Goal: Communication & Community: Answer question/provide support

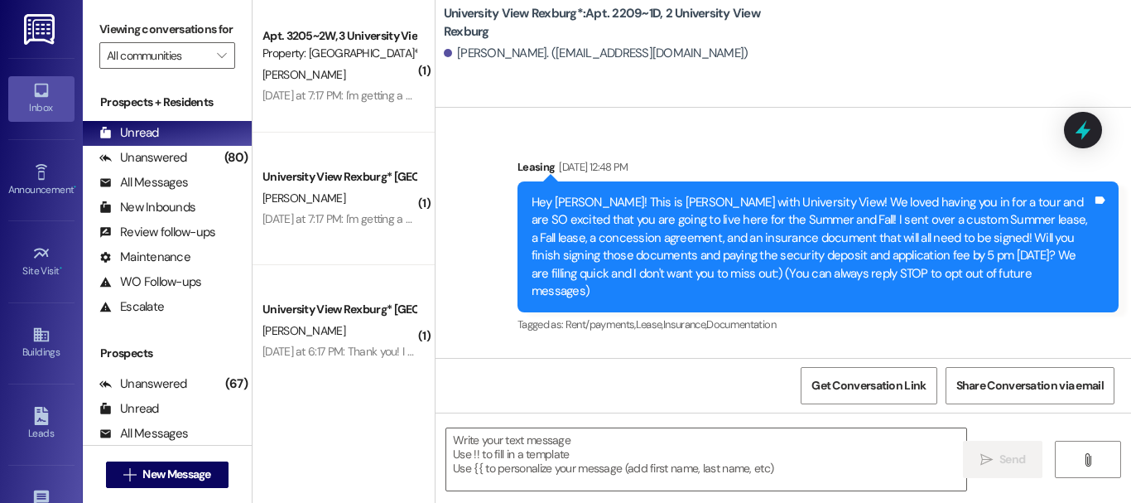
scroll to position [57831, 0]
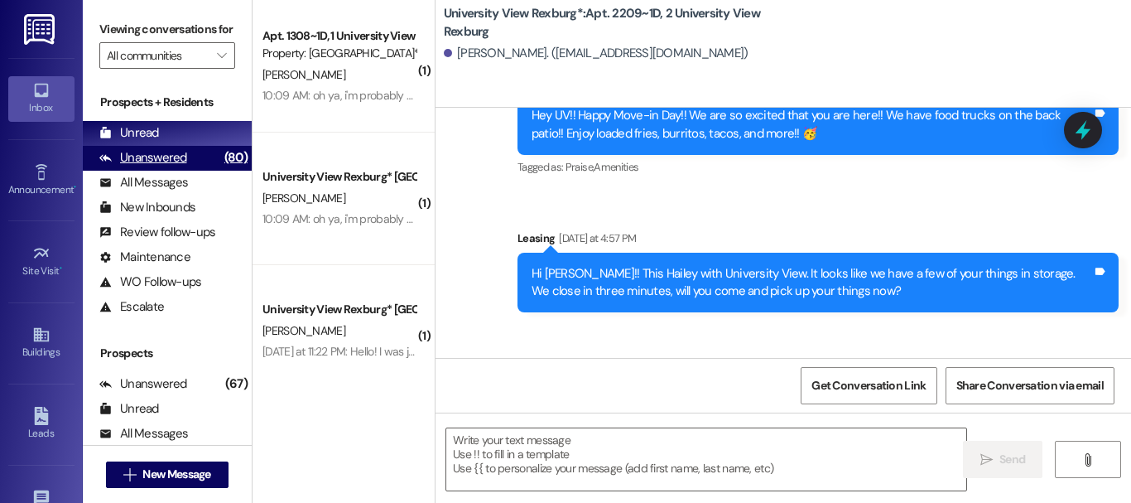
click at [166, 166] on div "Unanswered" at bounding box center [143, 157] width 88 height 17
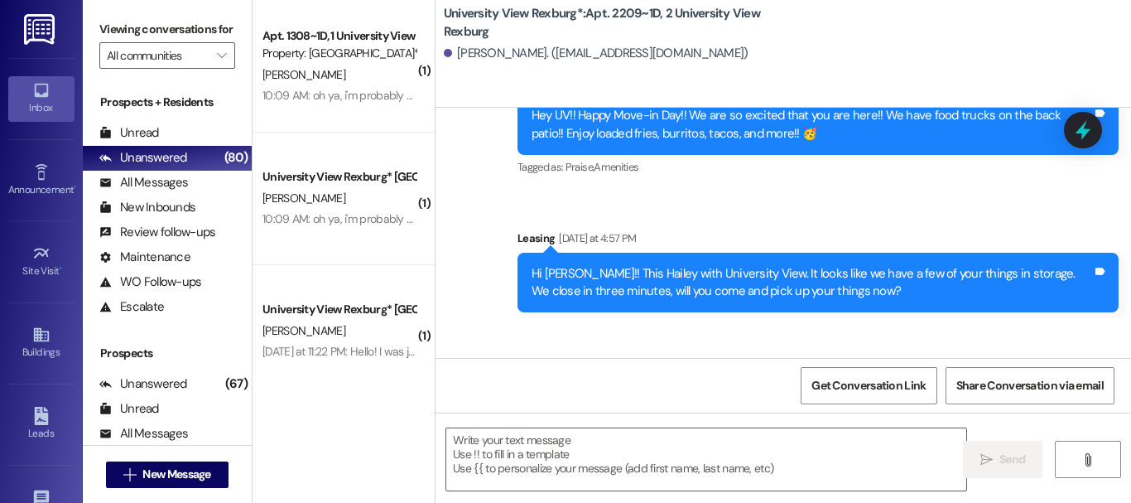
click at [164, 146] on div "Unread (0)" at bounding box center [167, 133] width 169 height 25
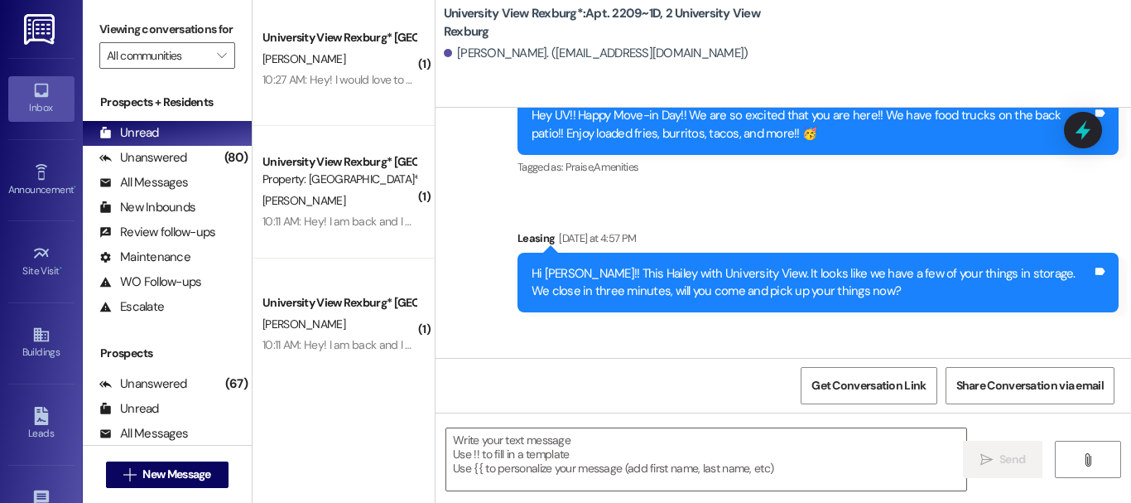
scroll to position [0, 0]
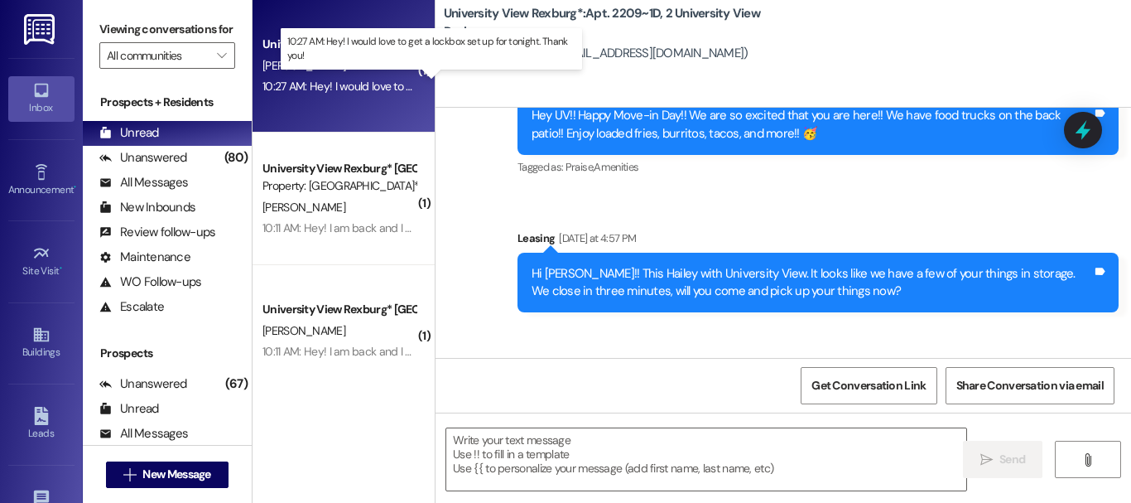
click at [313, 88] on div "10:27 AM: Hey! I would love to get a lockbox set up for tonight. Thank you! 10:…" at bounding box center [437, 86] width 350 height 15
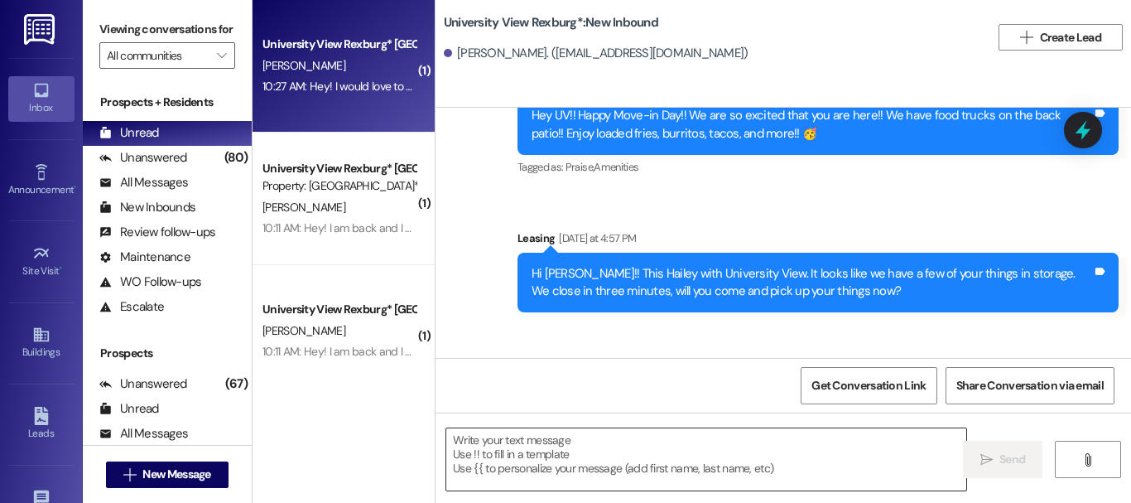
click at [535, 450] on textarea at bounding box center [706, 459] width 520 height 62
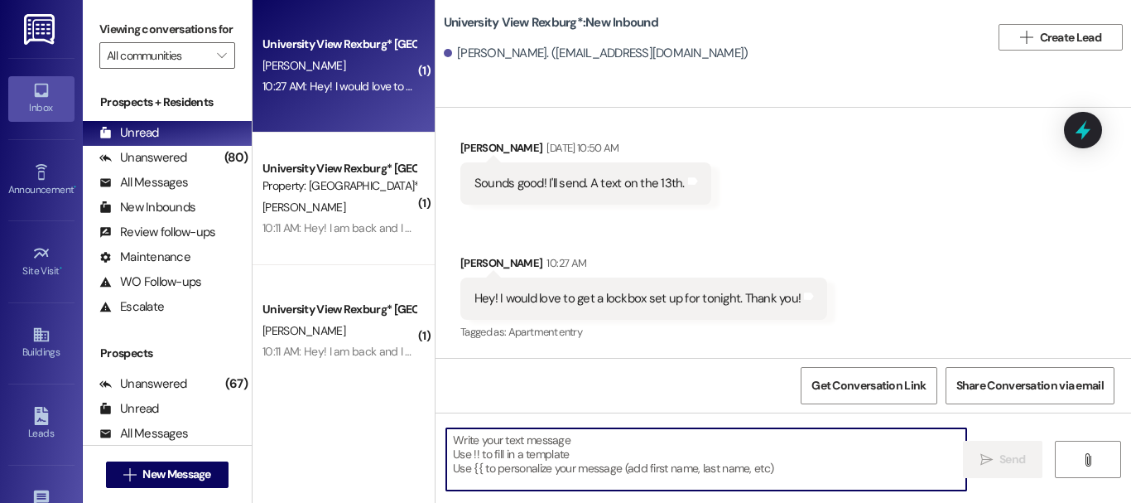
scroll to position [1596, 0]
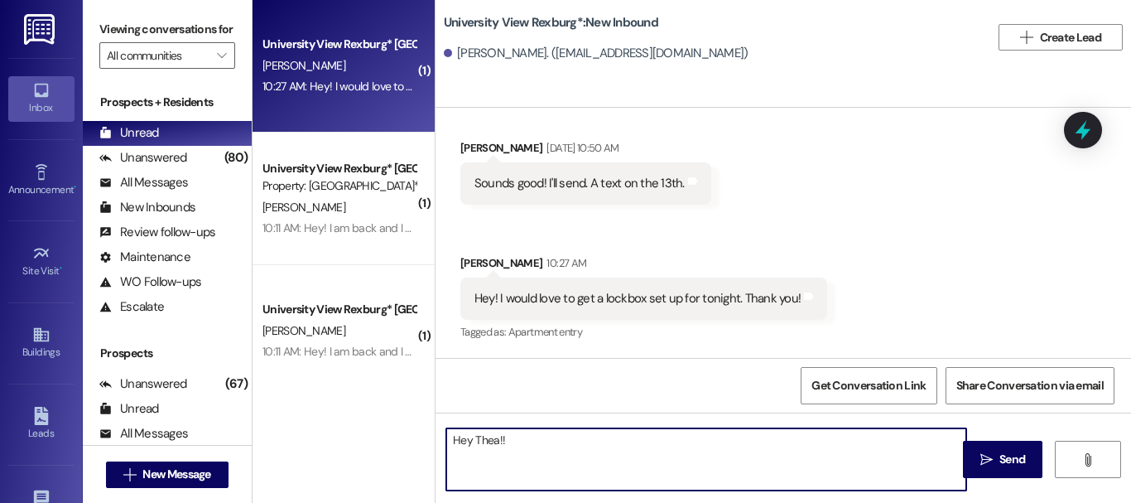
type textarea "Hey Thea!!"
click at [503, 439] on textarea "Hey Thea!!" at bounding box center [706, 459] width 520 height 62
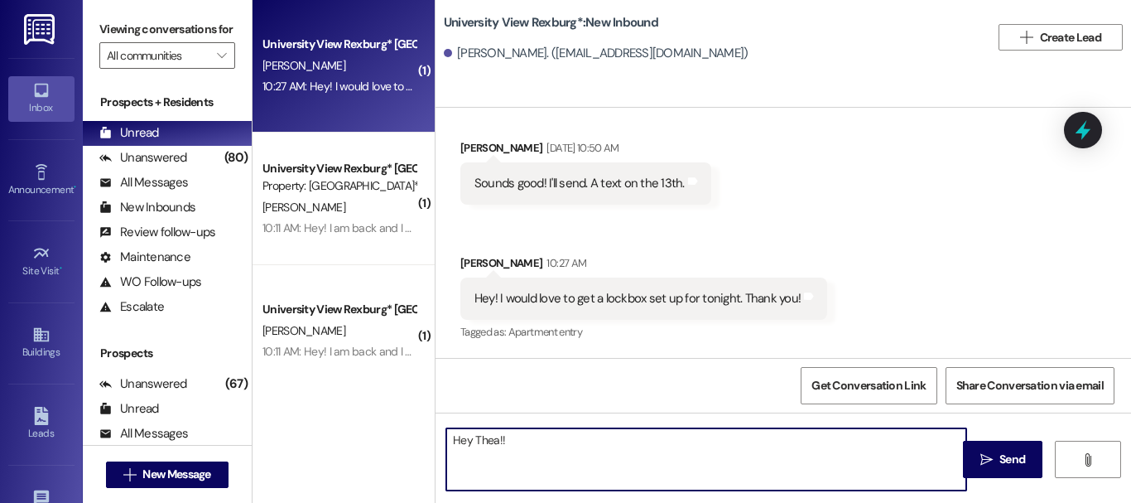
click at [505, 438] on textarea "Hey Thea!!" at bounding box center [706, 459] width 520 height 62
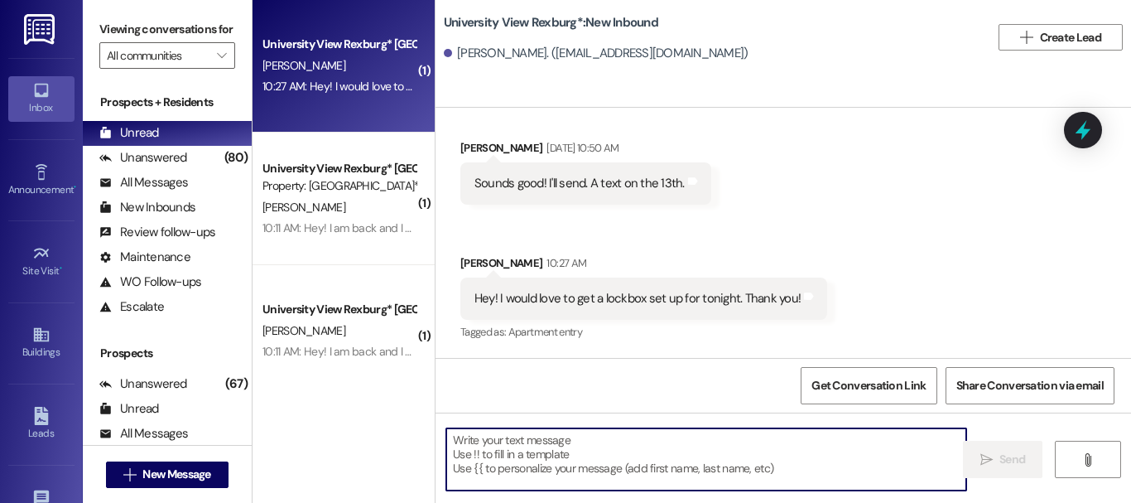
click at [591, 459] on textarea at bounding box center [706, 459] width 520 height 62
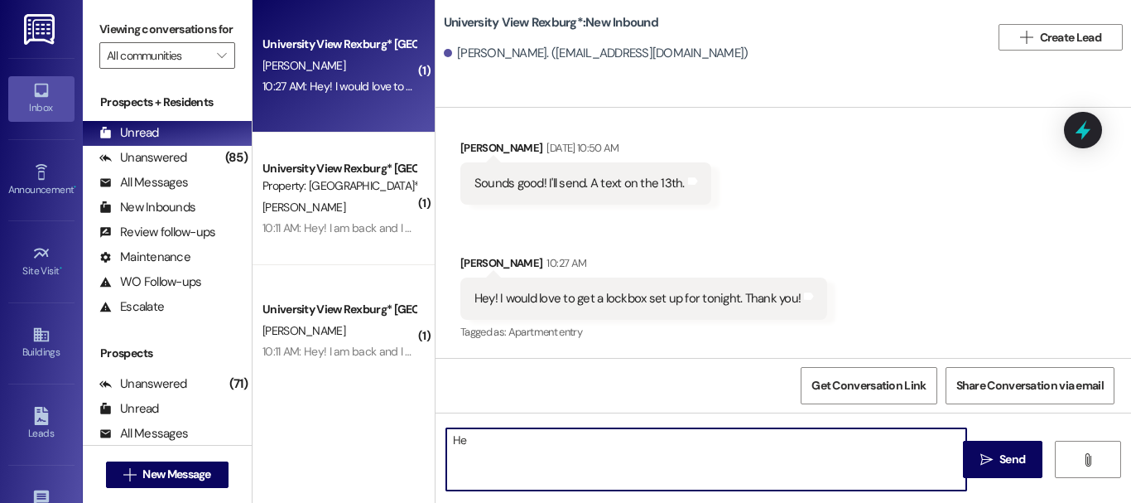
type textarea "H"
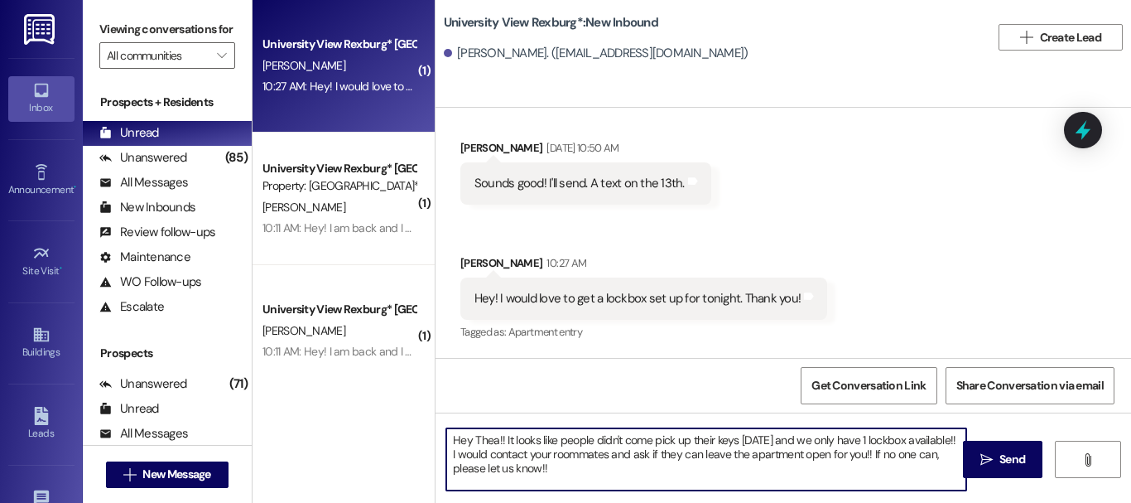
click at [521, 464] on textarea "Hey Thea!! It looks like people didn't come pick up their keys [DATE] and we on…" at bounding box center [706, 459] width 520 height 62
type textarea "Hey Thea!! It looks like people didn't come pick up their keys [DATE] and we on…"
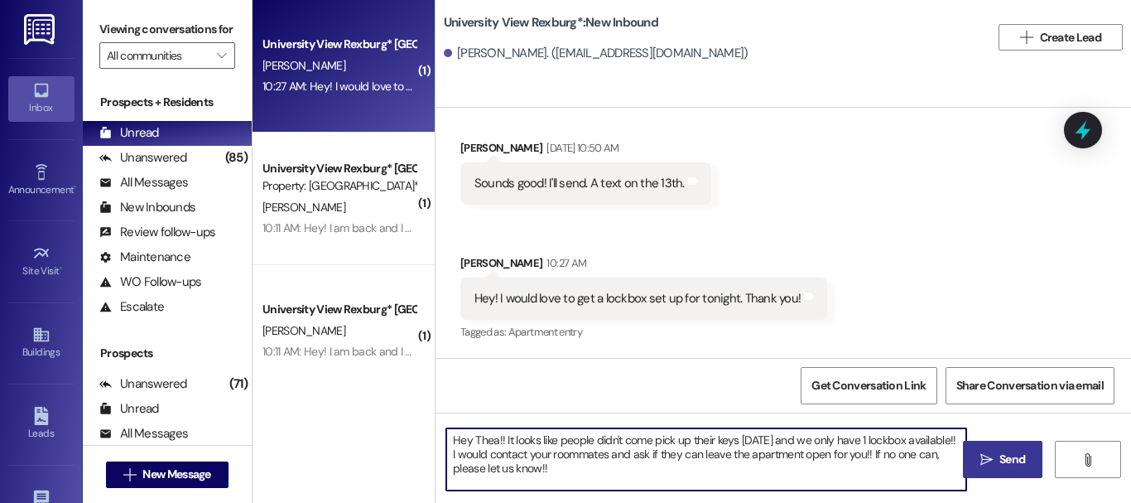
click at [1012, 462] on span "Send" at bounding box center [1012, 458] width 26 height 17
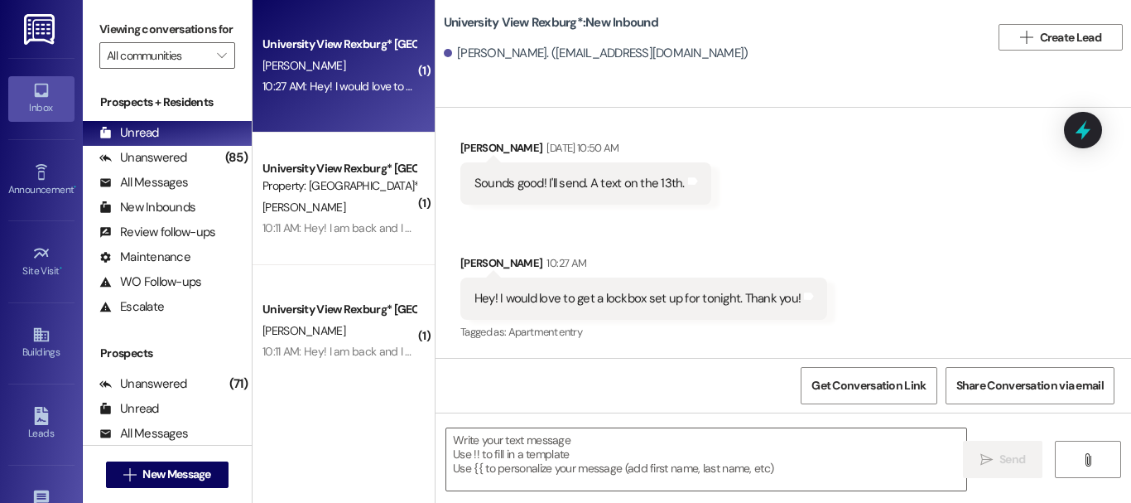
scroll to position [1747, 0]
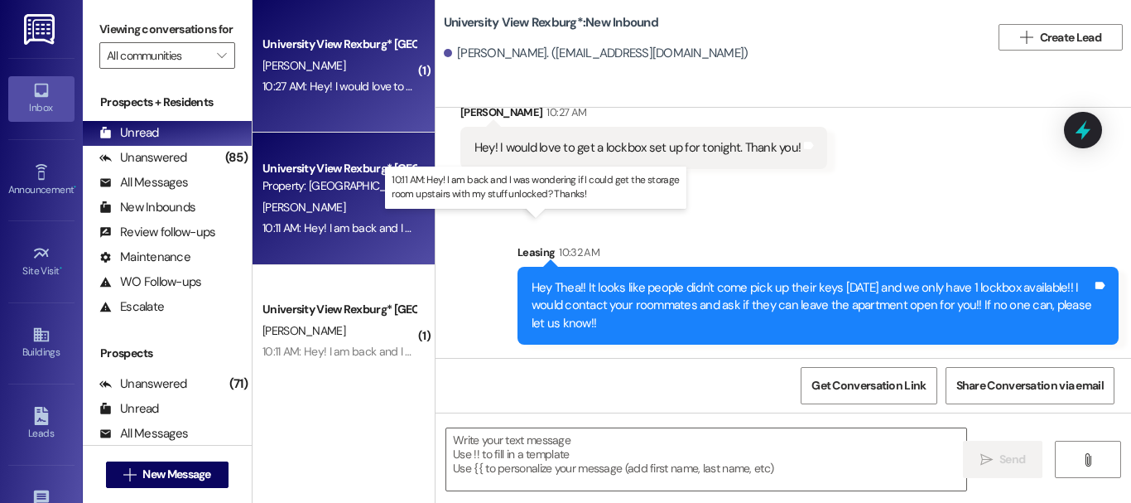
click at [331, 229] on div "10:11 AM: Hey! I am back and I was wondering if I could get the storage room up…" at bounding box center [542, 227] width 561 height 15
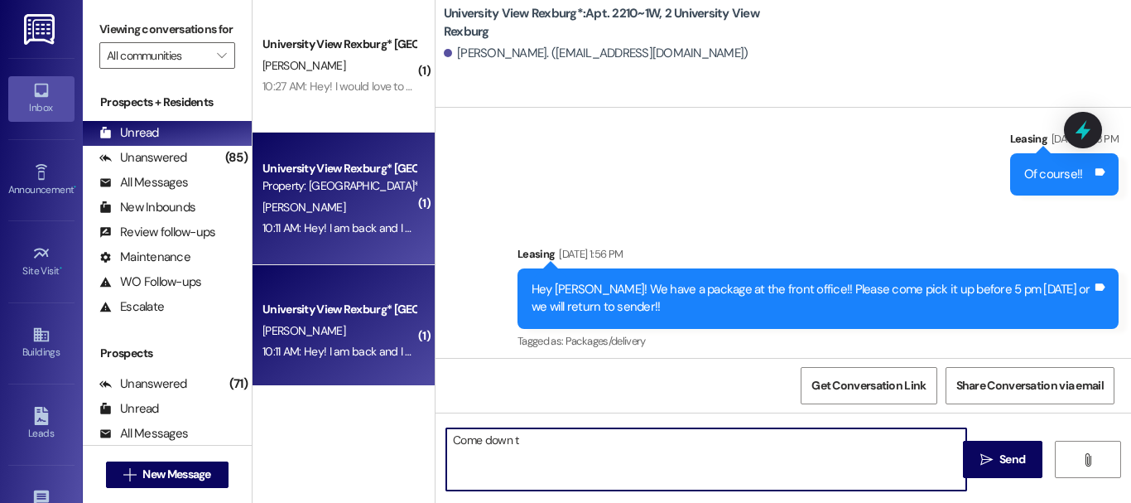
scroll to position [53116, 0]
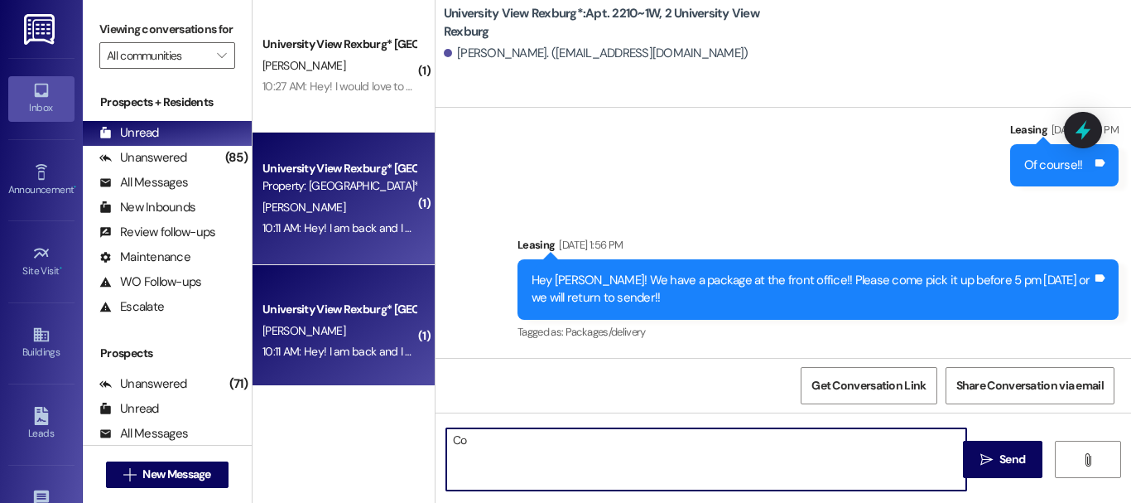
type textarea "C"
type textarea "Hey [PERSON_NAME]!! Come down to the office and we can open that storage room f…"
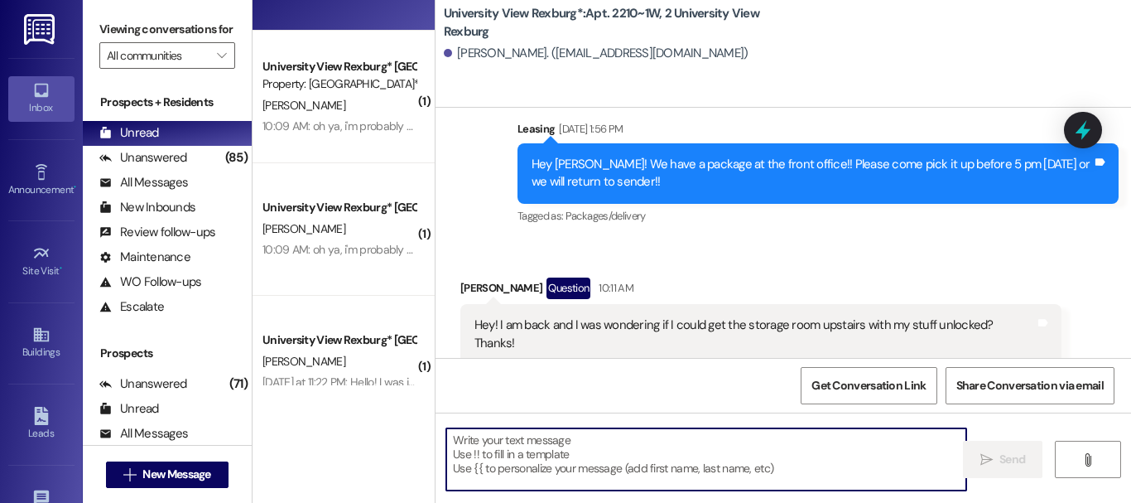
scroll to position [414, 0]
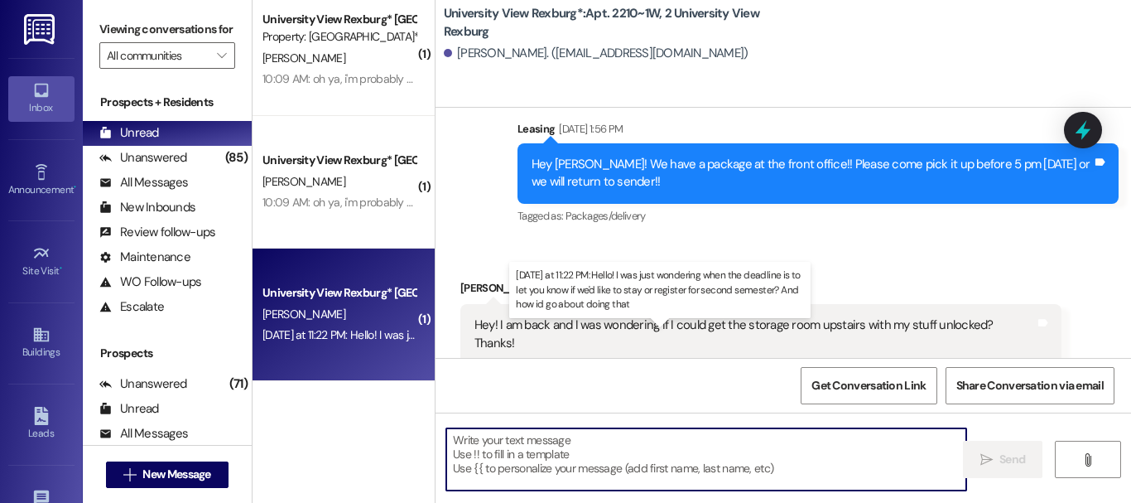
click at [347, 335] on div "[DATE] at 11:22 PM: Hello! I was just wondering when the deadline is to let you…" at bounding box center [657, 334] width 791 height 15
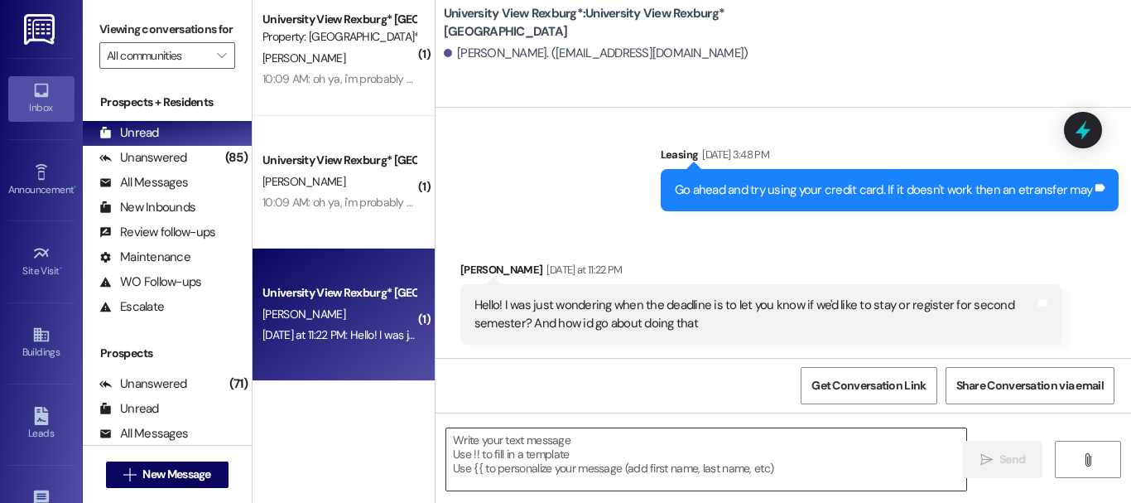
scroll to position [513, 0]
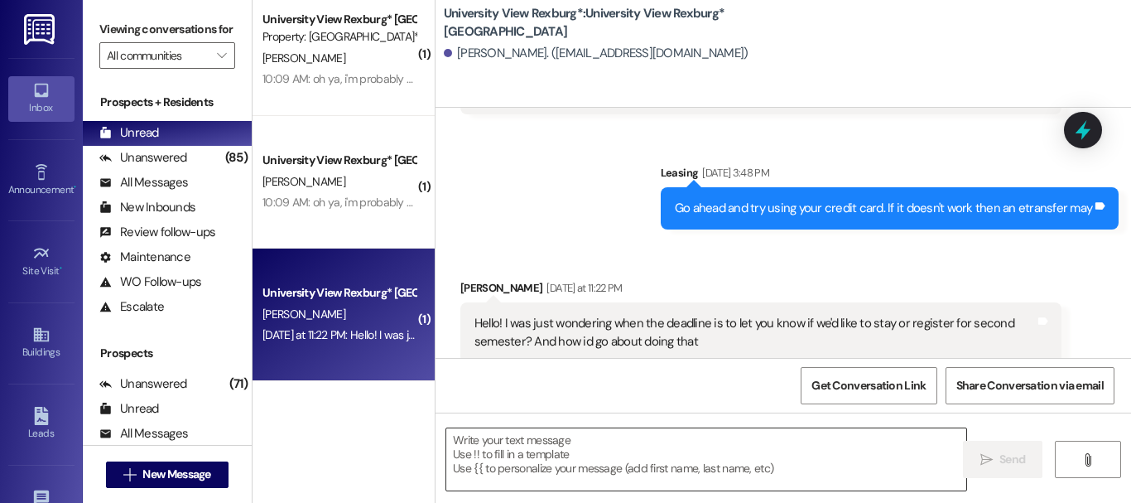
click at [519, 452] on textarea at bounding box center [706, 459] width 520 height 62
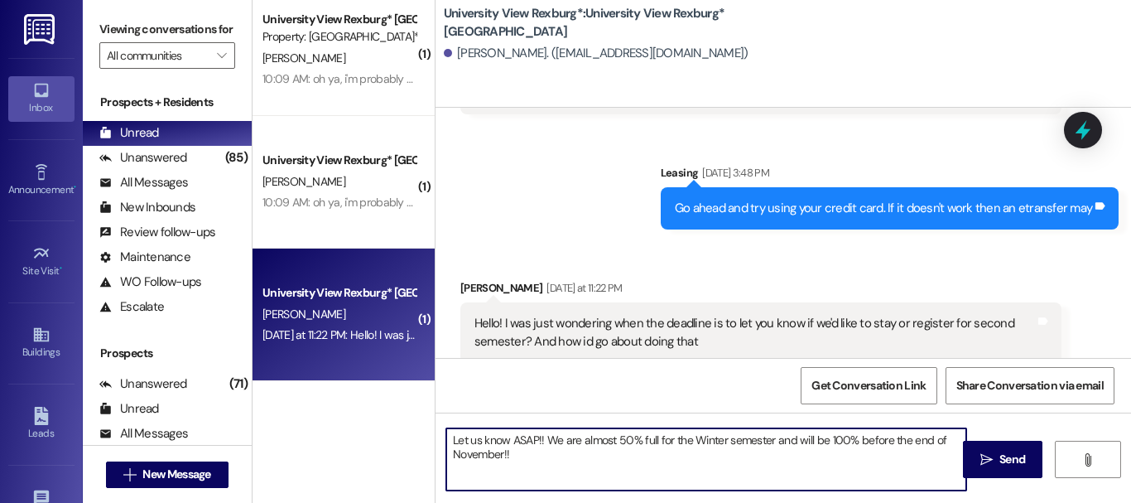
click at [808, 440] on textarea "Let us know ASAP!! We are almost 50% full for the Winter semester and will be 1…" at bounding box center [706, 459] width 520 height 62
click at [729, 469] on textarea "Let us know ASAP!! We are almost 50% full for the Winter semester and predicted…" at bounding box center [706, 459] width 520 height 62
type textarea "Let us know ASAP!! We are almost 50% full for the Winter semester and predicted…"
click at [1000, 455] on span "Send" at bounding box center [1012, 458] width 26 height 17
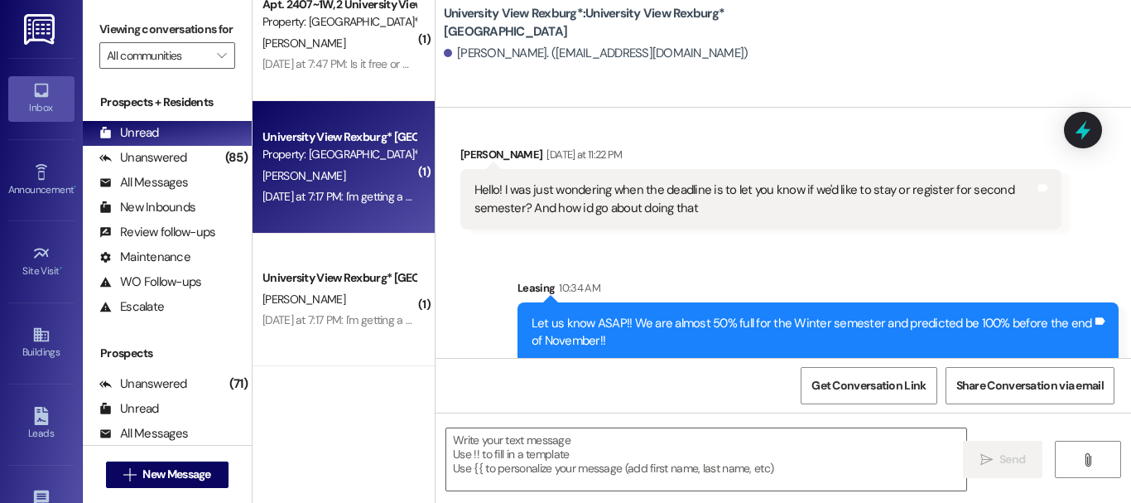
scroll to position [828, 0]
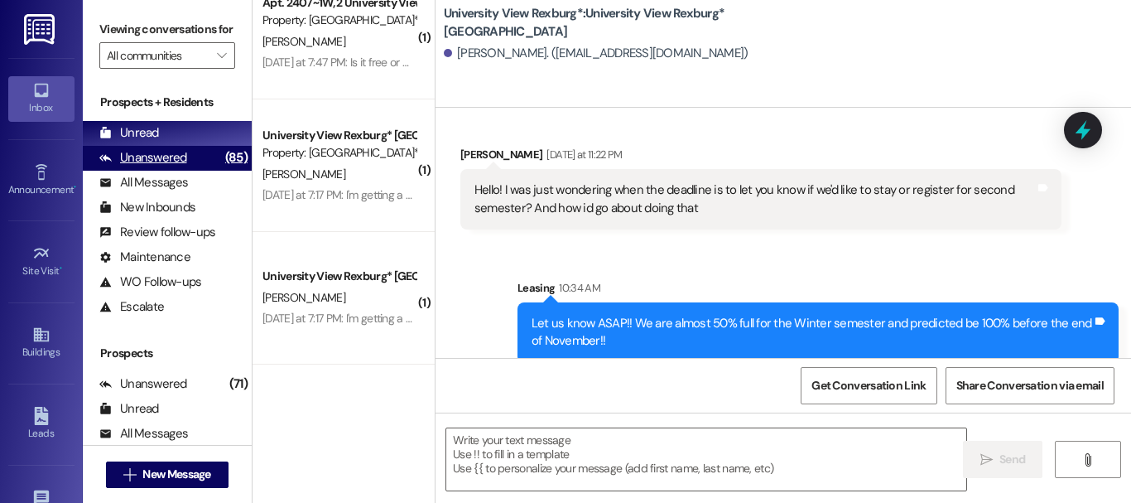
click at [177, 166] on div "Unanswered" at bounding box center [143, 157] width 88 height 17
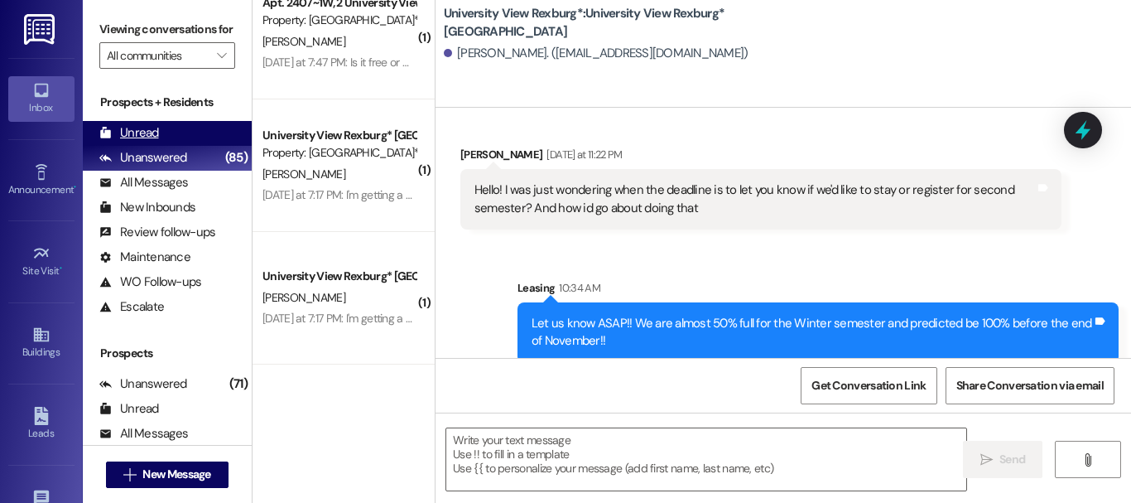
click at [170, 141] on div "Unread (0)" at bounding box center [167, 133] width 169 height 25
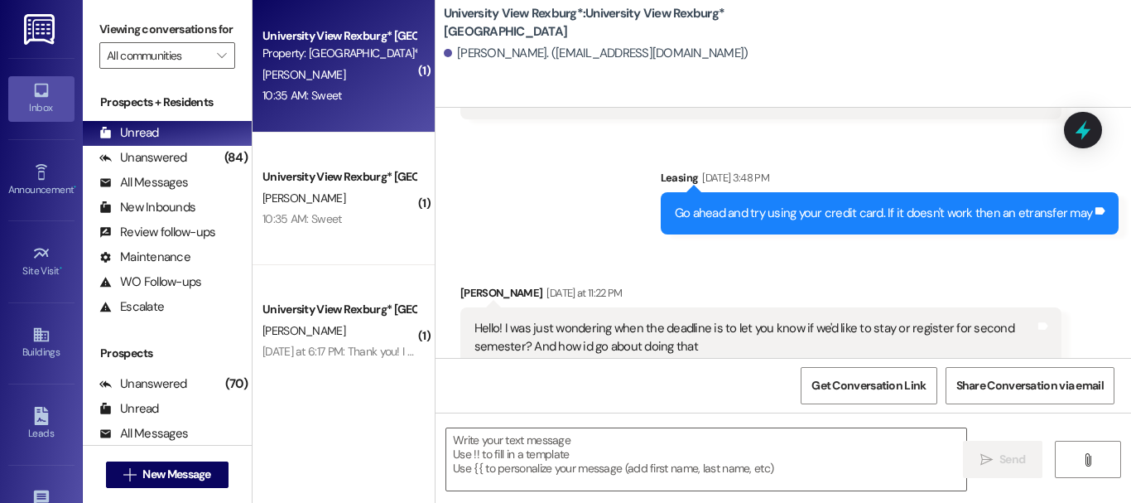
scroll to position [513, 0]
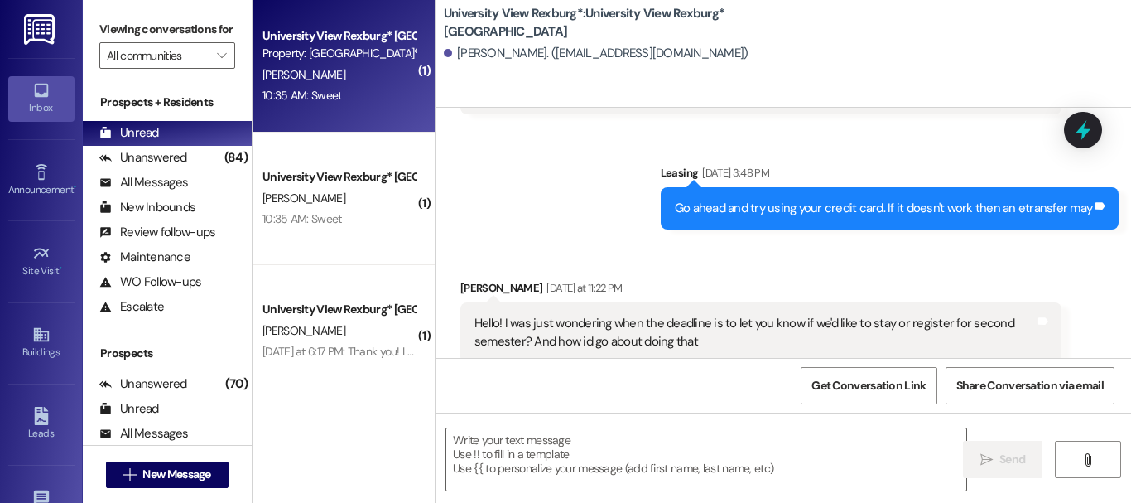
click at [312, 92] on div "10:35 AM: Sweet 10:35 AM: Sweet" at bounding box center [301, 95] width 79 height 15
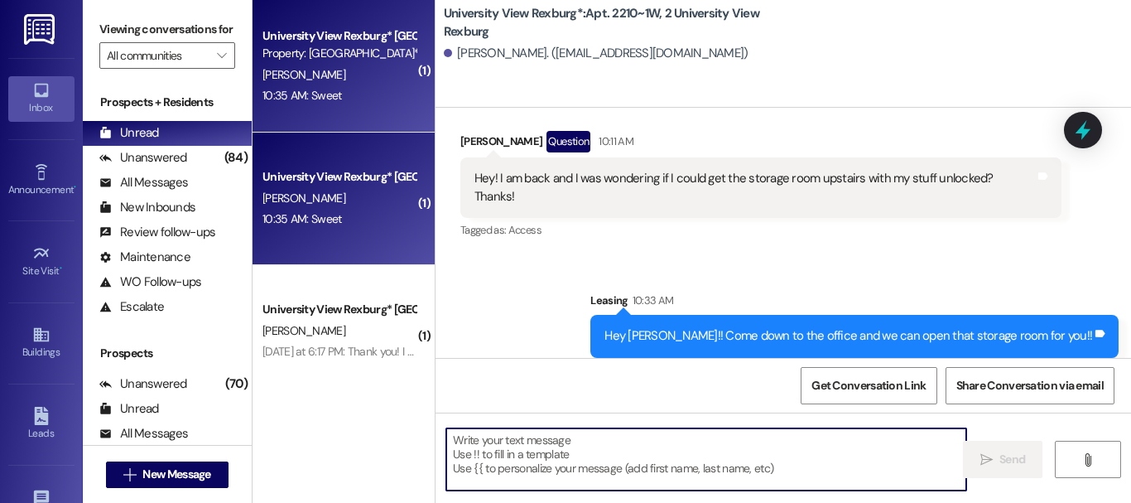
scroll to position [53463, 0]
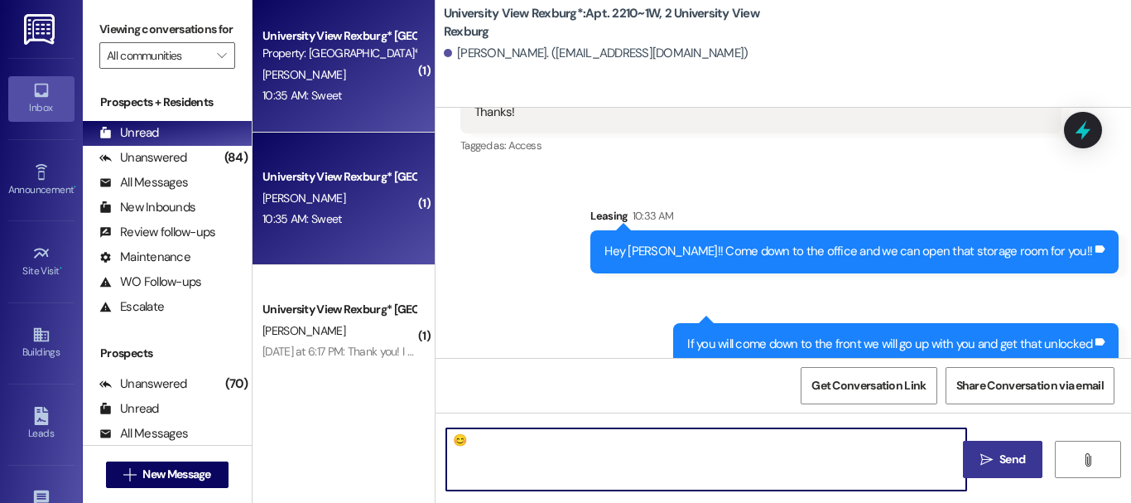
type textarea "😊"
click at [984, 450] on button " Send" at bounding box center [1003, 458] width 80 height 37
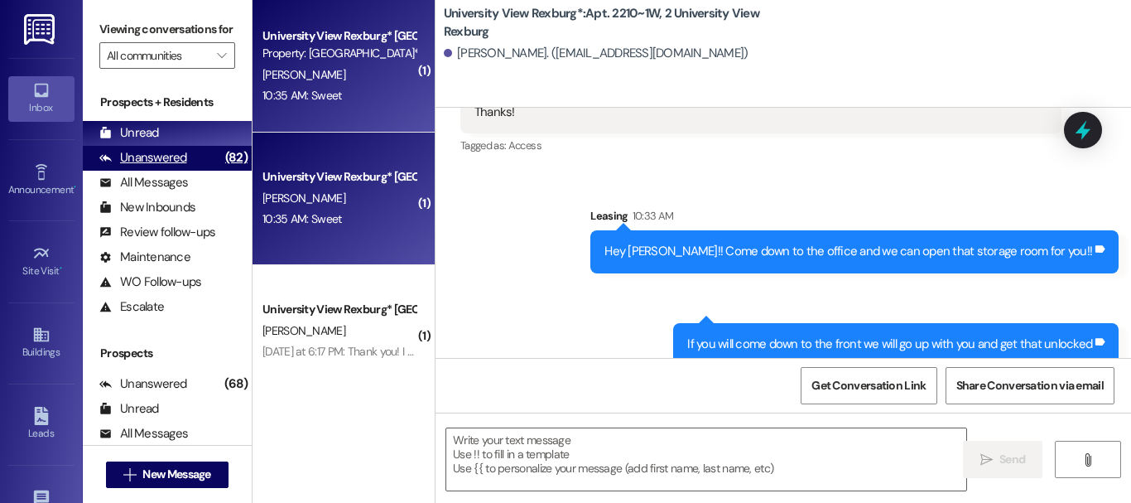
drag, startPoint x: 171, startPoint y: 167, endPoint x: 188, endPoint y: 166, distance: 16.6
click at [171, 166] on div "Unanswered" at bounding box center [143, 157] width 88 height 17
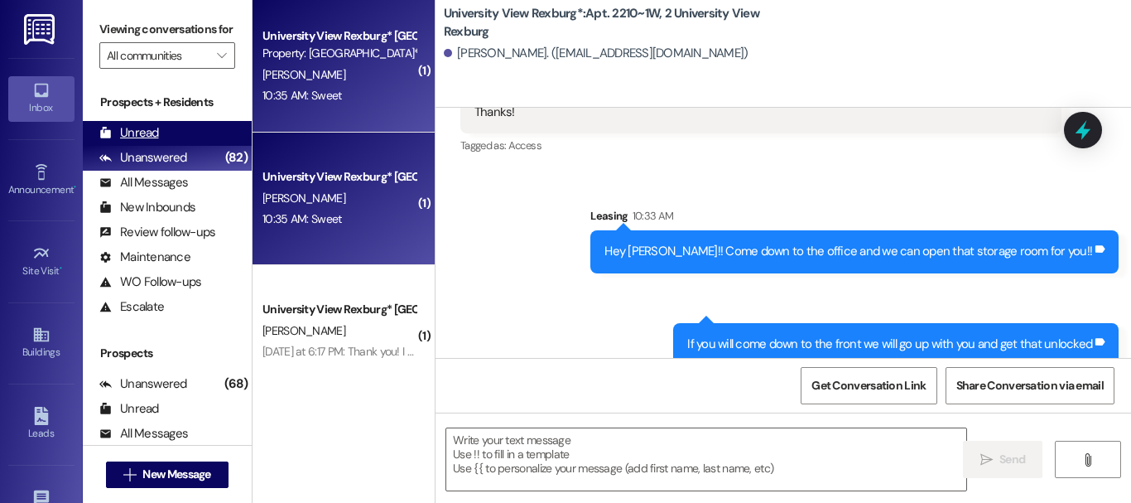
click at [195, 146] on div "Unread (0)" at bounding box center [167, 133] width 169 height 25
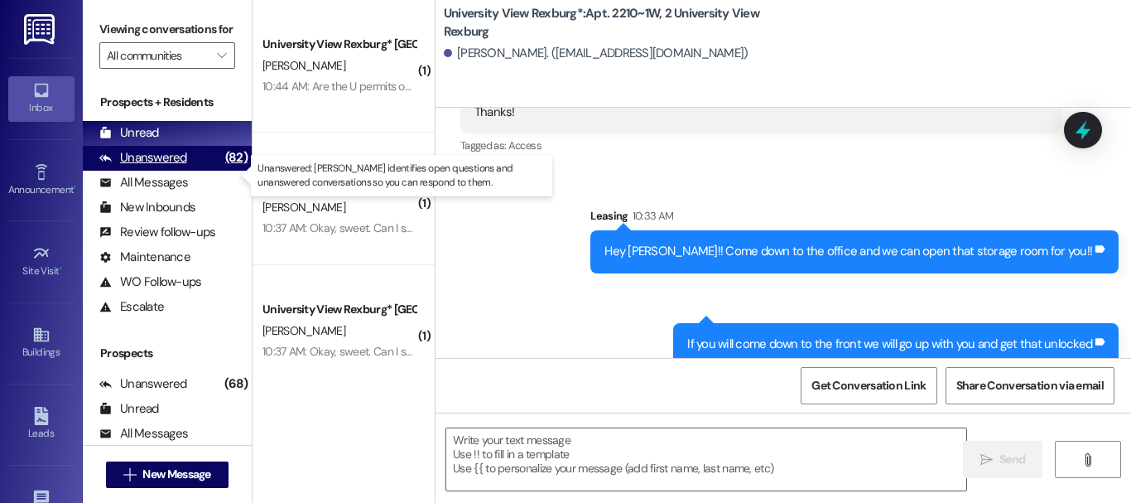
click at [115, 166] on div "Unanswered" at bounding box center [143, 157] width 88 height 17
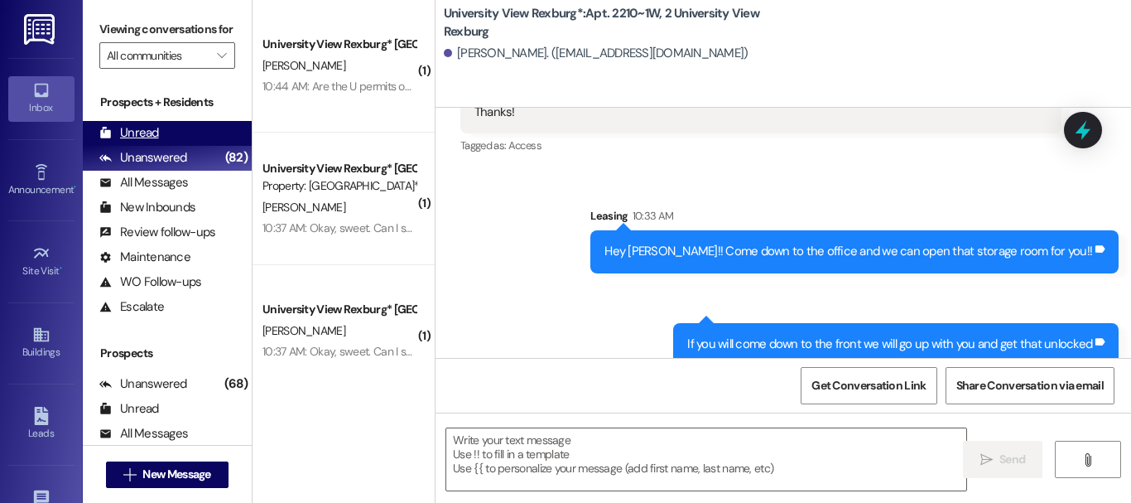
click at [122, 142] on div "Unread" at bounding box center [129, 132] width 60 height 17
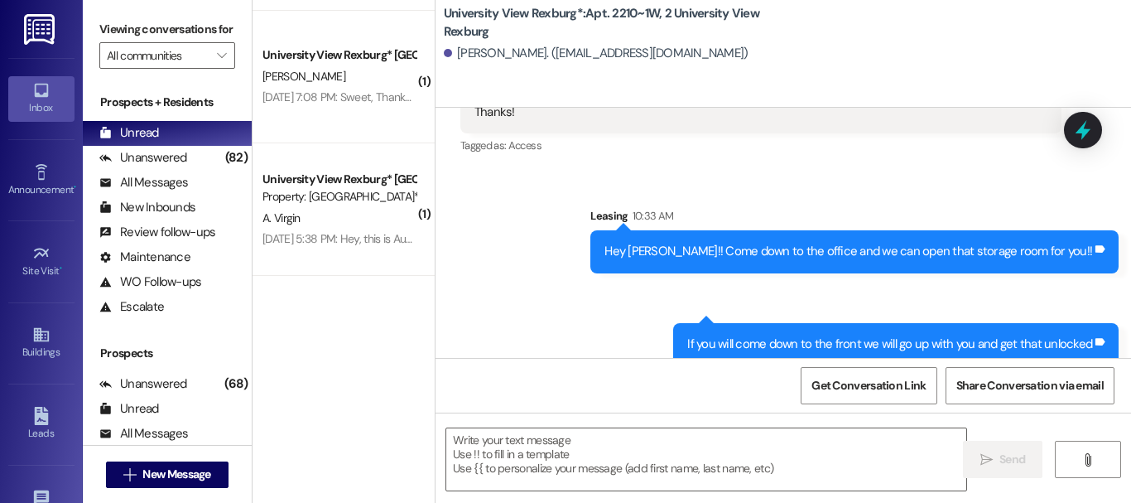
scroll to position [476, 0]
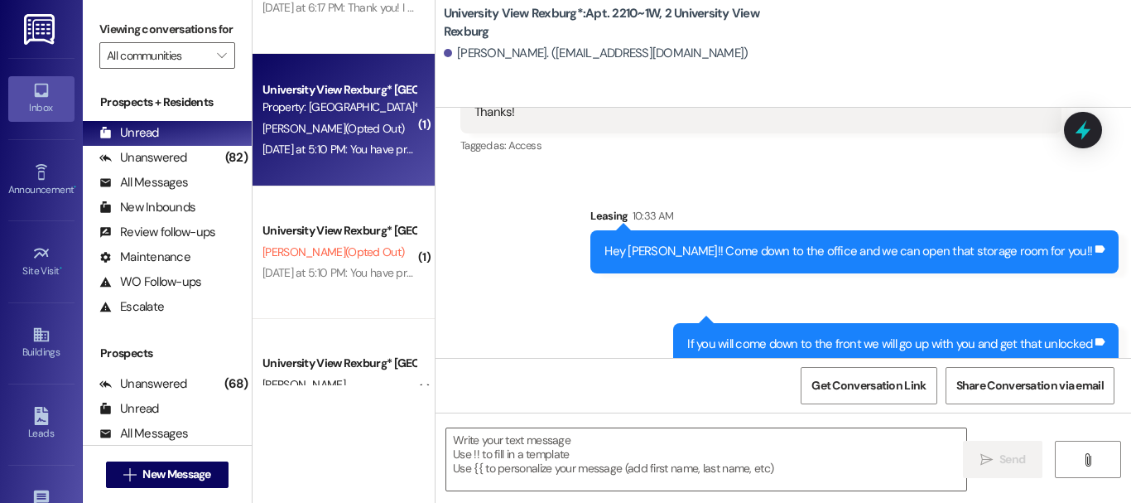
click at [301, 101] on div "Property: [GEOGRAPHIC_DATA]*" at bounding box center [338, 107] width 153 height 17
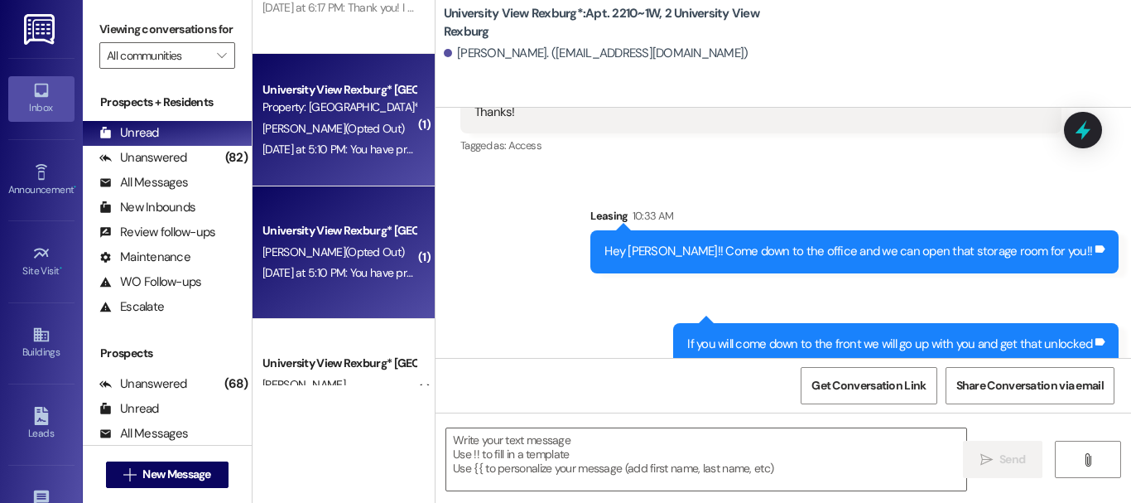
click at [369, 281] on div "[DATE] at 5:10 PM: You have previously opted out of receiving texts from this t…" at bounding box center [339, 272] width 156 height 21
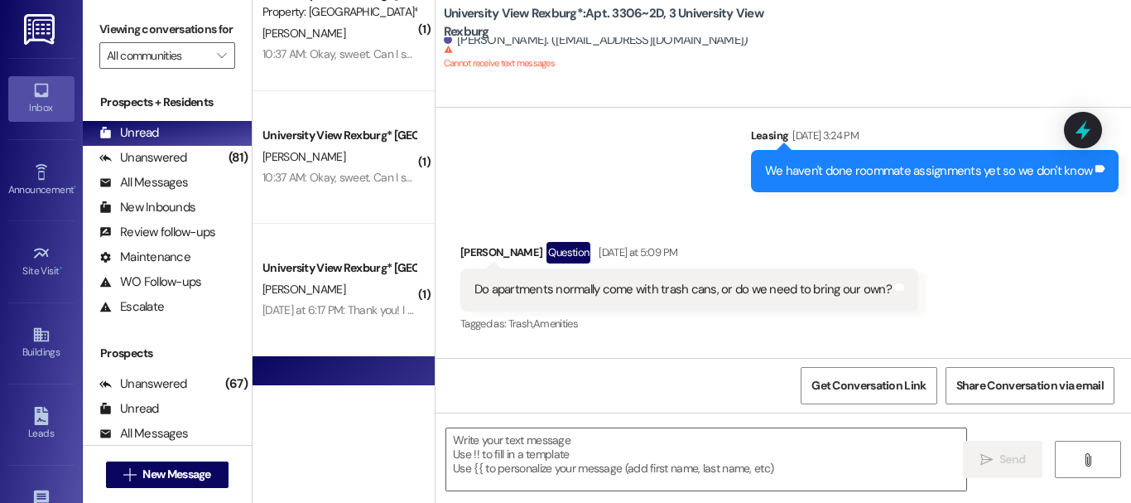
scroll to position [145, 0]
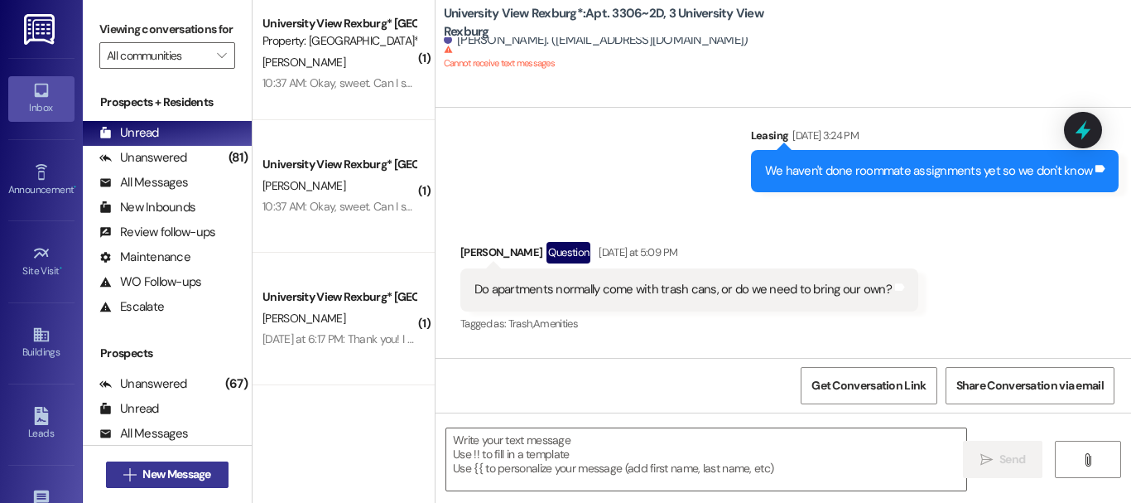
click at [171, 470] on span "New Message" at bounding box center [176, 473] width 68 height 17
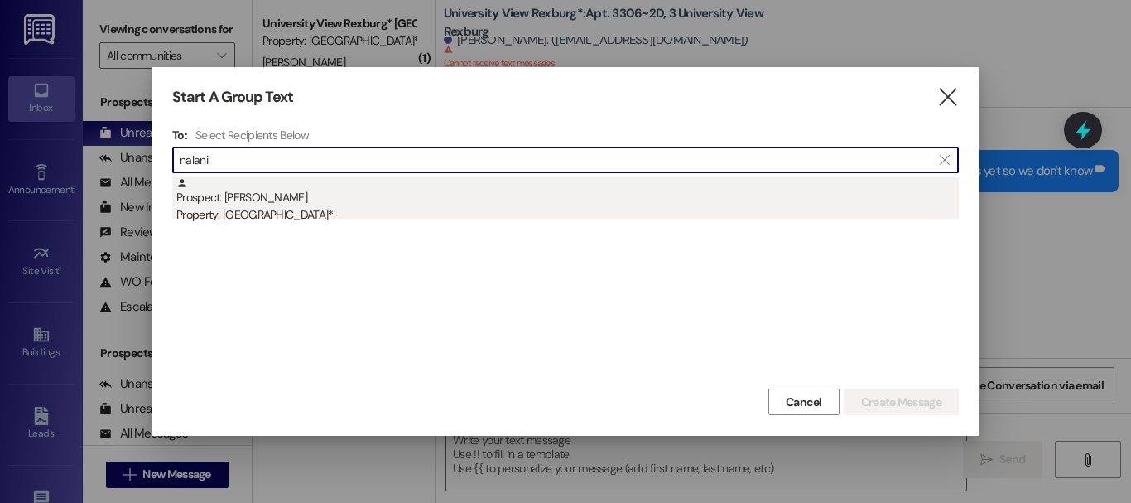
type input "nalani"
click at [333, 190] on div "Prospect: [PERSON_NAME] Property: [GEOGRAPHIC_DATA]*" at bounding box center [567, 200] width 782 height 47
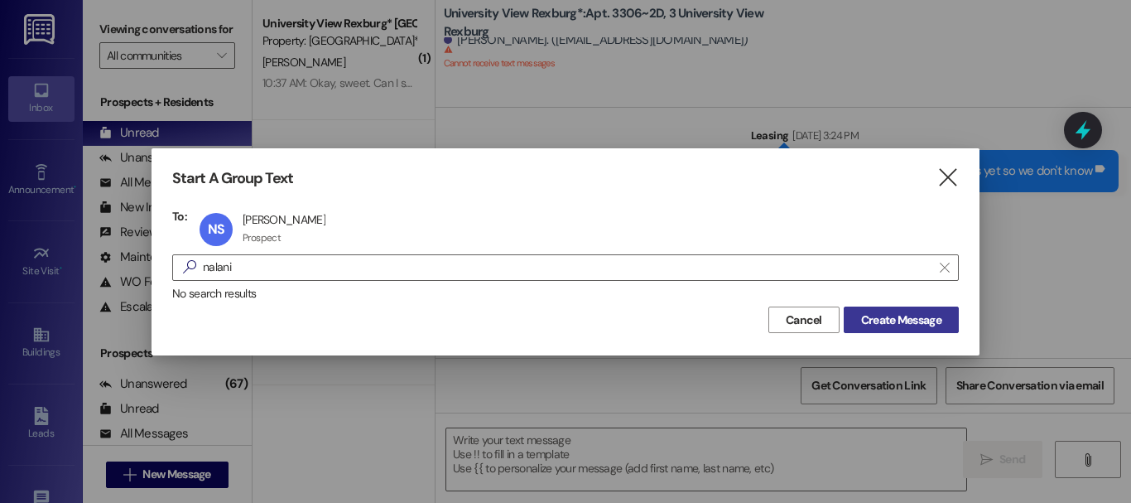
click at [932, 319] on span "Create Message" at bounding box center [901, 319] width 80 height 17
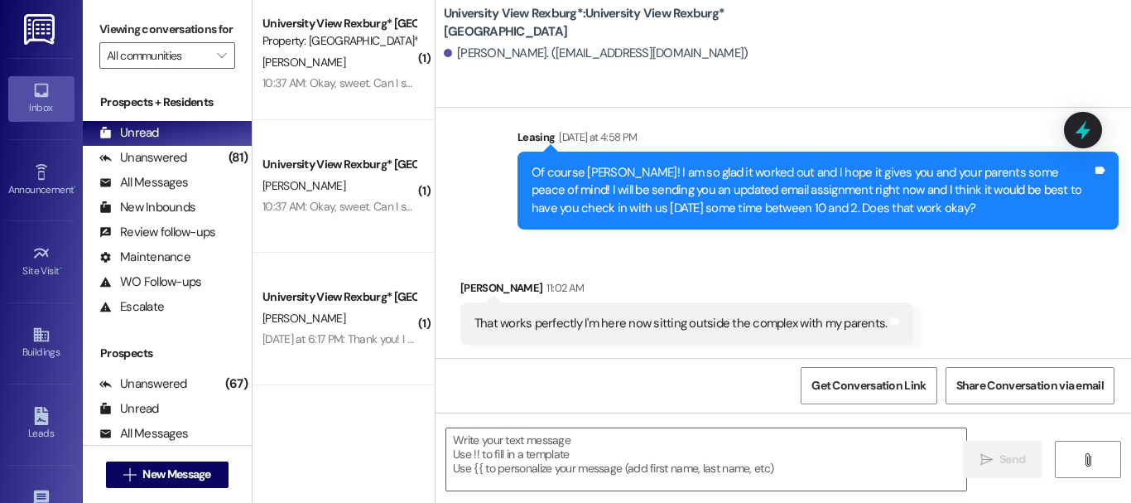
scroll to position [1104, 0]
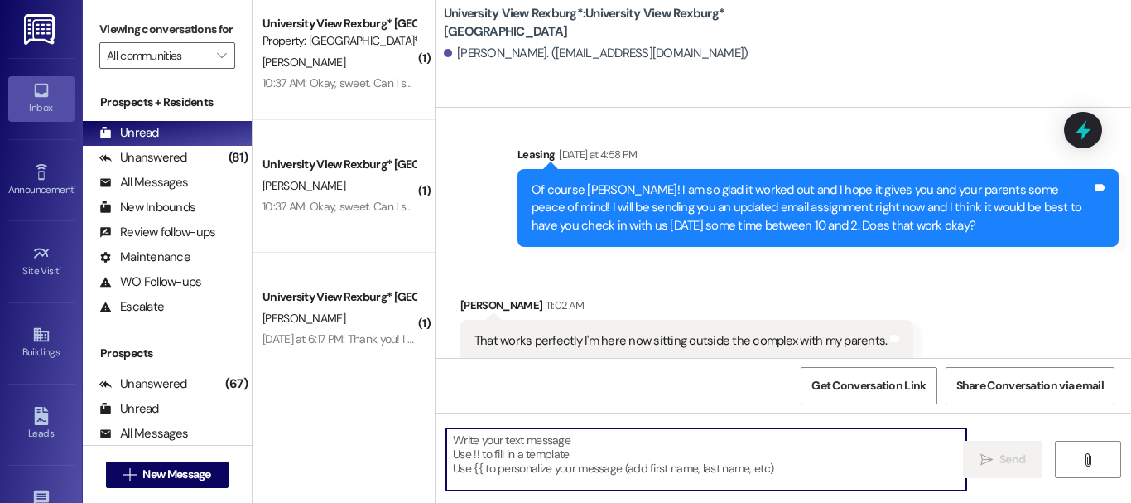
click at [563, 459] on textarea at bounding box center [706, 459] width 520 height 62
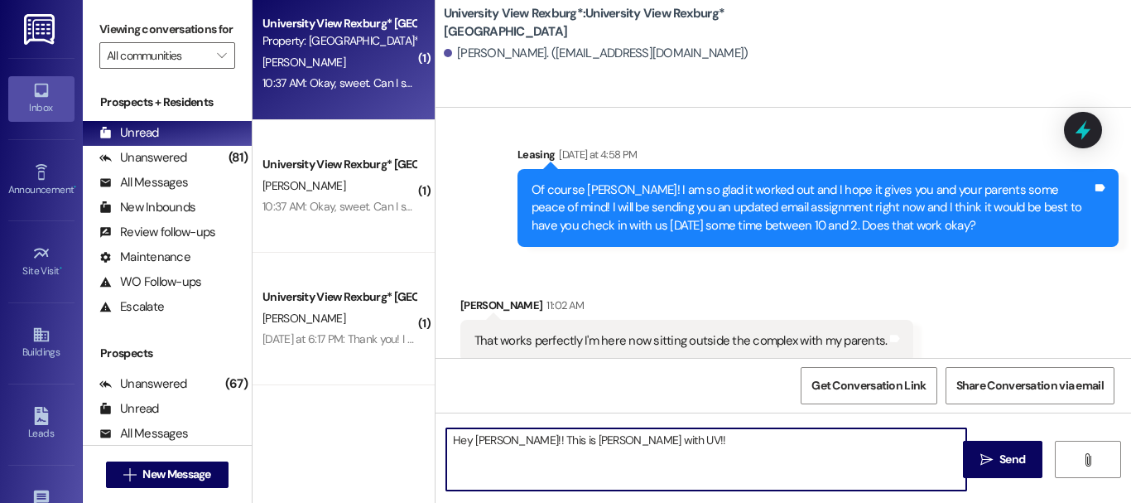
type textarea "Hey [PERSON_NAME]!! This is [PERSON_NAME] with UV!!"
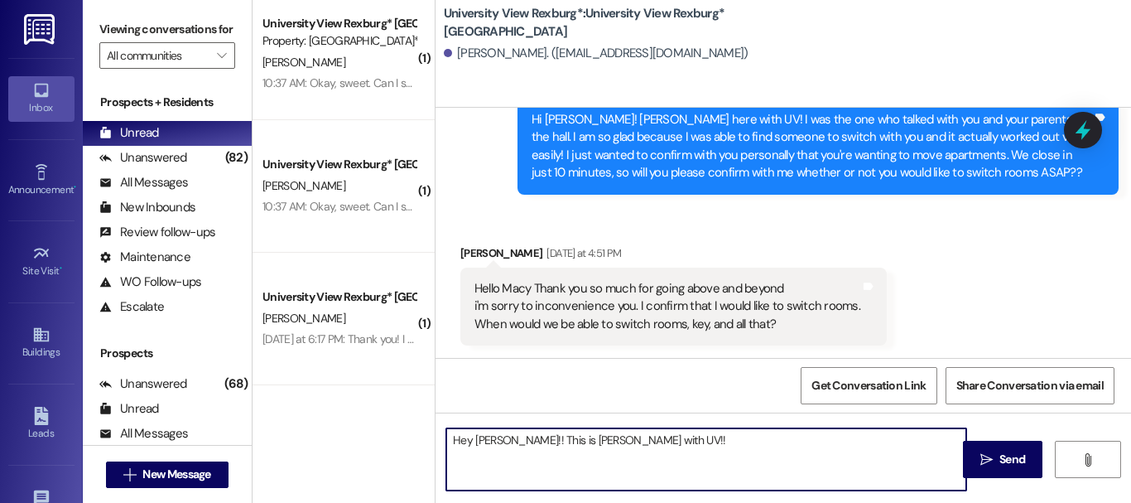
scroll to position [855, 0]
click at [675, 447] on textarea "Hey [PERSON_NAME]!! This is [PERSON_NAME] with UV!!" at bounding box center [706, 459] width 520 height 62
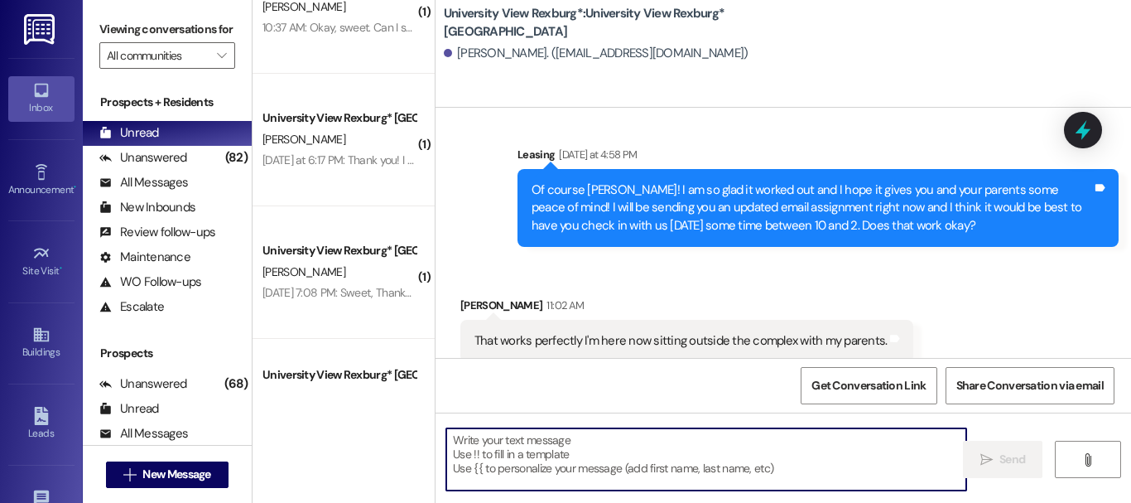
scroll to position [294, 0]
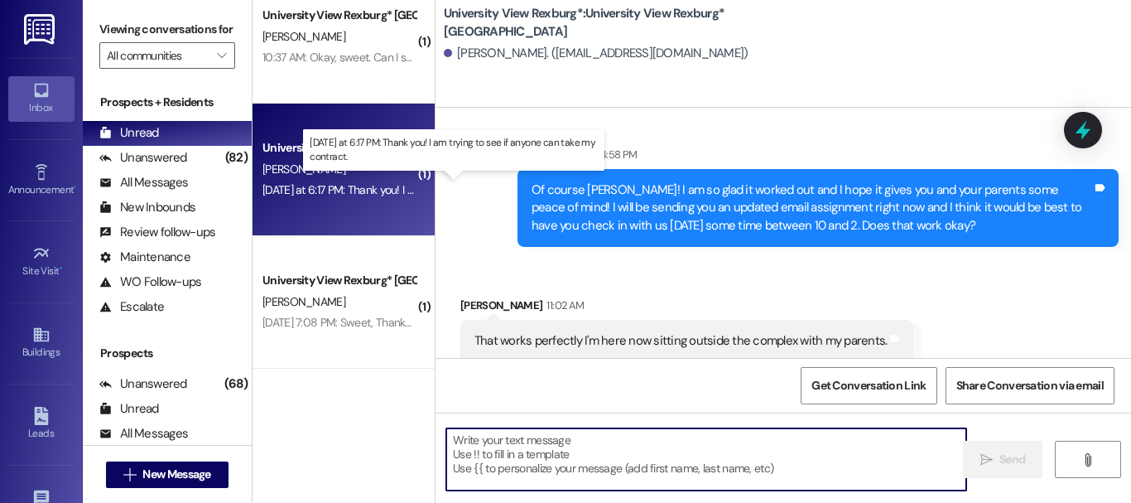
click at [322, 185] on div "[DATE] at 6:17 PM: Thank you! I am trying to see if anyone can take my contract…" at bounding box center [450, 189] width 376 height 15
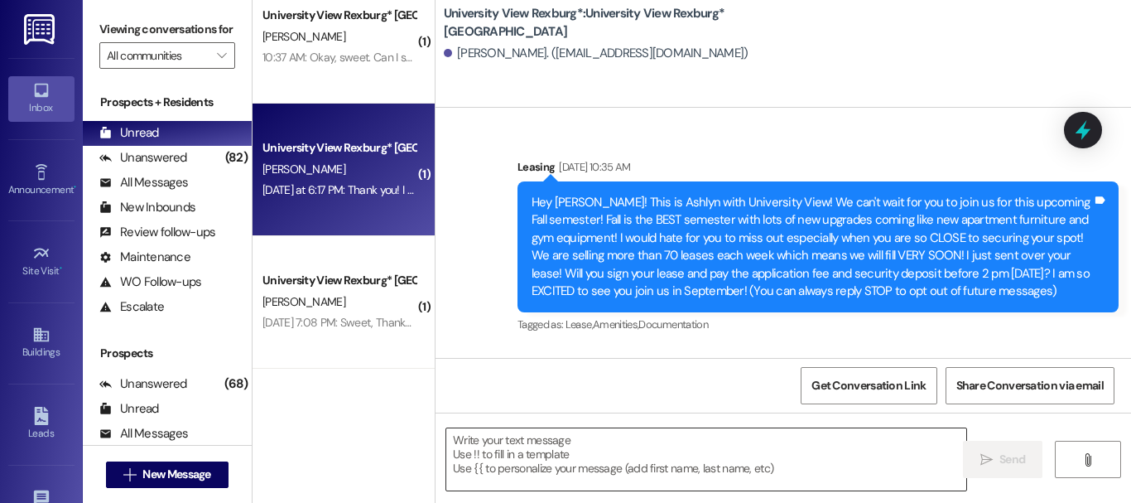
click at [580, 461] on textarea at bounding box center [706, 459] width 520 height 62
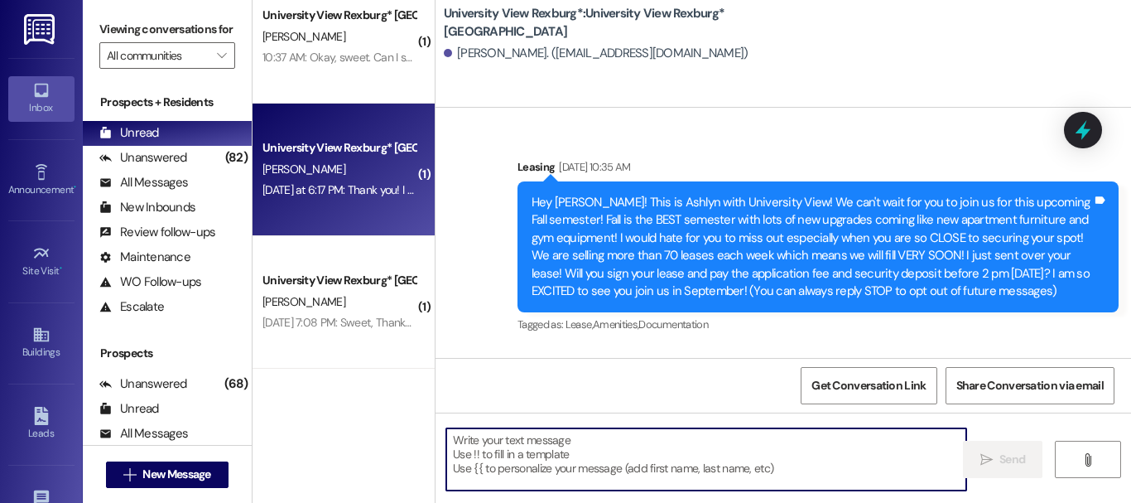
scroll to position [0, 0]
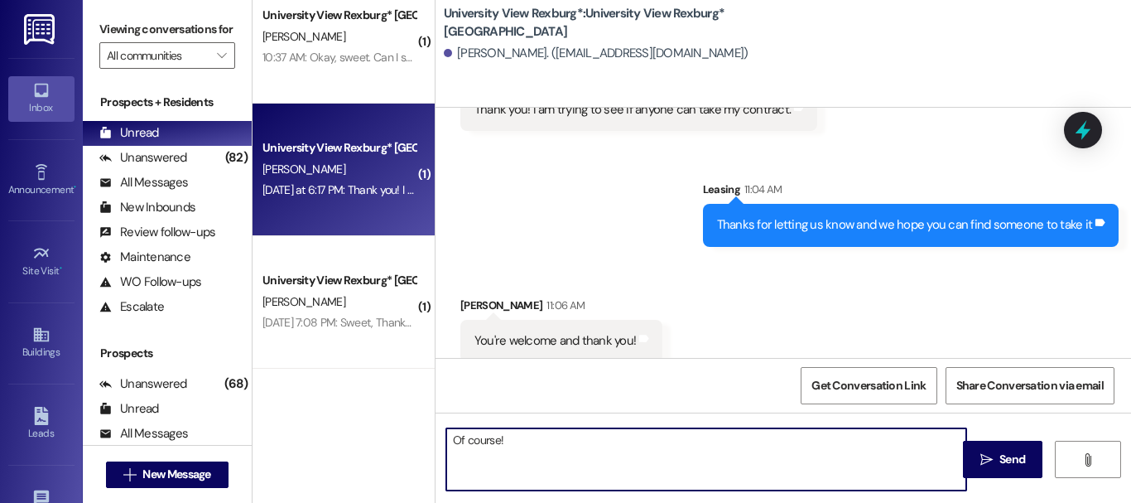
type textarea "Of course!!"
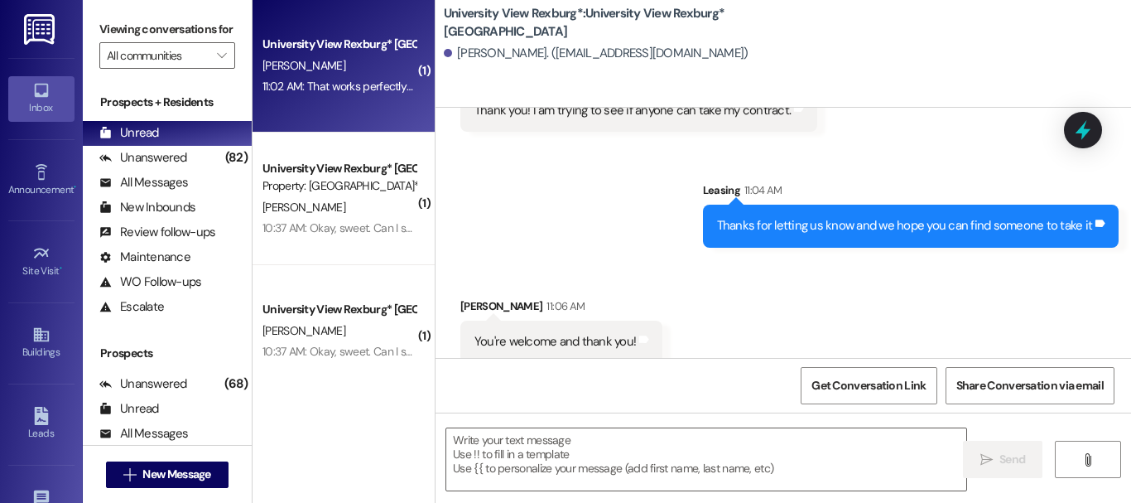
click at [323, 40] on div "University View Rexburg* [GEOGRAPHIC_DATA]" at bounding box center [338, 44] width 153 height 17
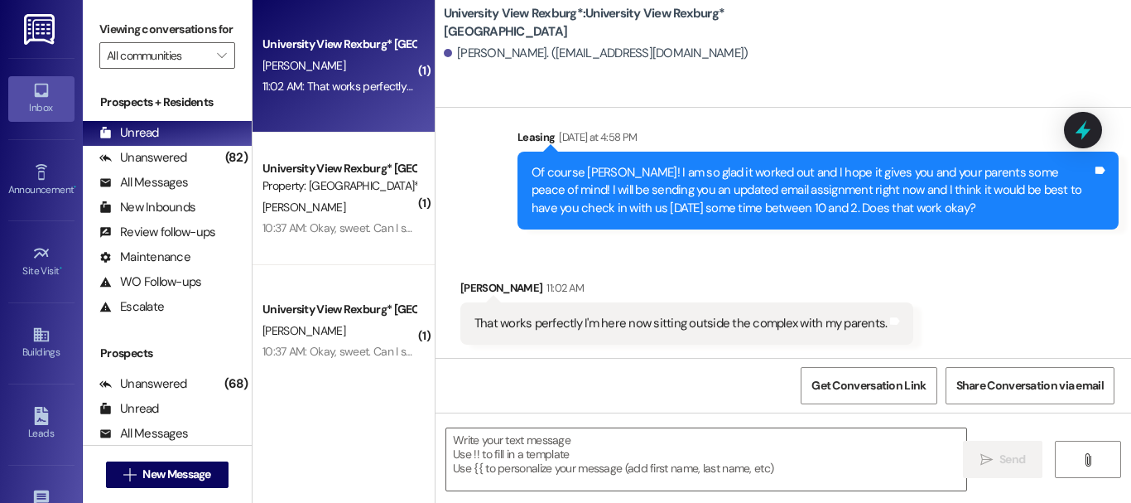
scroll to position [1104, 0]
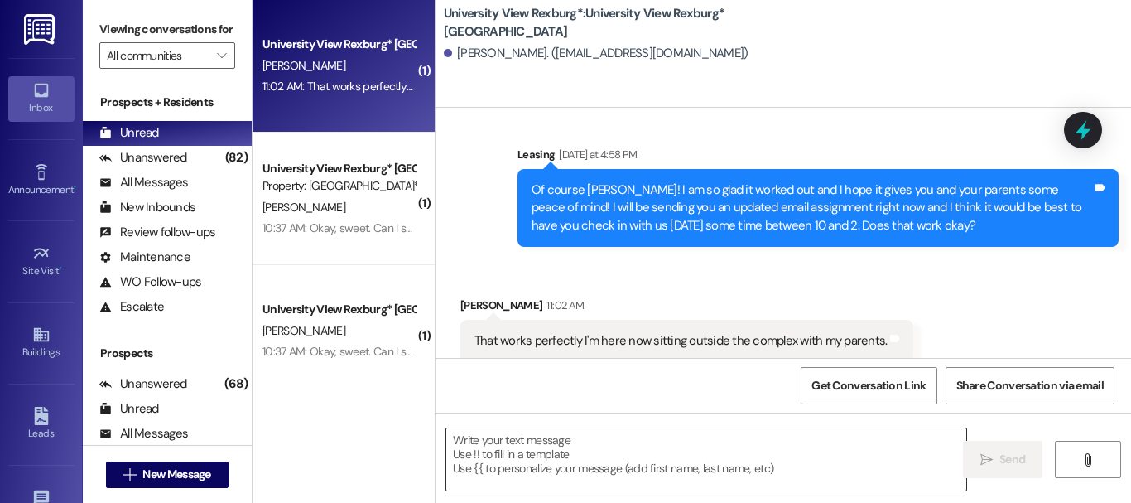
click at [634, 473] on textarea at bounding box center [706, 459] width 520 height 62
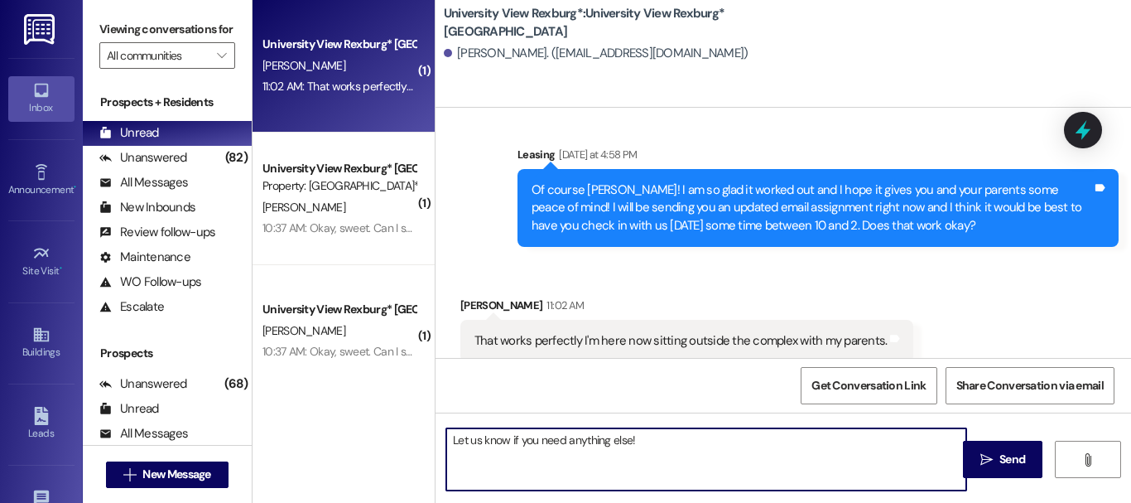
type textarea "Let us know if you need anything else!!"
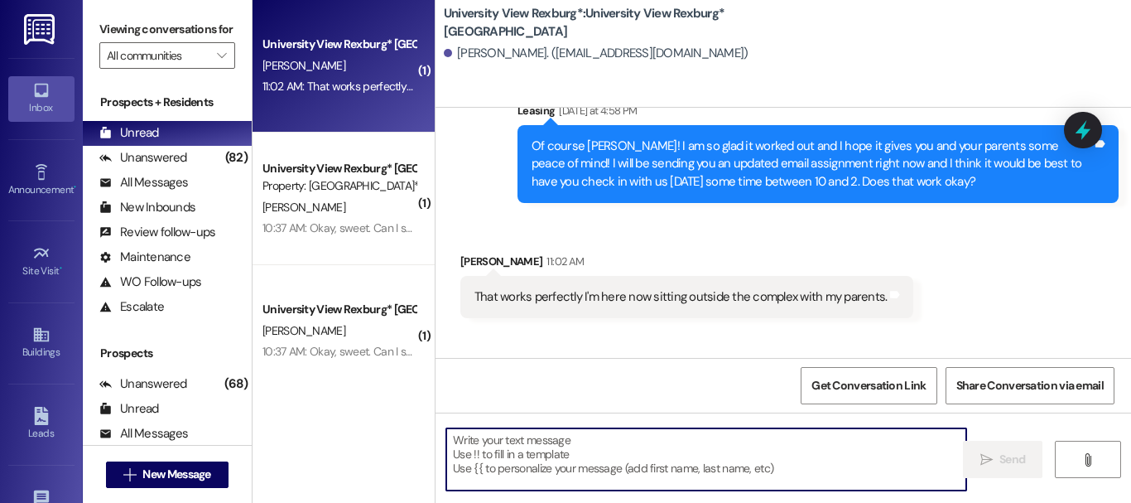
scroll to position [1219, 0]
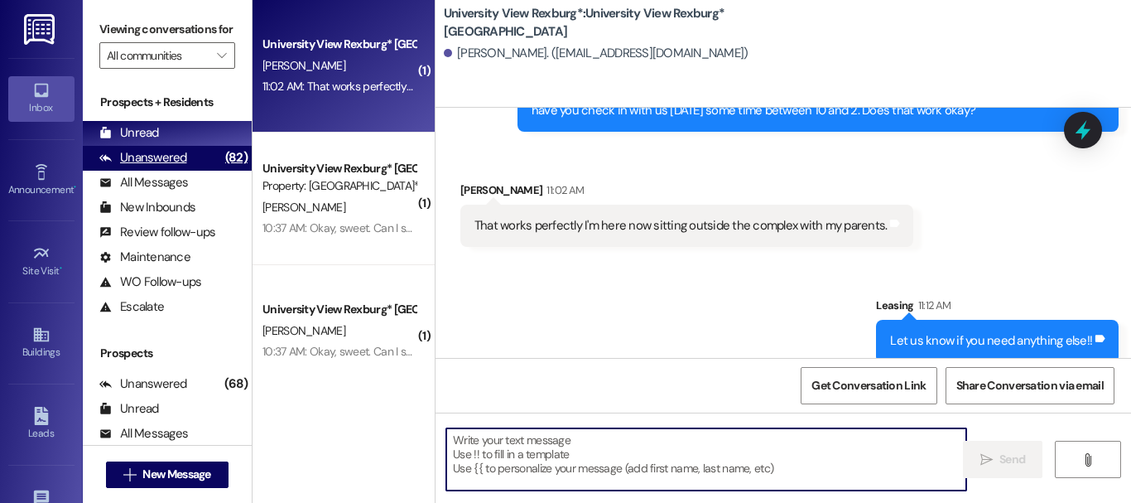
click at [157, 166] on div "Unanswered" at bounding box center [143, 157] width 88 height 17
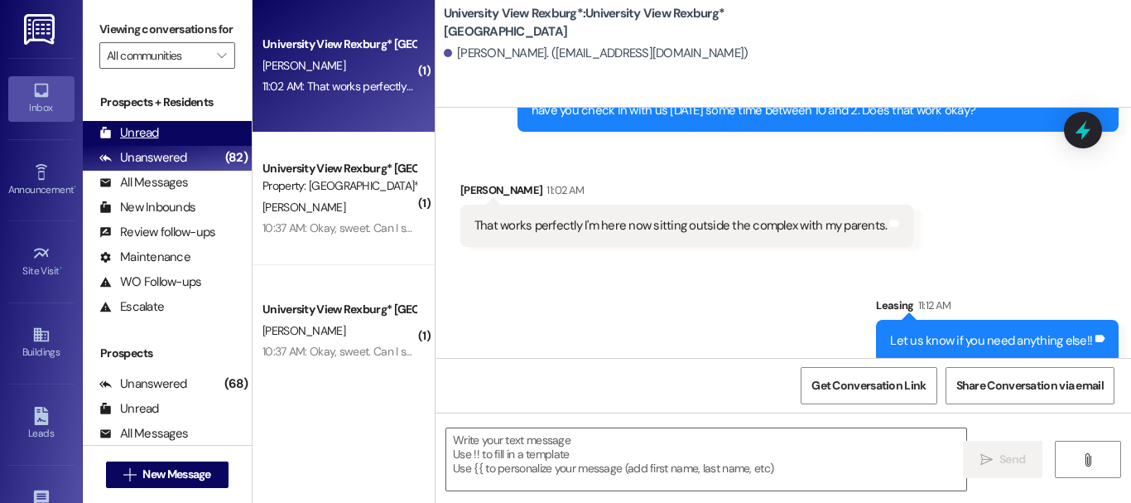
click at [156, 142] on div "Unread" at bounding box center [129, 132] width 60 height 17
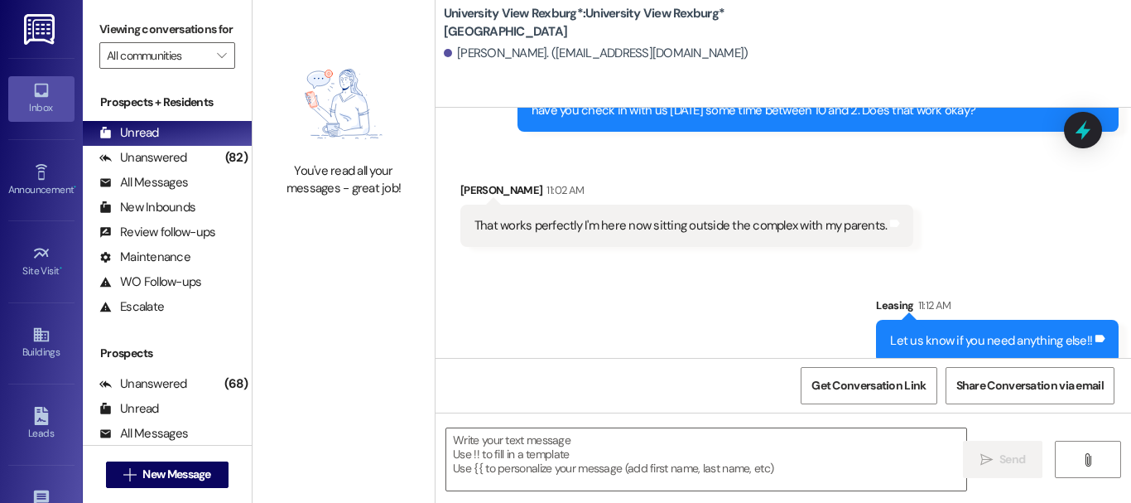
scroll to position [2, 0]
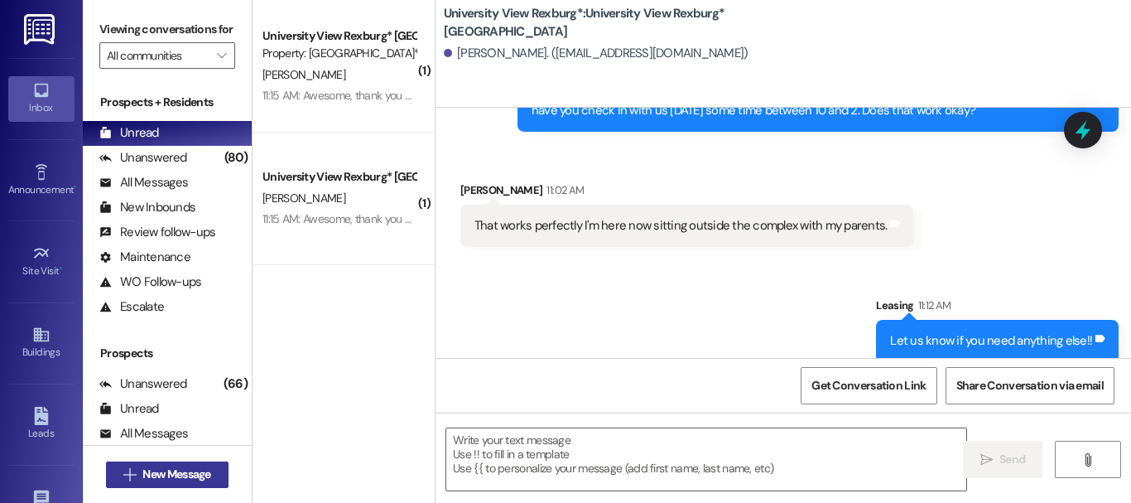
click at [155, 465] on span "New Message" at bounding box center [176, 473] width 68 height 17
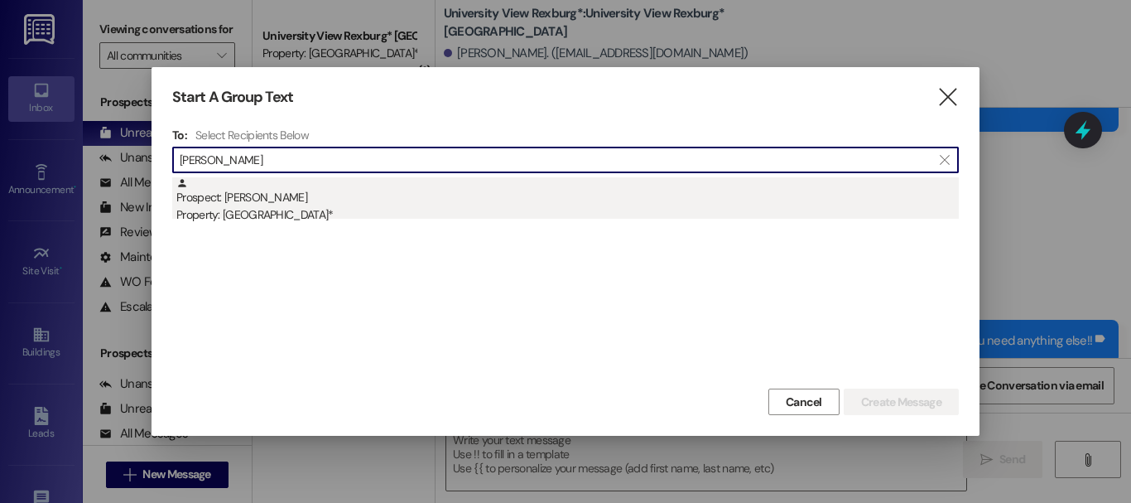
type input "[PERSON_NAME]"
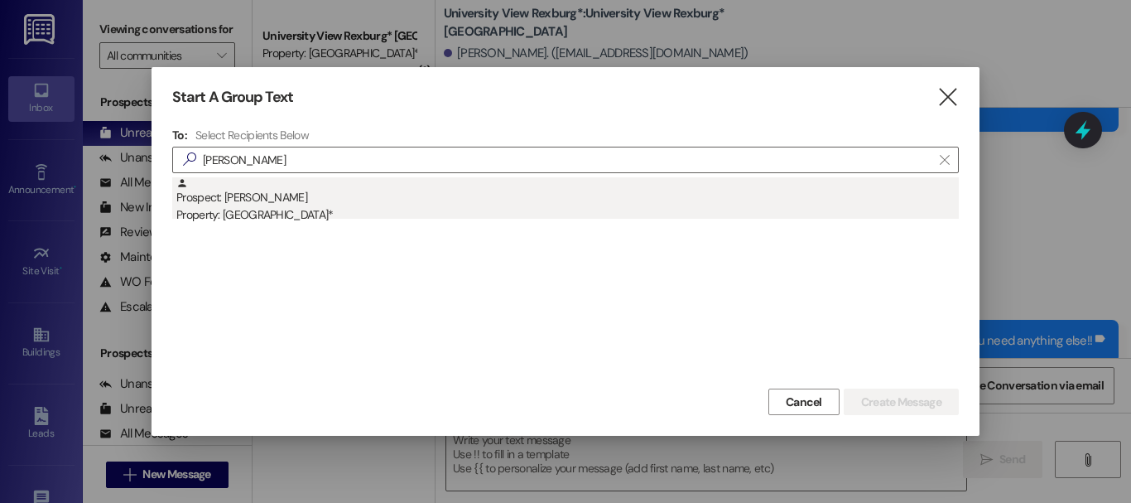
click at [354, 208] on div "Property: [GEOGRAPHIC_DATA]*" at bounding box center [567, 214] width 782 height 17
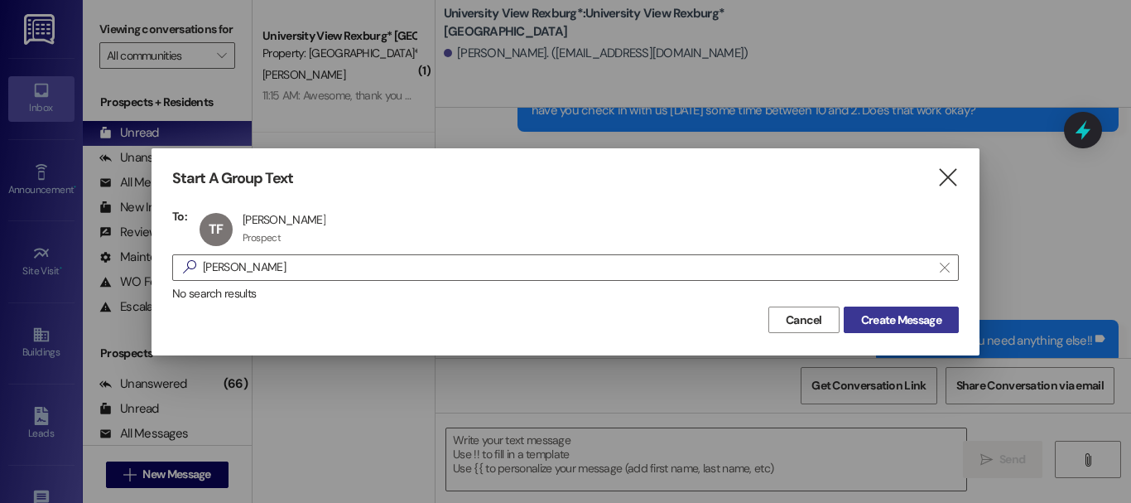
click at [915, 312] on span "Create Message" at bounding box center [901, 319] width 80 height 17
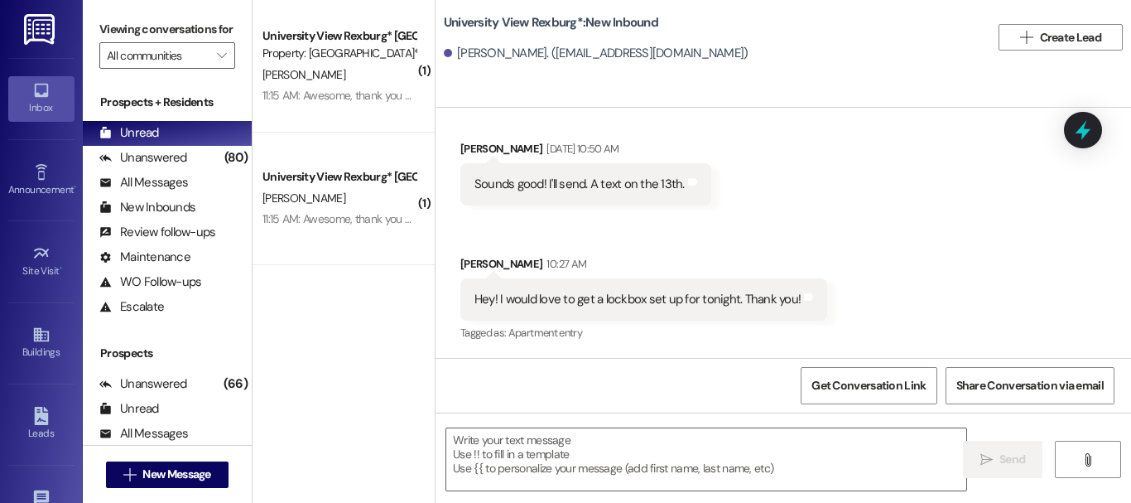
scroll to position [1747, 0]
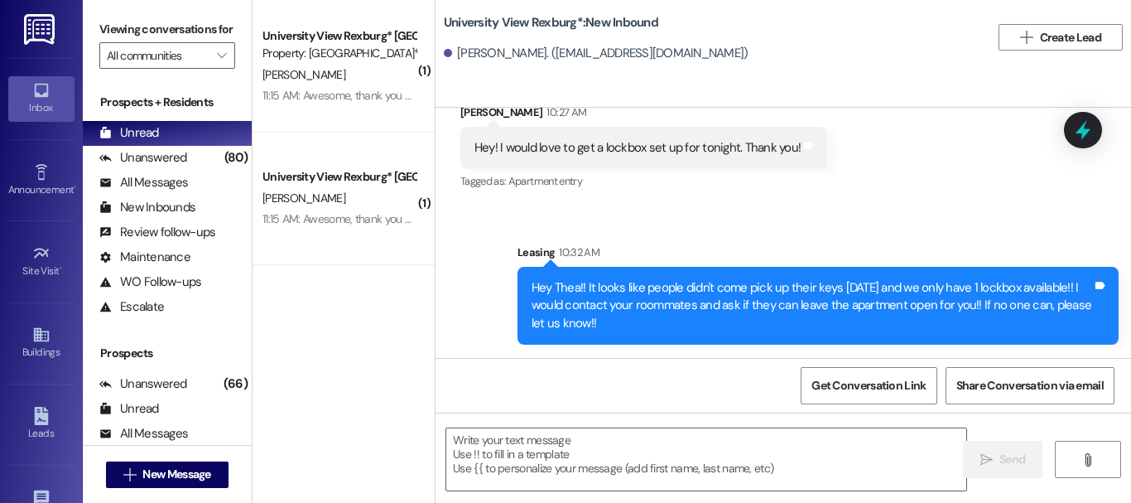
drag, startPoint x: 580, startPoint y: 284, endPoint x: 600, endPoint y: 351, distance: 70.2
click at [600, 351] on div "Sent via SMS Leasing 10:32 AM Hey Thea!! It looks like people didn't come pick …" at bounding box center [818, 294] width 626 height 126
copy div "It looks like people didn't come pick up their keys [DATE] and we only have 1 l…"
click at [169, 474] on span "New Message" at bounding box center [176, 473] width 68 height 17
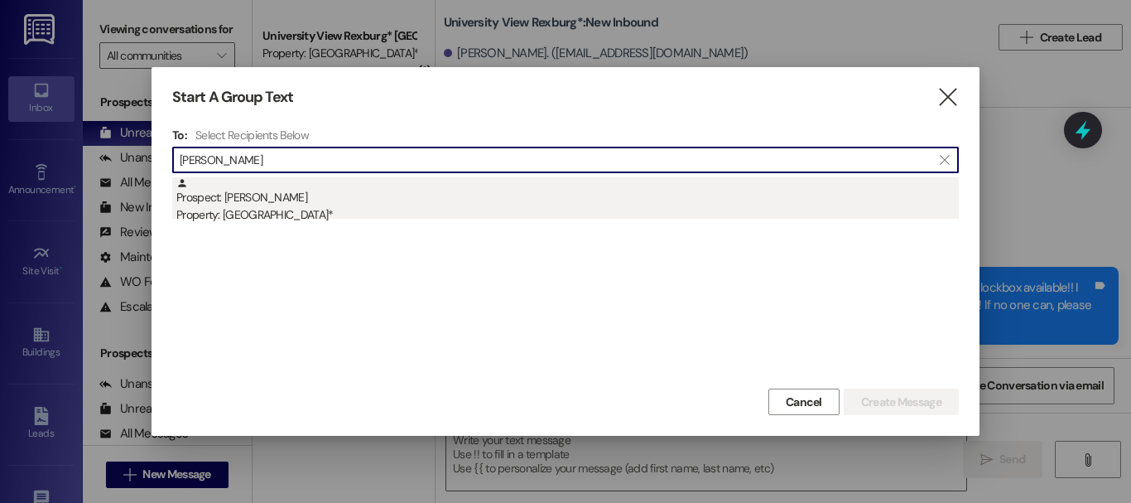
type input "[PERSON_NAME]"
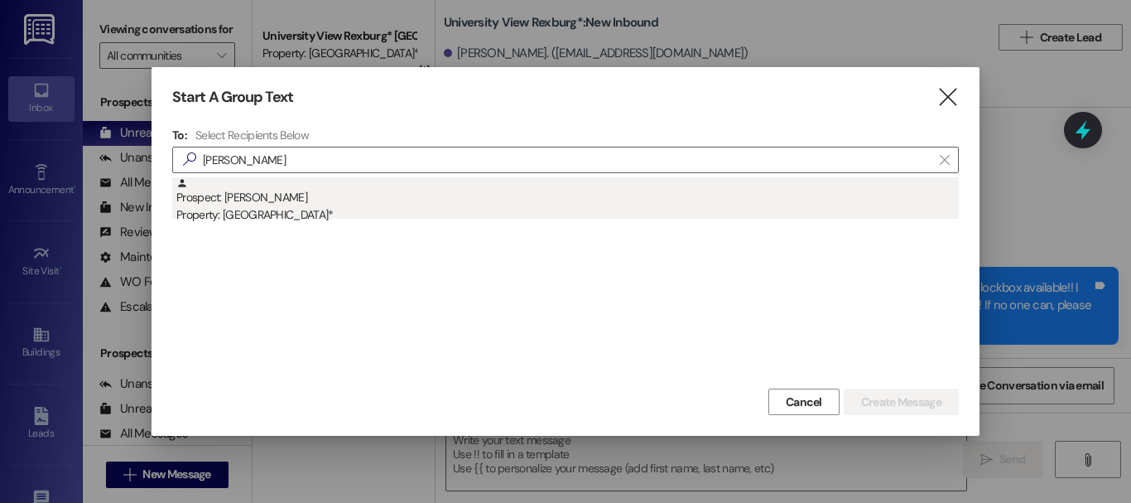
click at [417, 197] on div "Prospect: [PERSON_NAME] Property: University View Rexburg*" at bounding box center [567, 200] width 782 height 47
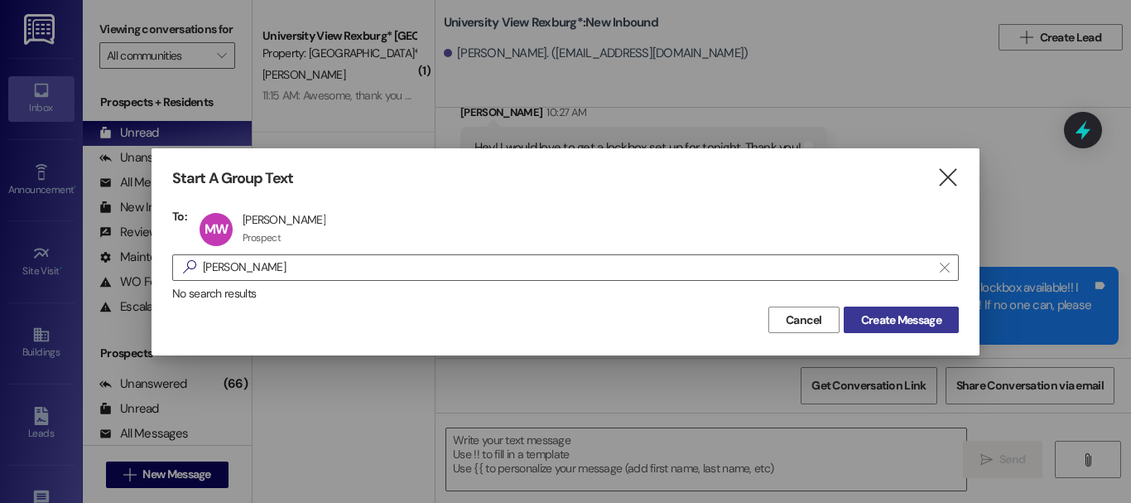
click at [912, 315] on span "Create Message" at bounding box center [901, 319] width 80 height 17
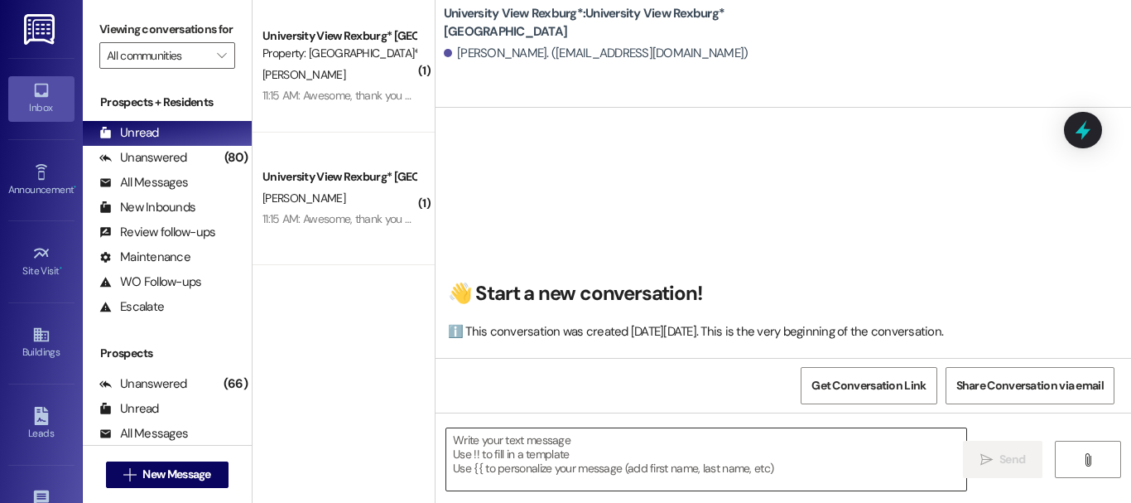
scroll to position [1, 0]
click at [540, 465] on textarea at bounding box center [706, 459] width 520 height 62
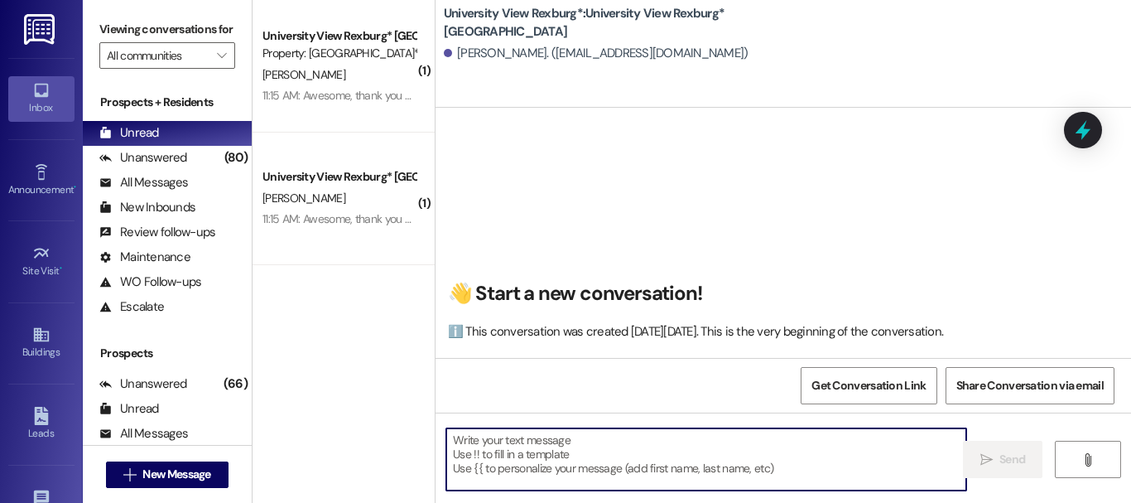
paste textarea "It looks like people didn't come pick up their keys [DATE] and we only have 1 l…"
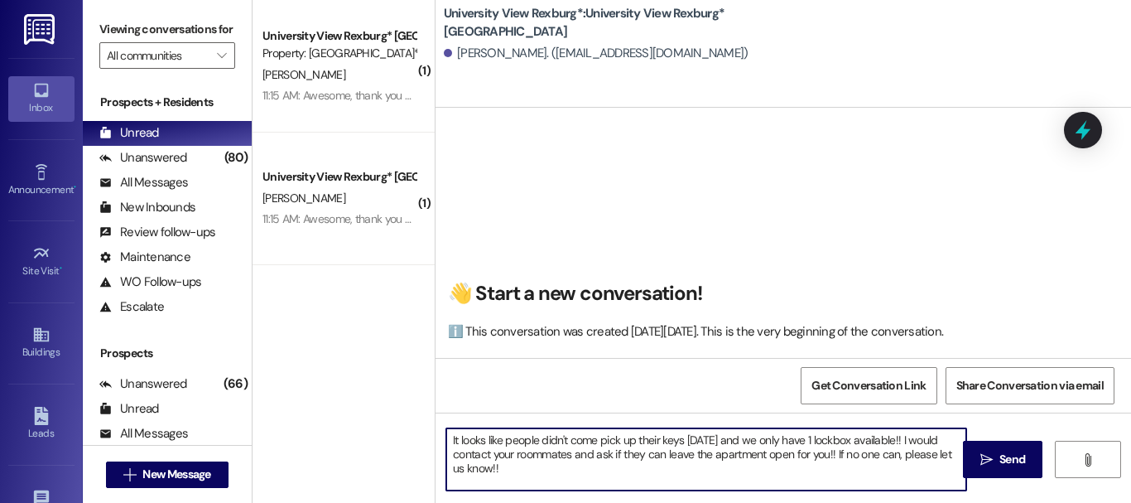
click at [448, 435] on textarea "It looks like people didn't come pick up their keys [DATE] and we only have 1 l…" at bounding box center [706, 459] width 520 height 62
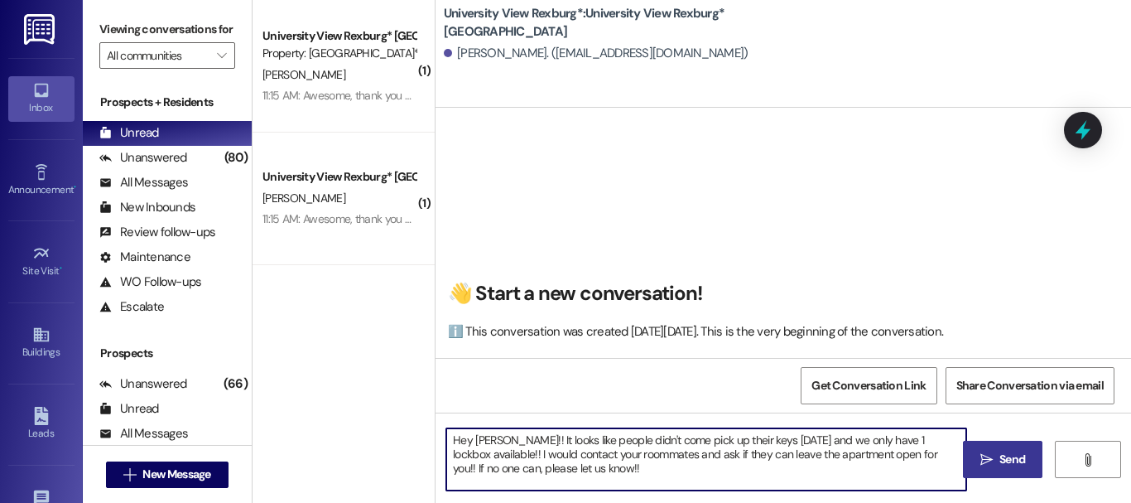
type textarea "Hey [PERSON_NAME]!! It looks like people didn't come pick up their keys [DATE] …"
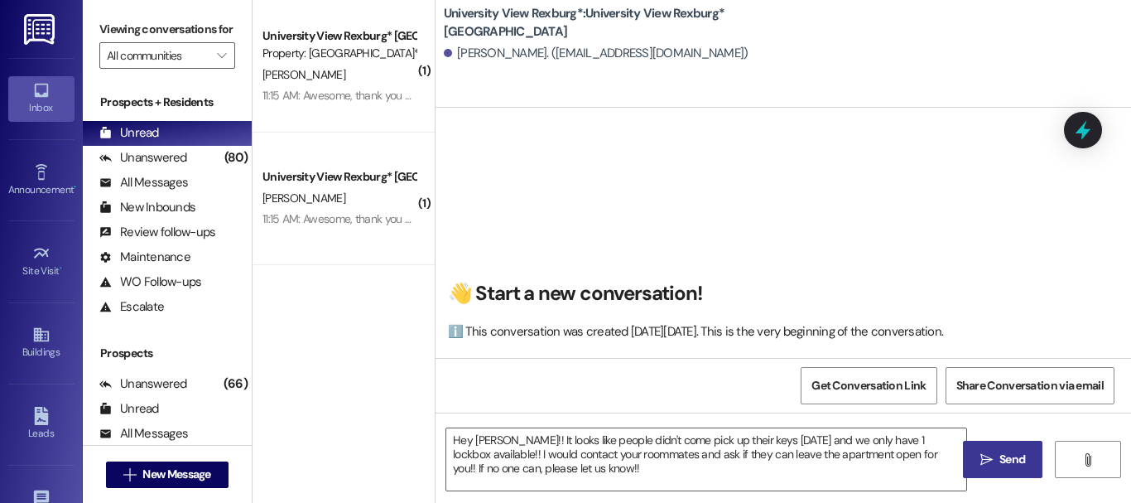
click at [999, 457] on span "Send" at bounding box center [1012, 458] width 26 height 17
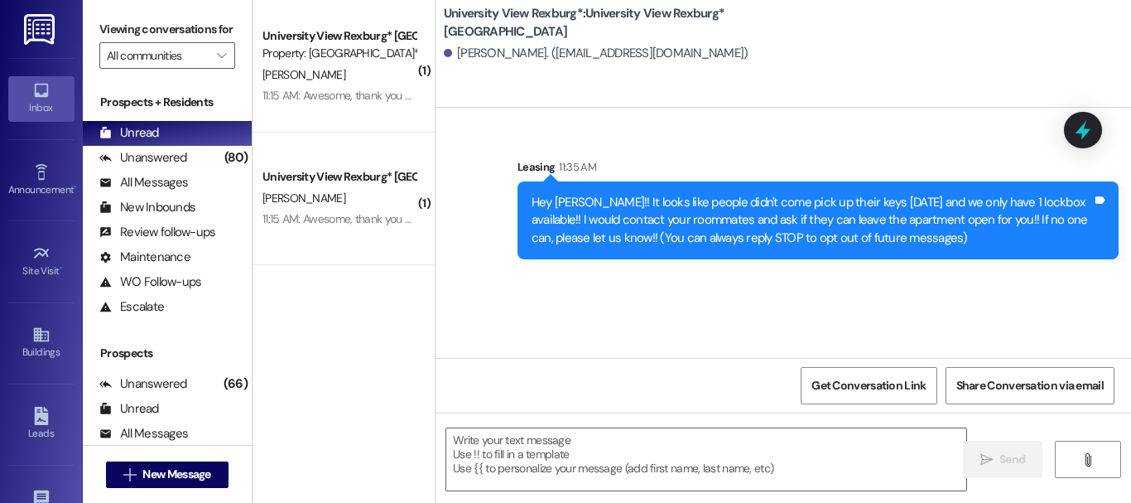
scroll to position [2, 0]
click at [154, 468] on span "New Message" at bounding box center [176, 473] width 68 height 17
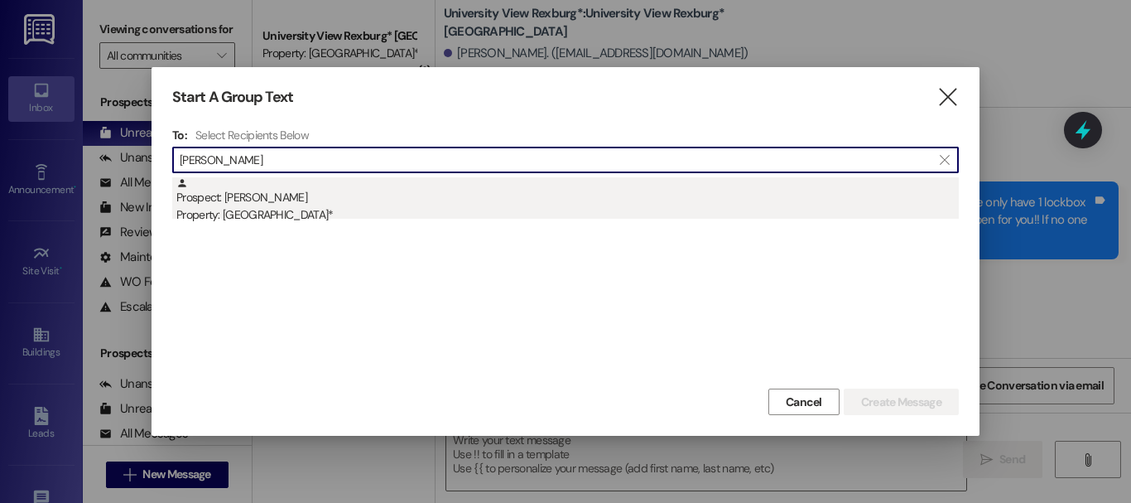
type input "[PERSON_NAME]"
click at [546, 185] on div "Prospect: [PERSON_NAME] Property: [GEOGRAPHIC_DATA]*" at bounding box center [567, 200] width 782 height 47
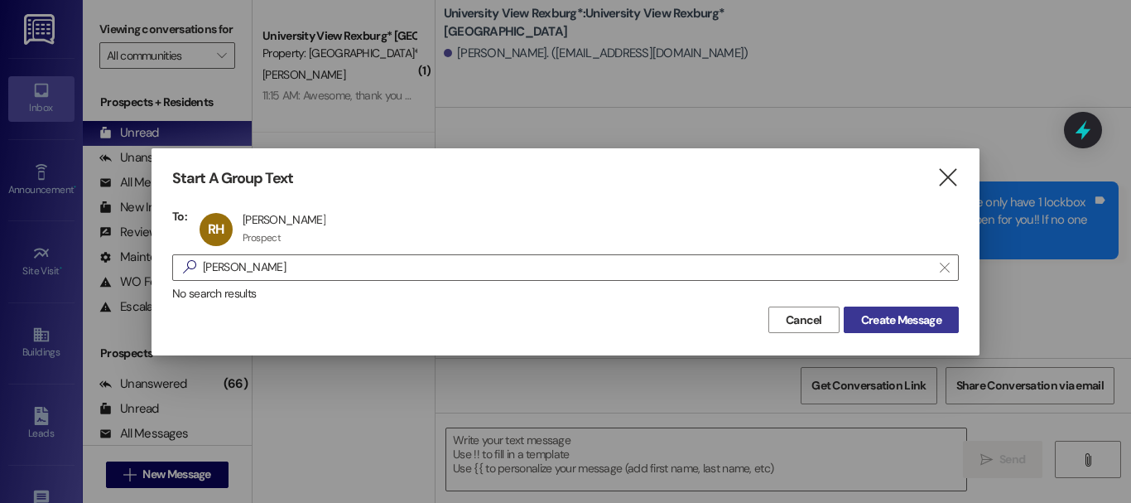
click at [907, 310] on button "Create Message" at bounding box center [901, 319] width 115 height 26
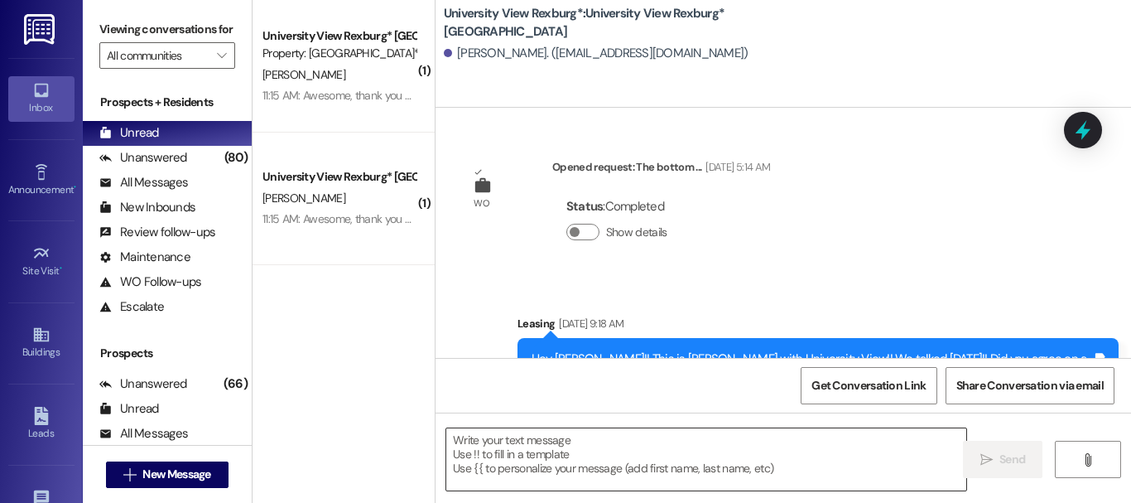
click at [600, 467] on textarea at bounding box center [706, 459] width 520 height 62
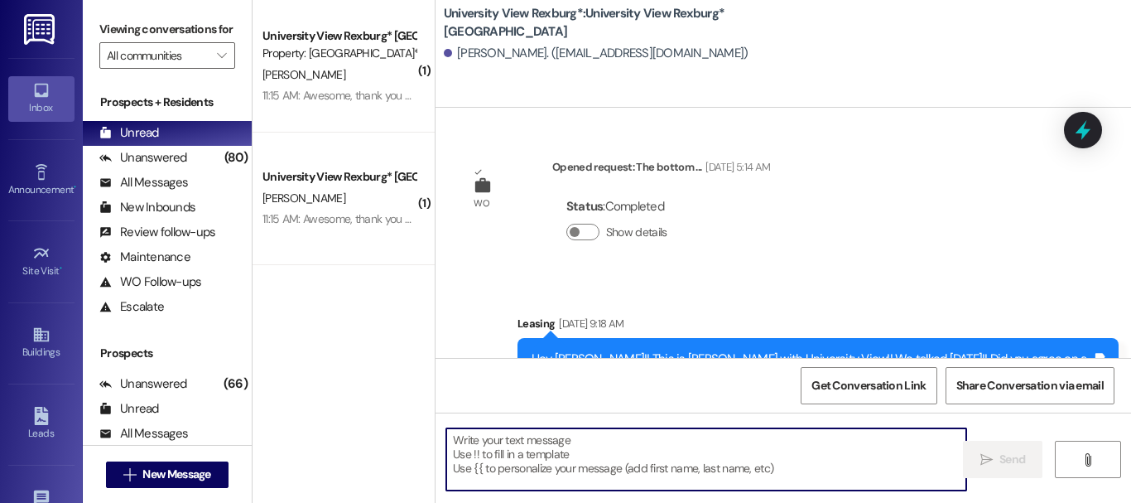
paste textarea "It looks like people didn't come pick up their keys [DATE] and we only have 1 l…"
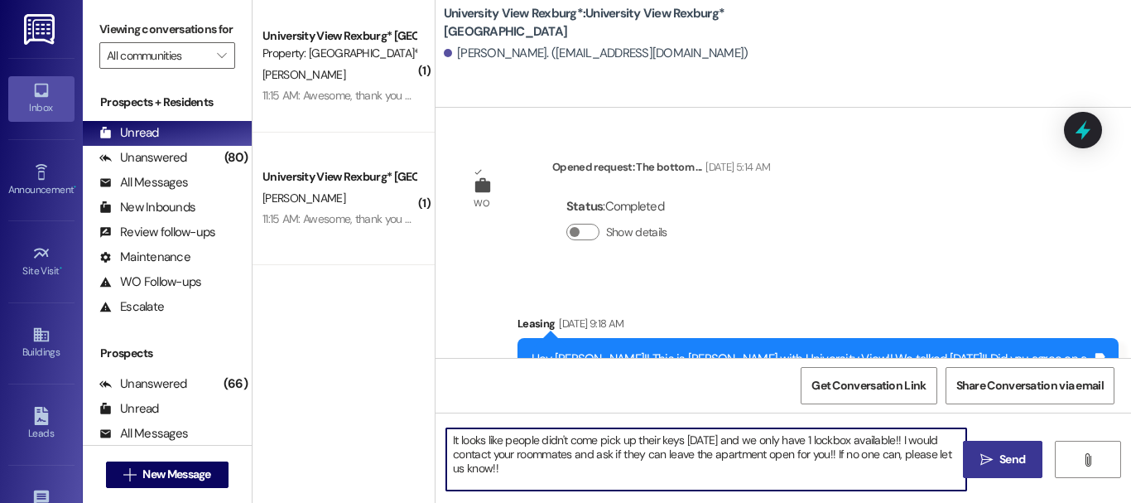
click at [447, 437] on textarea "It looks like people didn't come pick up their keys [DATE] and we only have 1 l…" at bounding box center [706, 459] width 520 height 62
type textarea "Hey [PERSON_NAME]!! It looks like people didn't come pick up their keys [DATE] …"
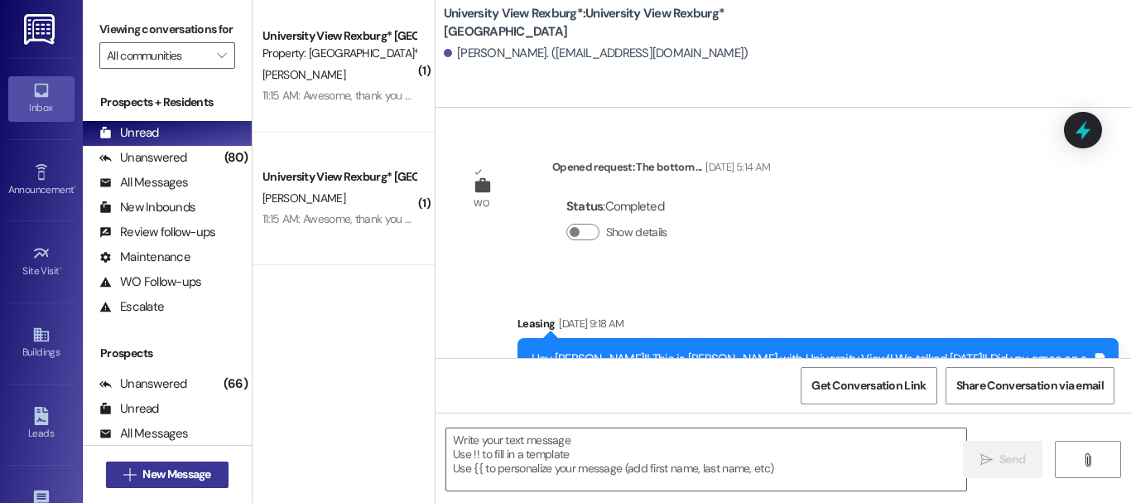
click at [191, 474] on span "New Message" at bounding box center [176, 473] width 68 height 17
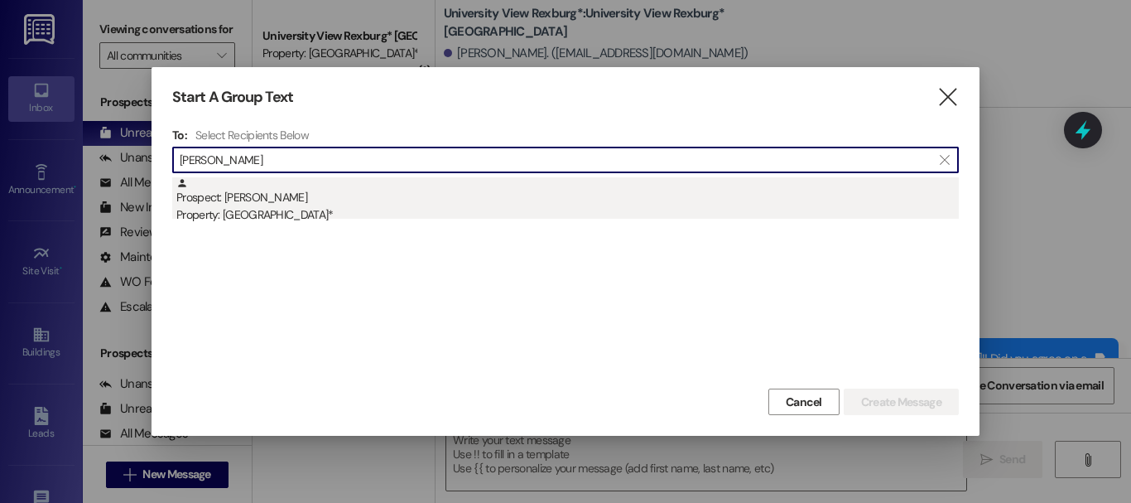
type input "[PERSON_NAME]"
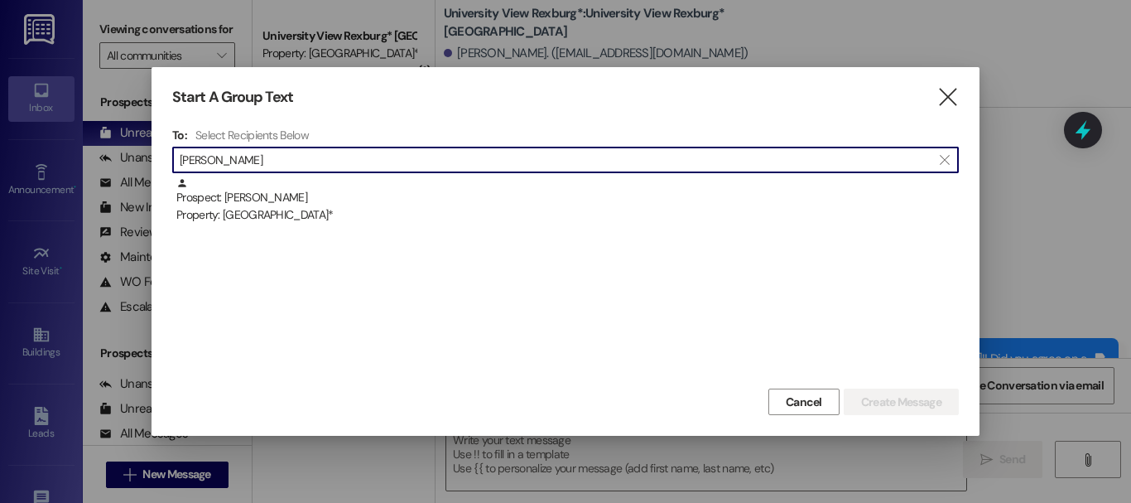
click at [359, 217] on div "Property: [GEOGRAPHIC_DATA]*" at bounding box center [567, 214] width 782 height 17
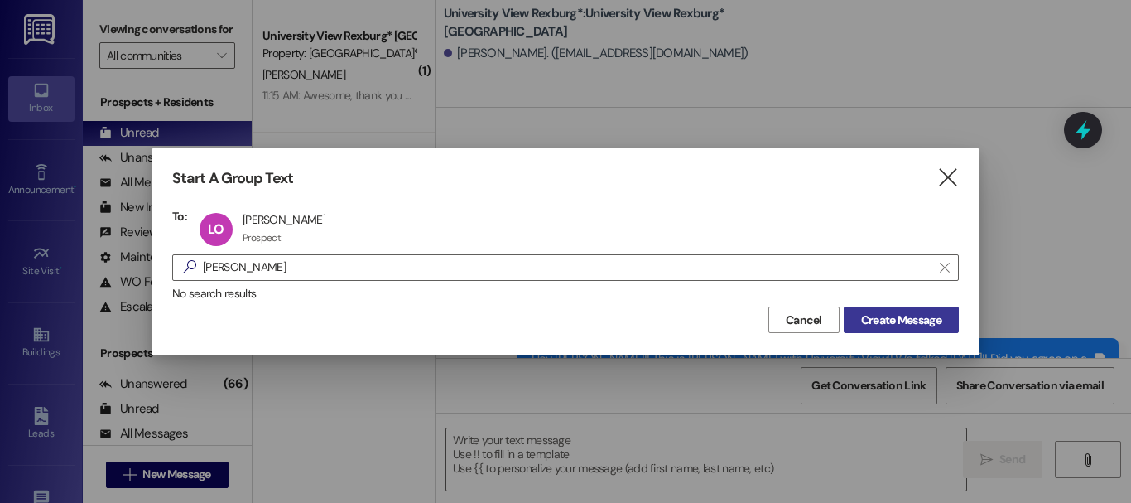
click at [941, 320] on span "Create Message" at bounding box center [901, 319] width 87 height 17
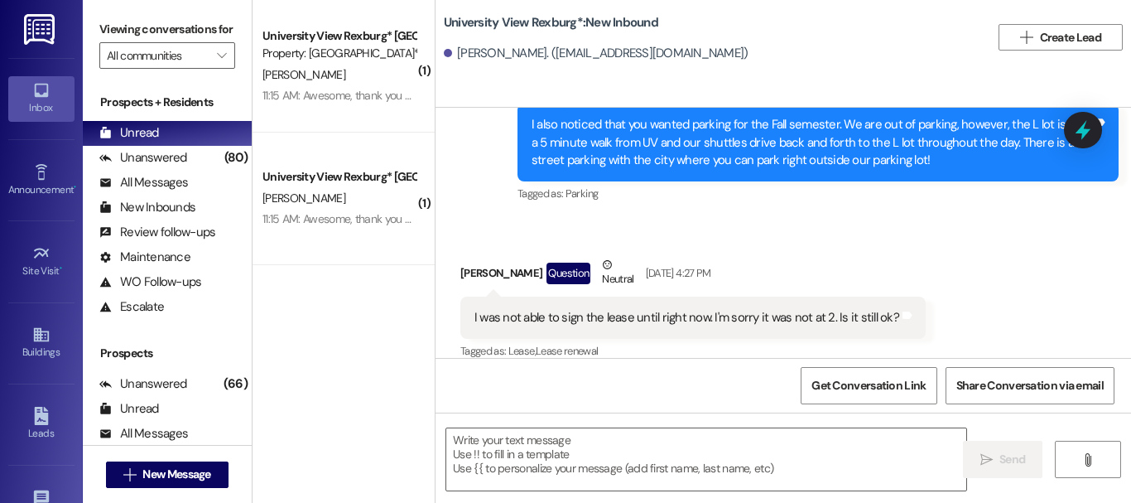
scroll to position [440, 0]
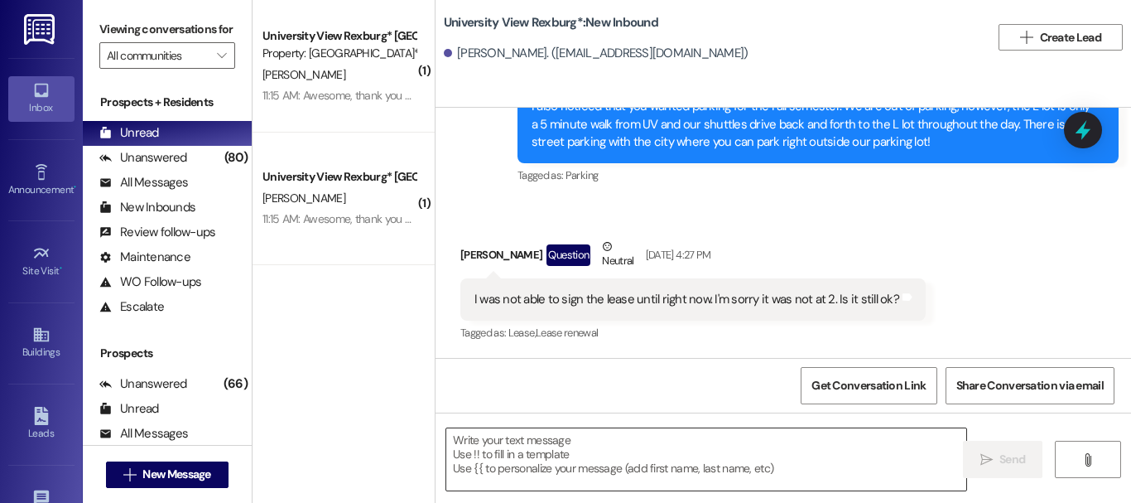
click at [530, 454] on textarea at bounding box center [706, 459] width 520 height 62
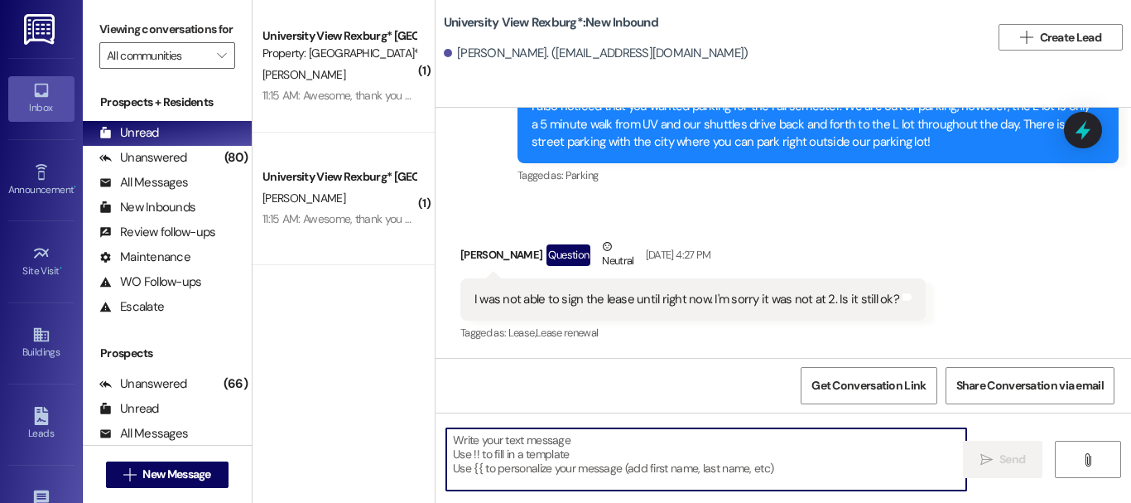
paste textarea "It looks like people didn't come pick up their keys [DATE] and we only have 1 l…"
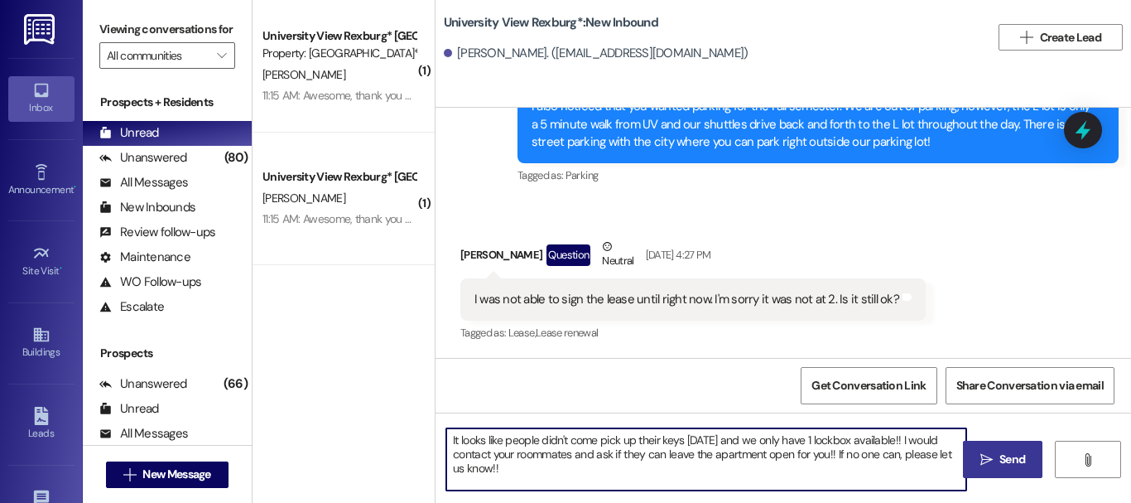
click at [446, 436] on textarea "It looks like people didn't come pick up their keys [DATE] and we only have 1 l…" at bounding box center [706, 459] width 520 height 62
type textarea "Hey [PERSON_NAME]!! It looks like people didn't come pick up their keys [DATE] …"
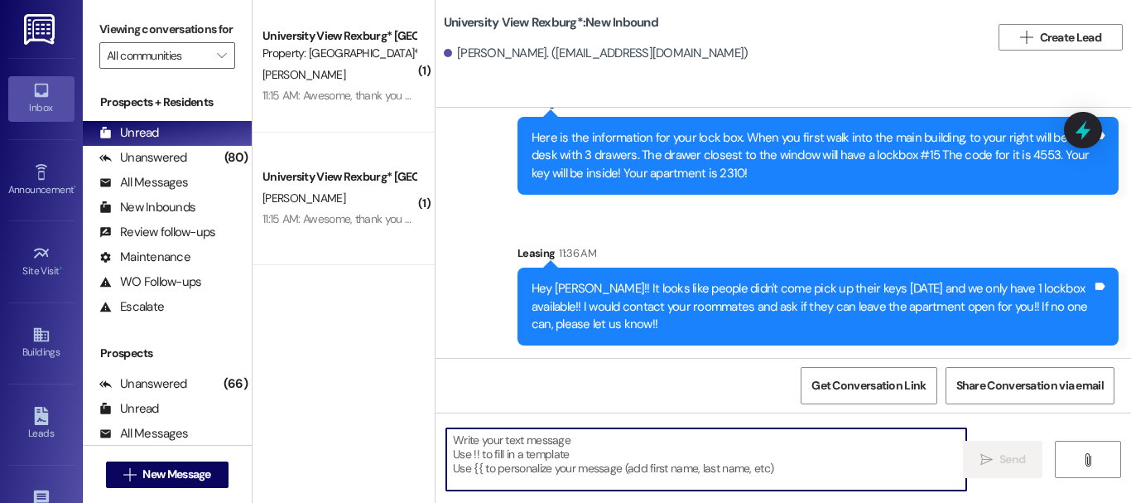
scroll to position [857, 0]
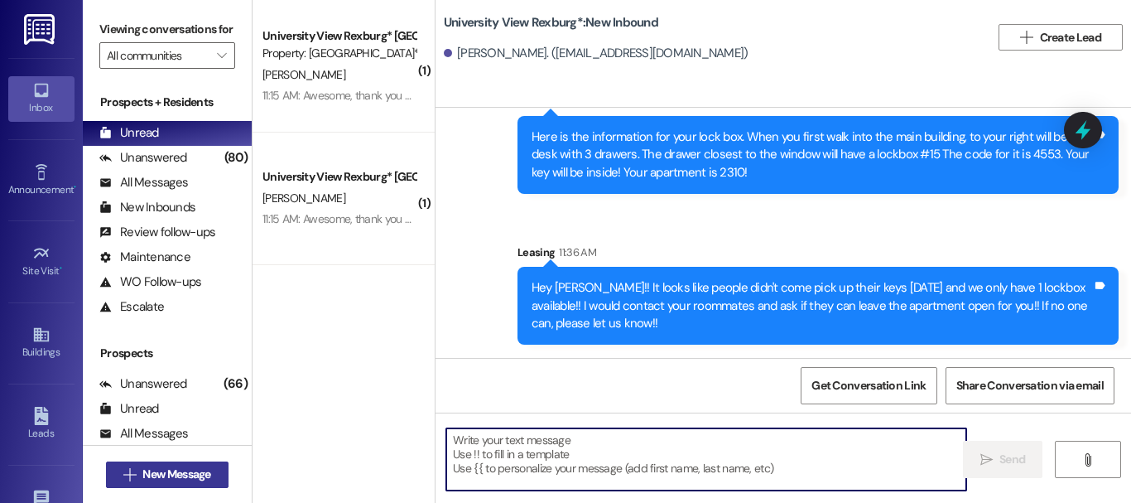
click at [180, 471] on span "New Message" at bounding box center [176, 473] width 68 height 17
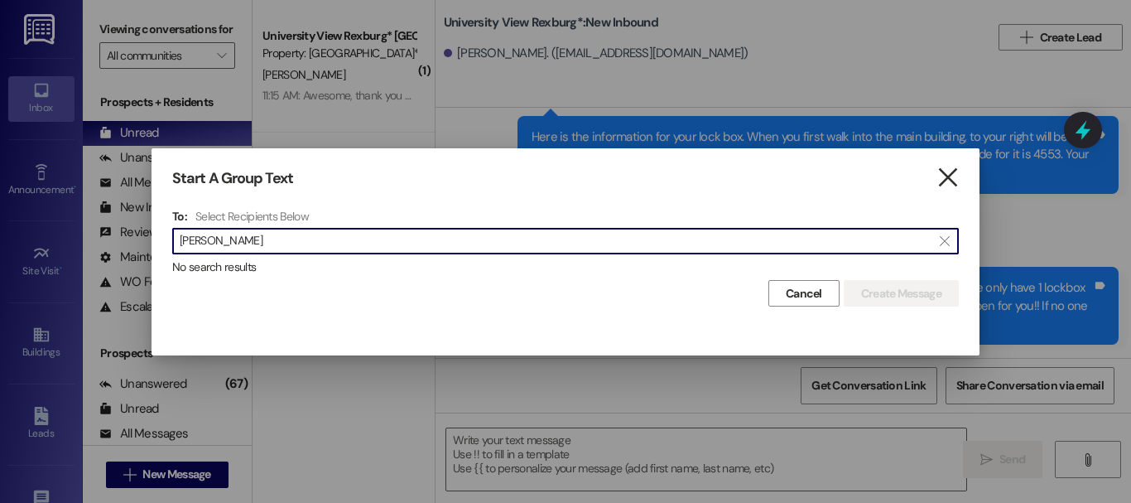
type input "[PERSON_NAME]"
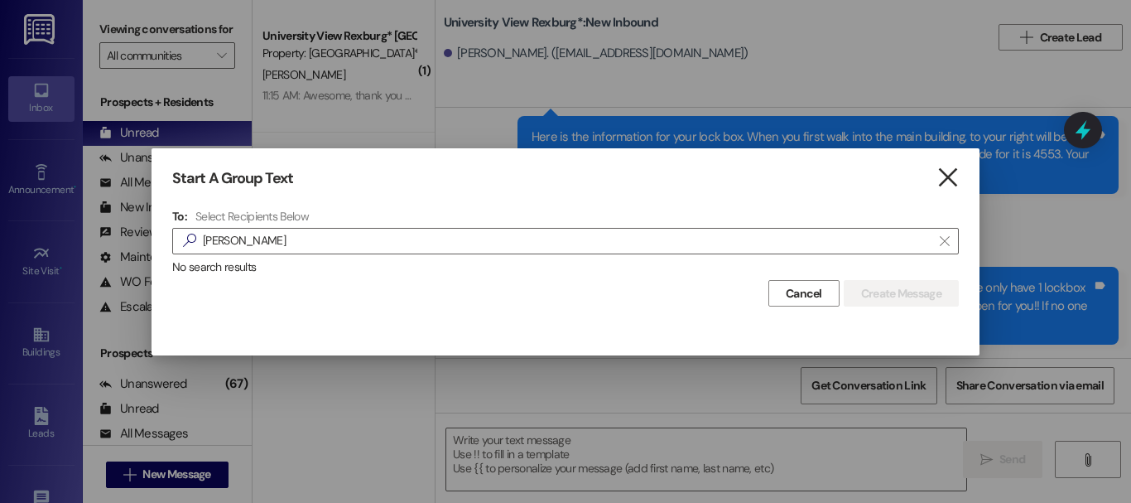
click at [947, 171] on icon "" at bounding box center [947, 177] width 22 height 17
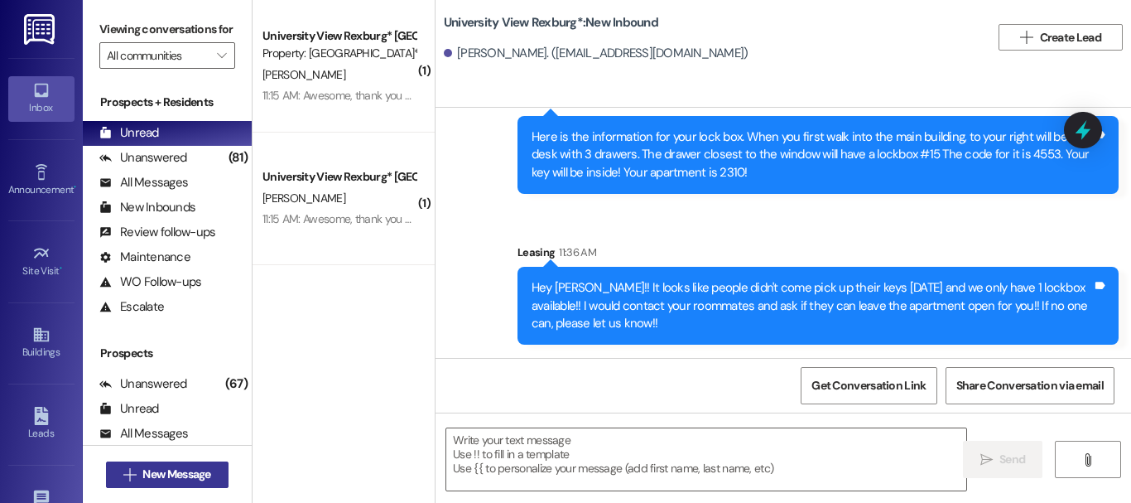
click at [188, 483] on button " New Message" at bounding box center [167, 474] width 123 height 26
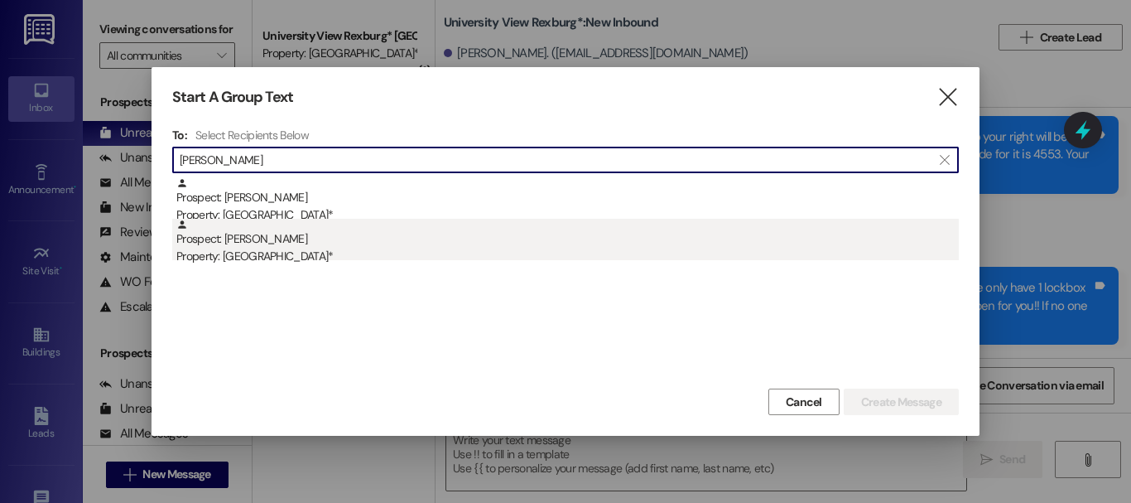
type input "[PERSON_NAME]"
click at [364, 235] on div "Prospect: [PERSON_NAME] Property: University View Rexburg*" at bounding box center [567, 242] width 782 height 47
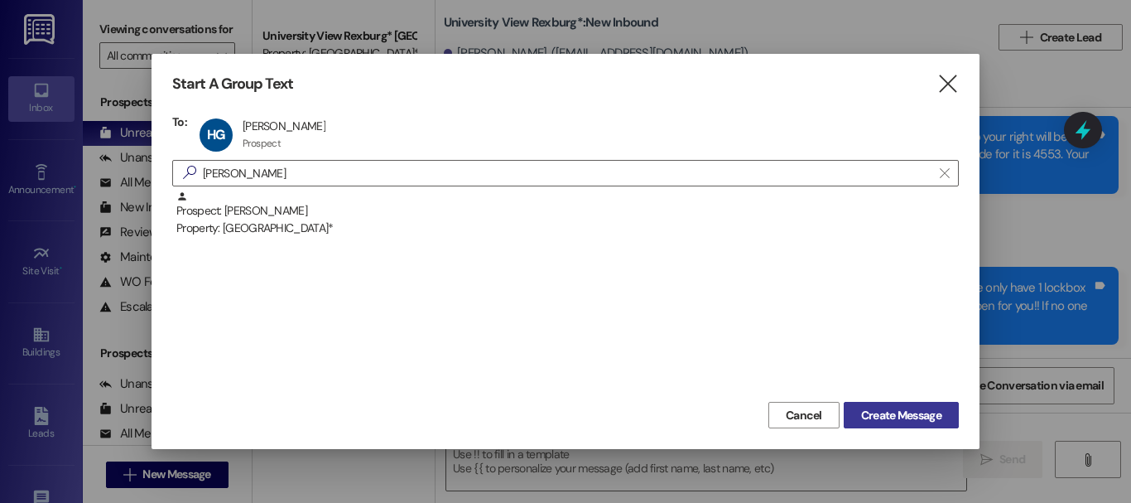
click at [893, 420] on span "Create Message" at bounding box center [901, 415] width 80 height 17
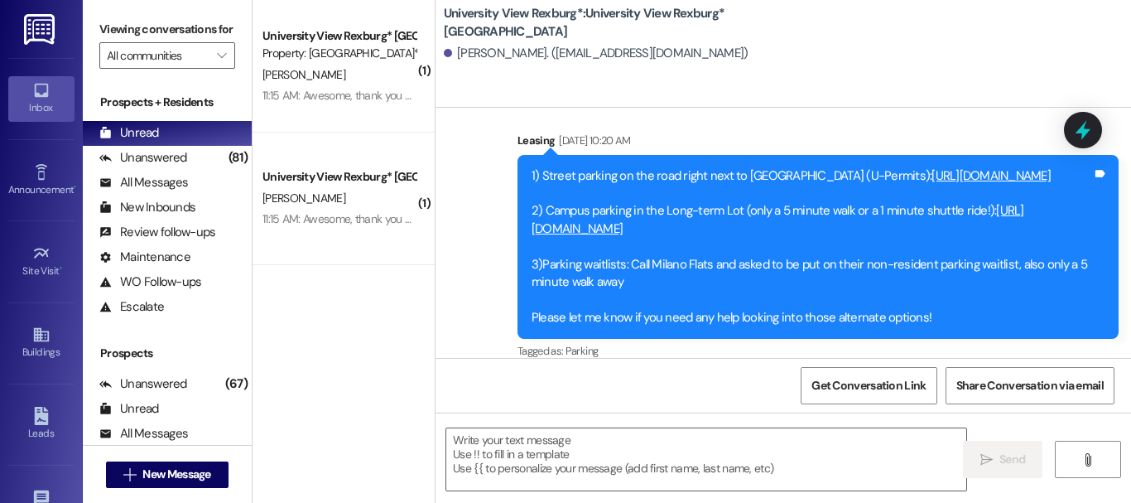
scroll to position [440, 0]
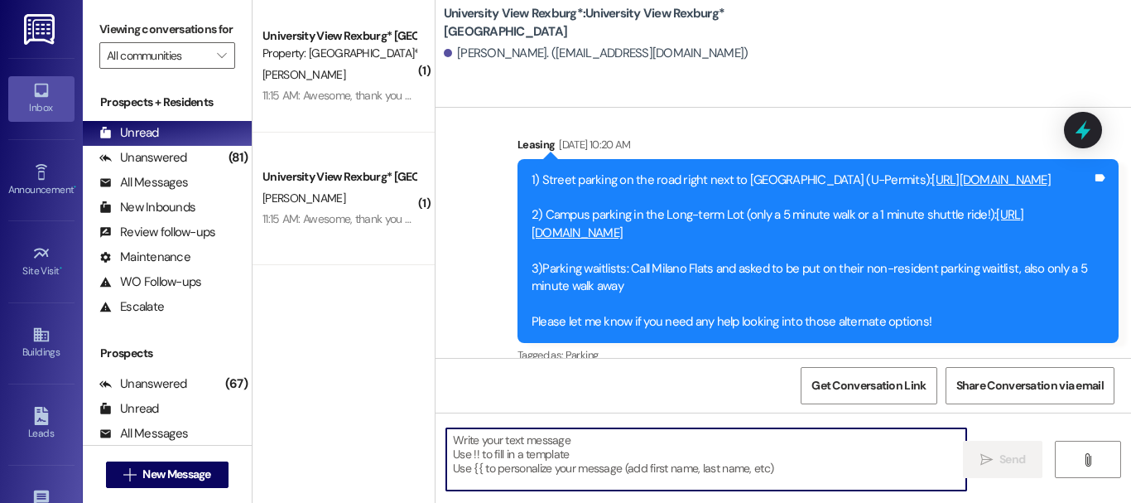
click at [499, 463] on textarea at bounding box center [706, 459] width 520 height 62
paste textarea "It looks like people didn't come pick up their keys [DATE] and we only have 1 l…"
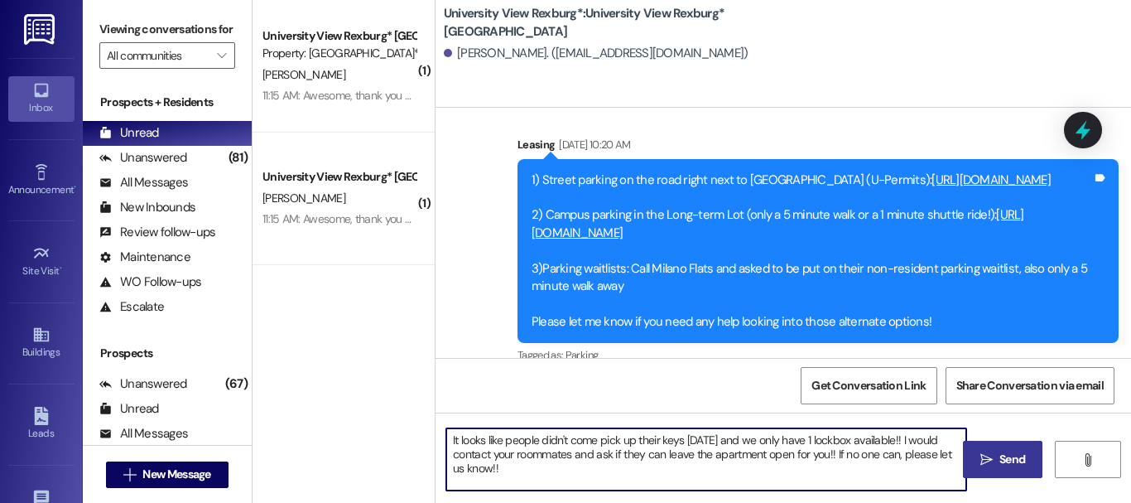
drag, startPoint x: 440, startPoint y: 439, endPoint x: 457, endPoint y: 439, distance: 17.4
click at [445, 439] on div "It looks like people didn't come pick up their keys [DATE] and we only have 1 l…" at bounding box center [698, 459] width 522 height 64
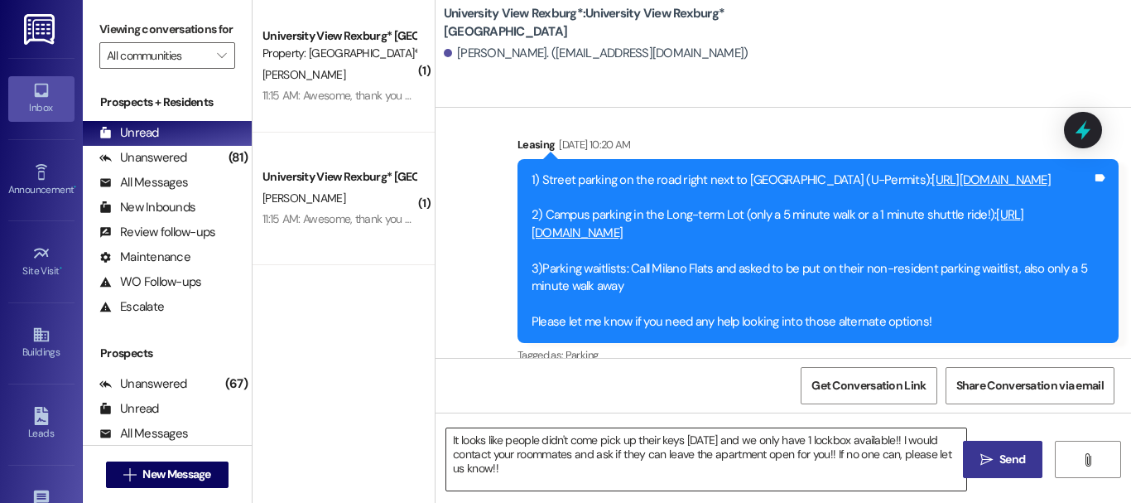
click at [450, 435] on textarea "It looks like people didn't come pick up their keys [DATE] and we only have 1 l…" at bounding box center [706, 459] width 520 height 62
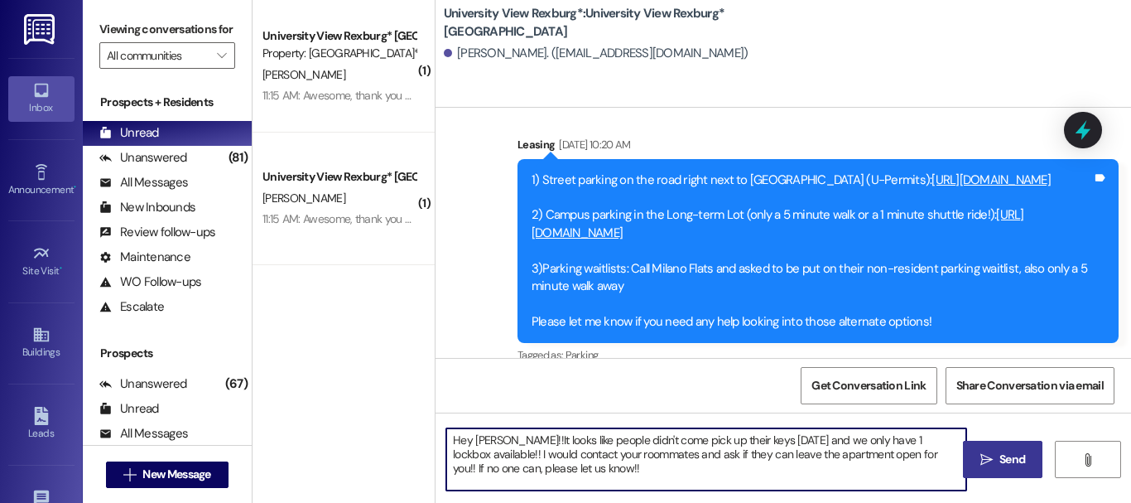
type textarea "Hey [PERSON_NAME]!! It looks like people didn't come pick up their keys [DATE] …"
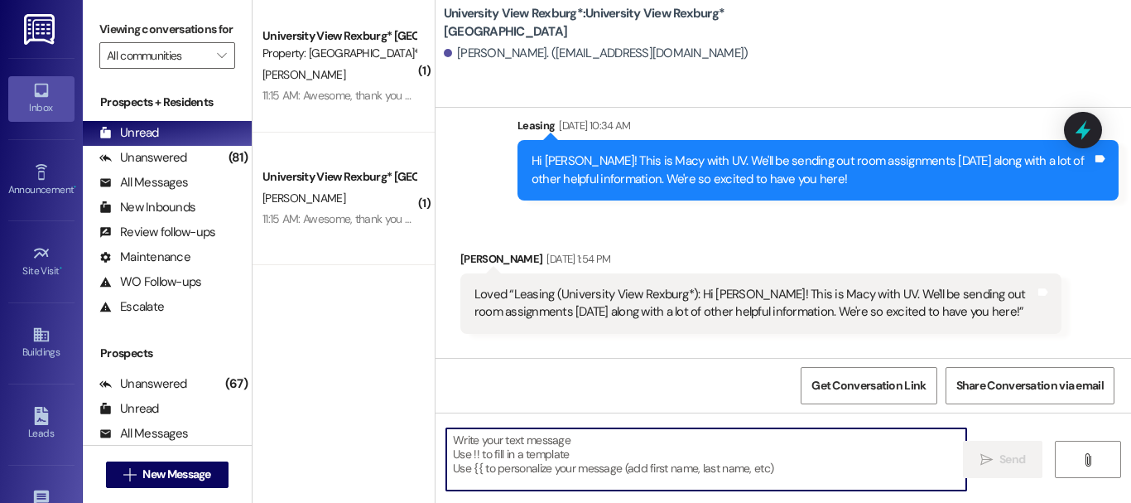
scroll to position [180, 0]
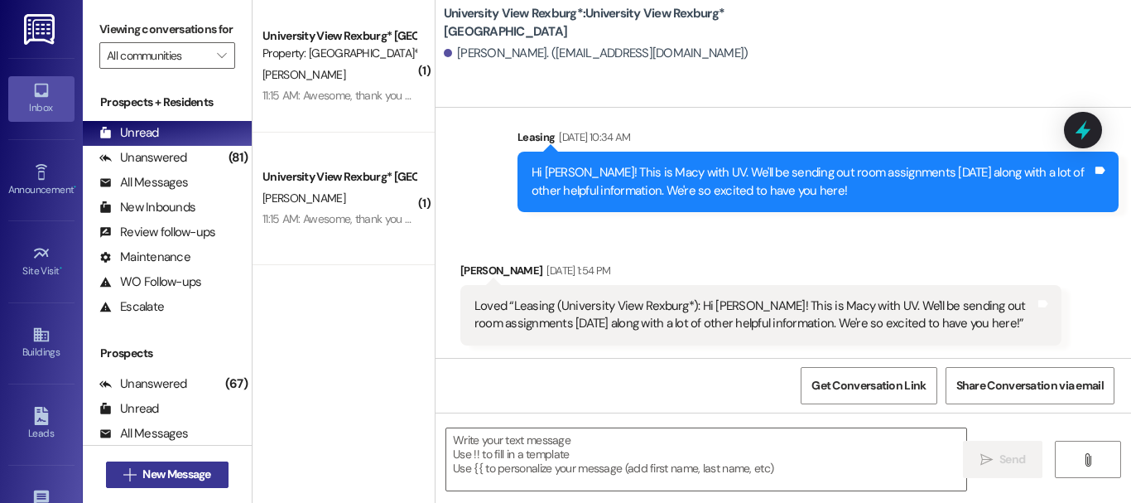
click at [189, 471] on span "New Message" at bounding box center [176, 473] width 68 height 17
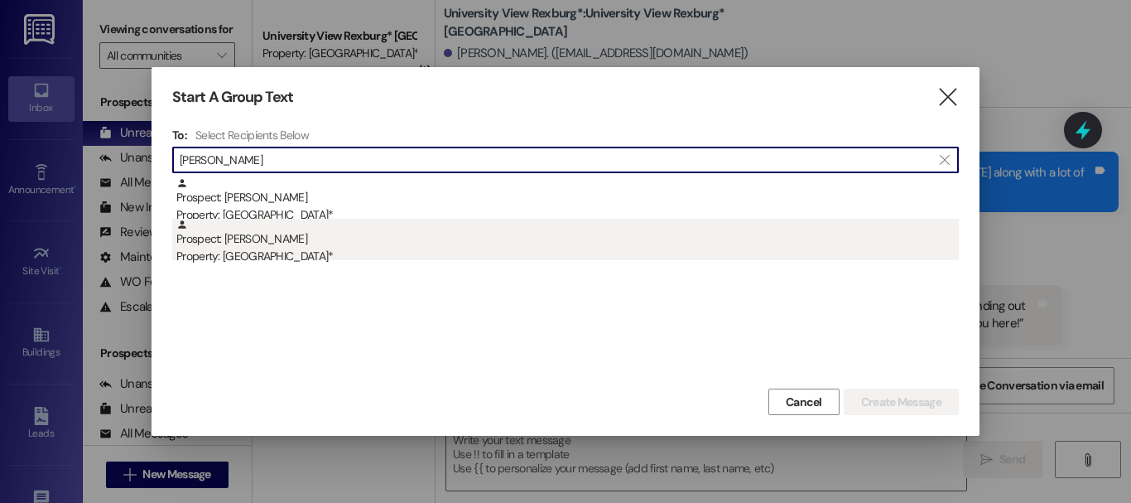
type input "[PERSON_NAME]"
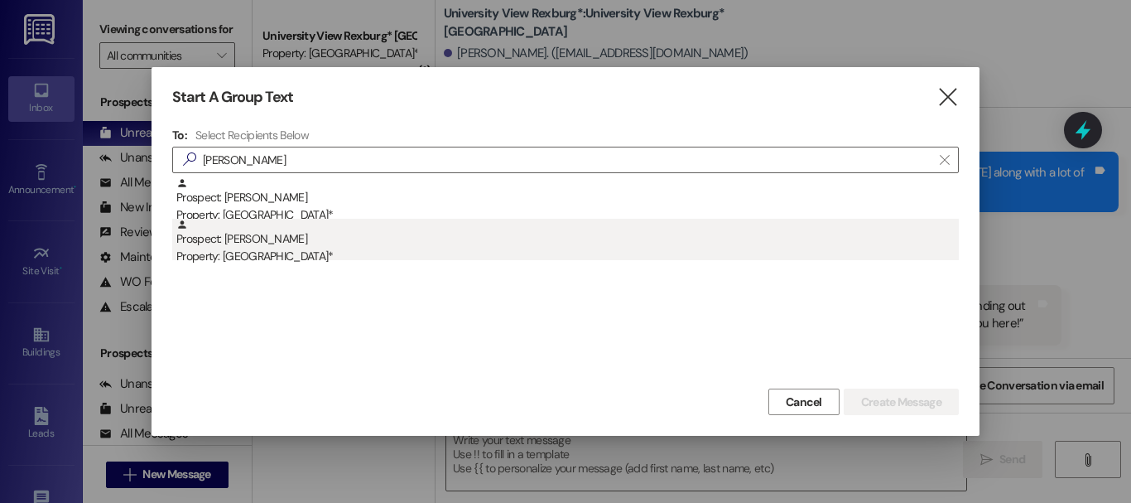
click at [223, 237] on div "Prospect: [PERSON_NAME] Property: [GEOGRAPHIC_DATA]*" at bounding box center [567, 242] width 782 height 47
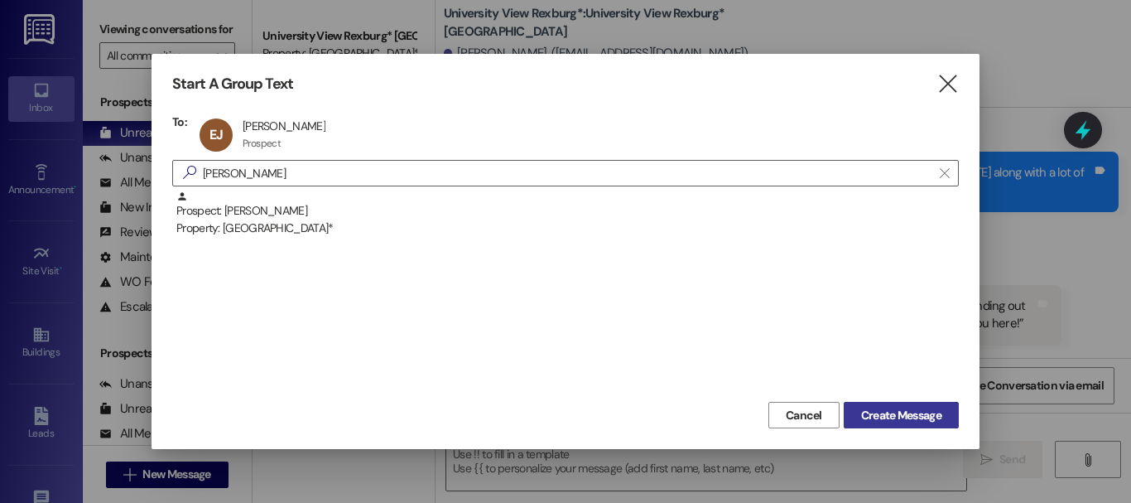
click at [921, 414] on span "Create Message" at bounding box center [901, 415] width 80 height 17
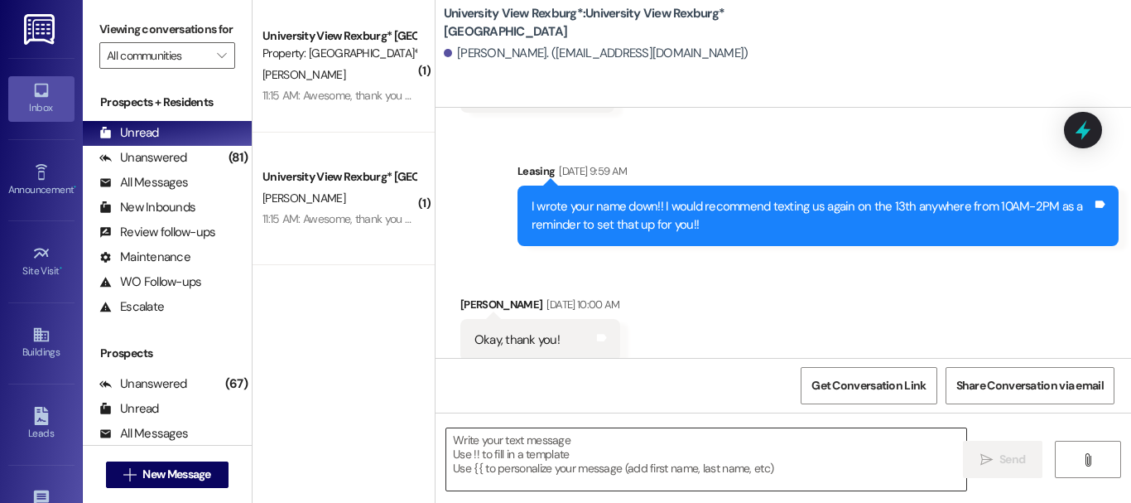
click at [481, 450] on textarea at bounding box center [706, 459] width 520 height 62
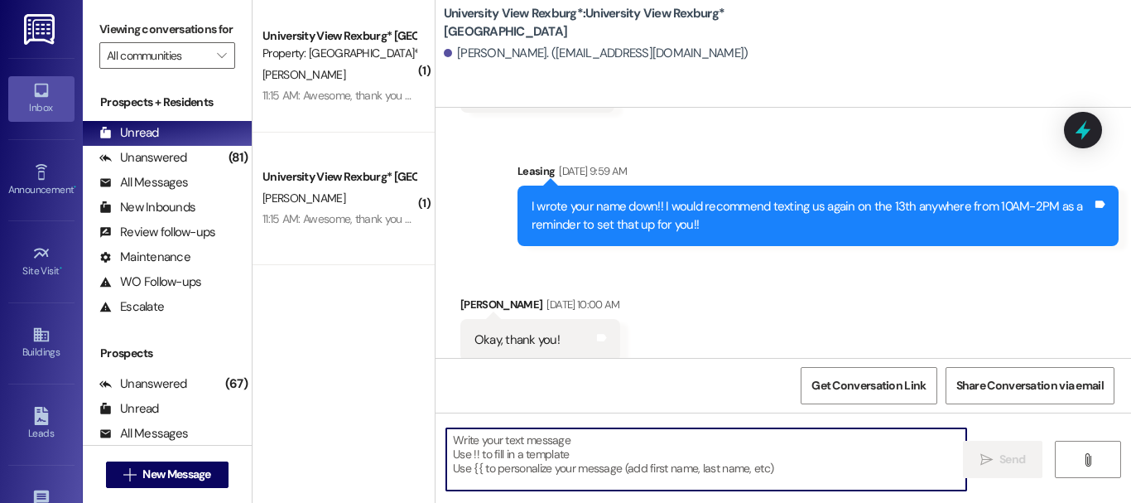
scroll to position [1041, 0]
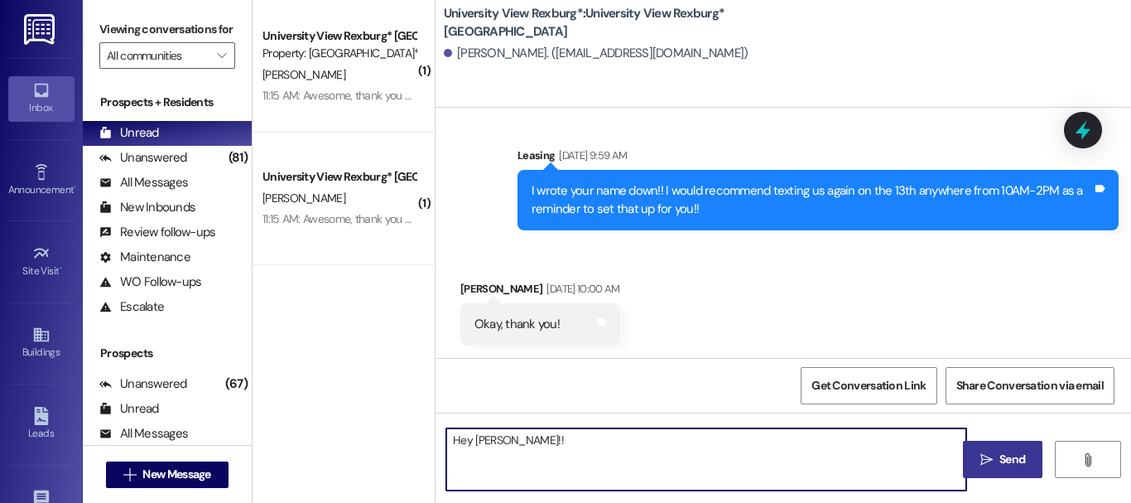
paste textarea "It looks like people didn't come pick up their keys [DATE] and we only have 1 l…"
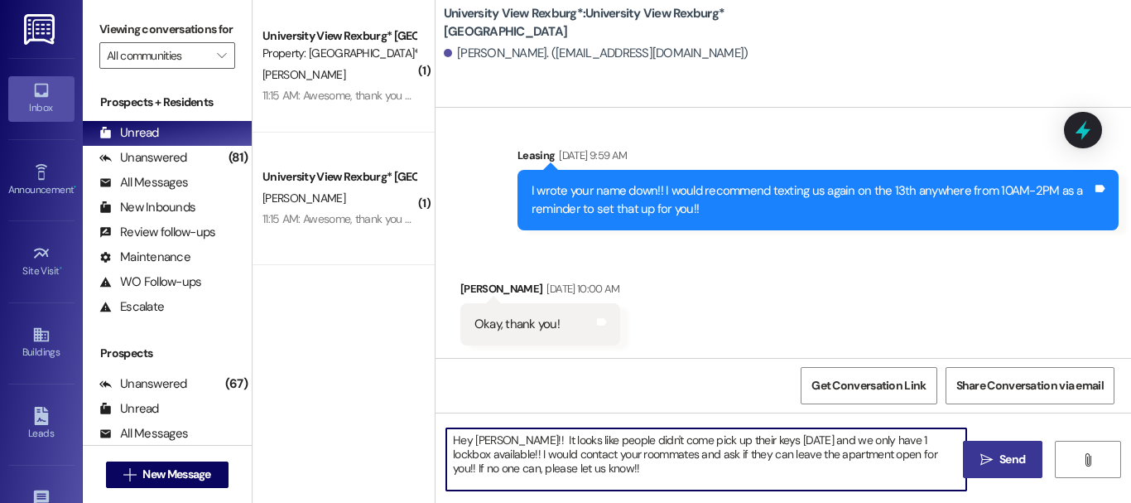
type textarea "Hey [PERSON_NAME]!! It looks like people didn't come pick up their keys [DATE] …"
click at [988, 451] on span " Send" at bounding box center [1003, 458] width 52 height 17
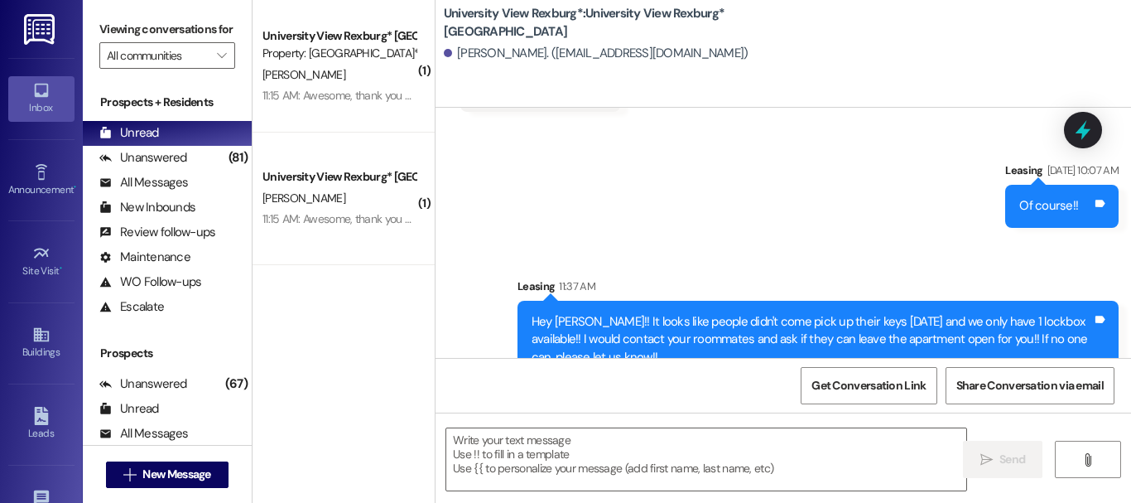
scroll to position [1308, 0]
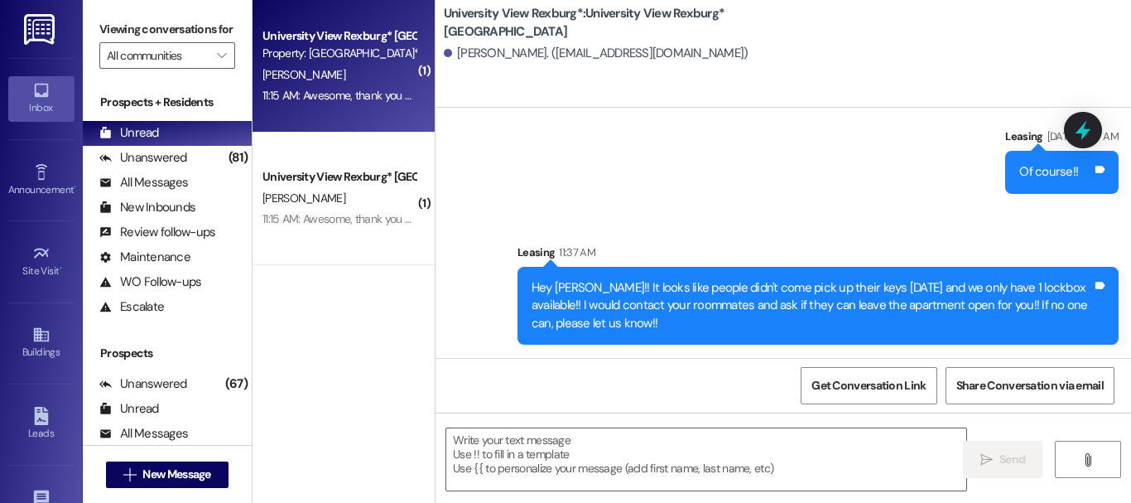
click at [382, 94] on div "11:15 AM: Awesome, thank you so much! 11:15 AM: Awesome, thank you so much!" at bounding box center [355, 95] width 186 height 15
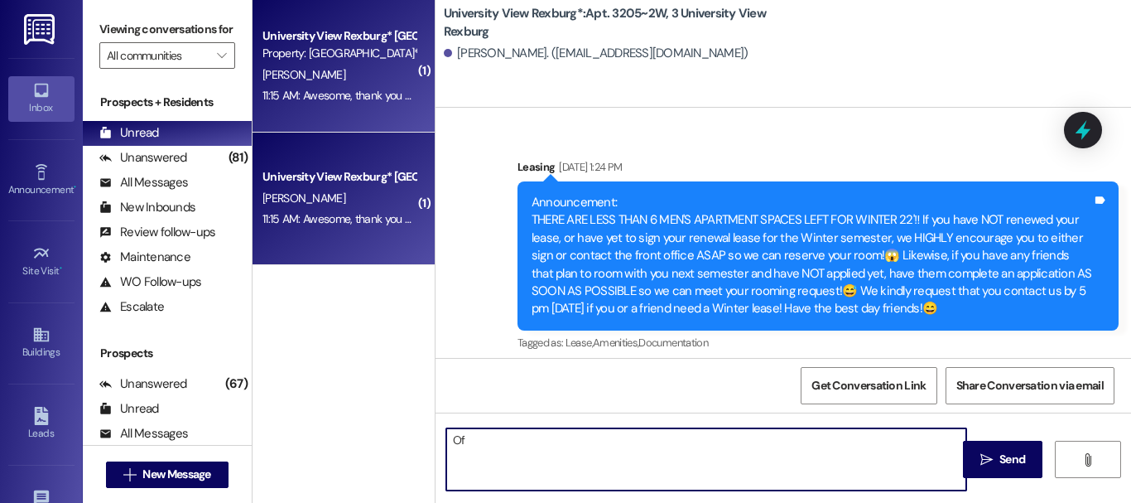
scroll to position [113833, 0]
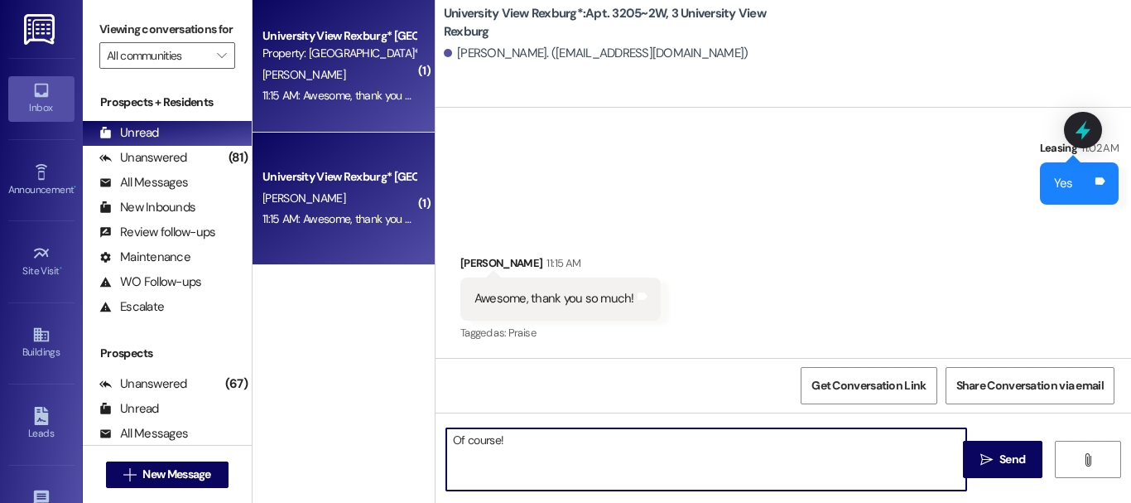
type textarea "Of course!!"
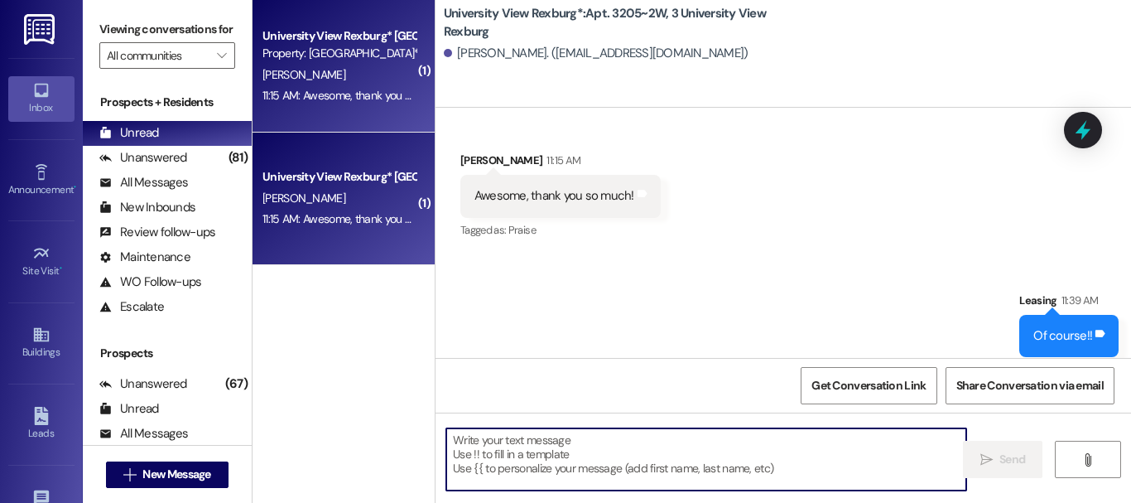
scroll to position [113949, 0]
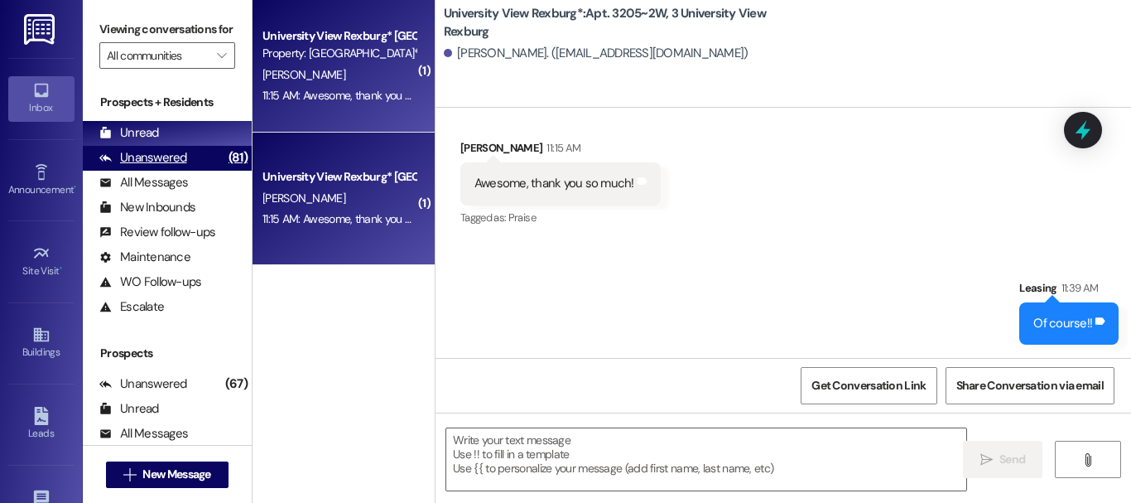
click at [190, 171] on div "Unanswered (81)" at bounding box center [167, 158] width 169 height 25
click at [178, 146] on div "Unread (0)" at bounding box center [167, 133] width 169 height 25
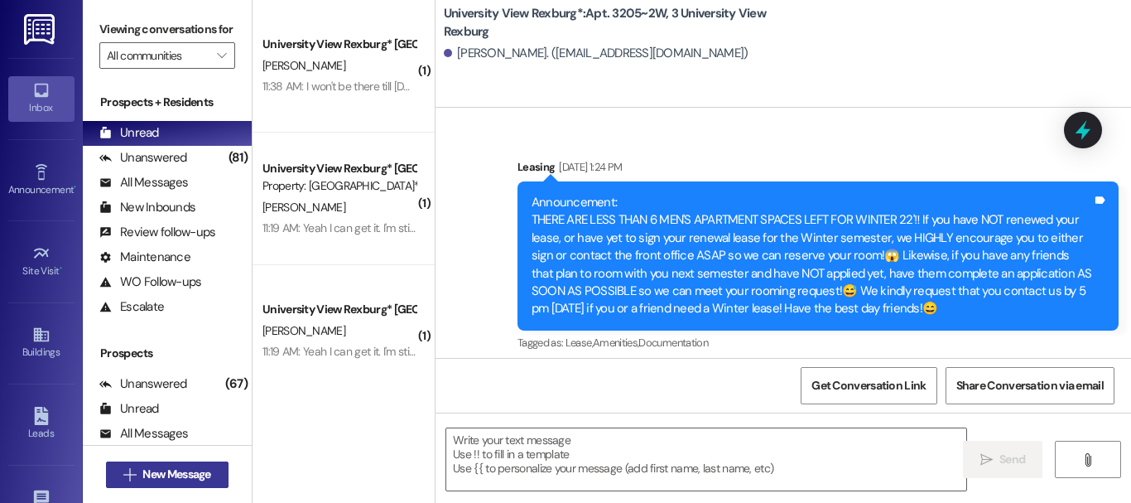
click at [147, 466] on span "New Message" at bounding box center [176, 473] width 68 height 17
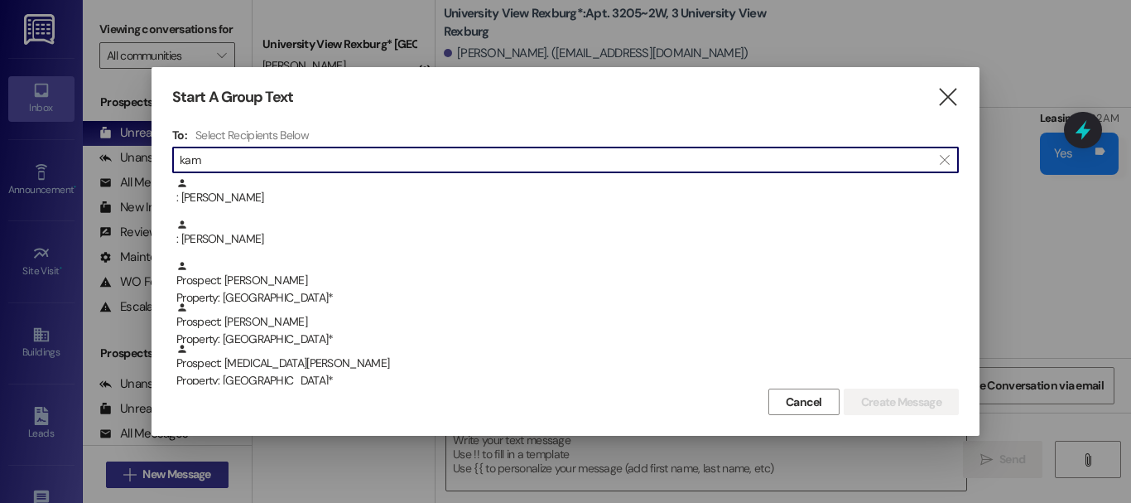
scroll to position [113833, 0]
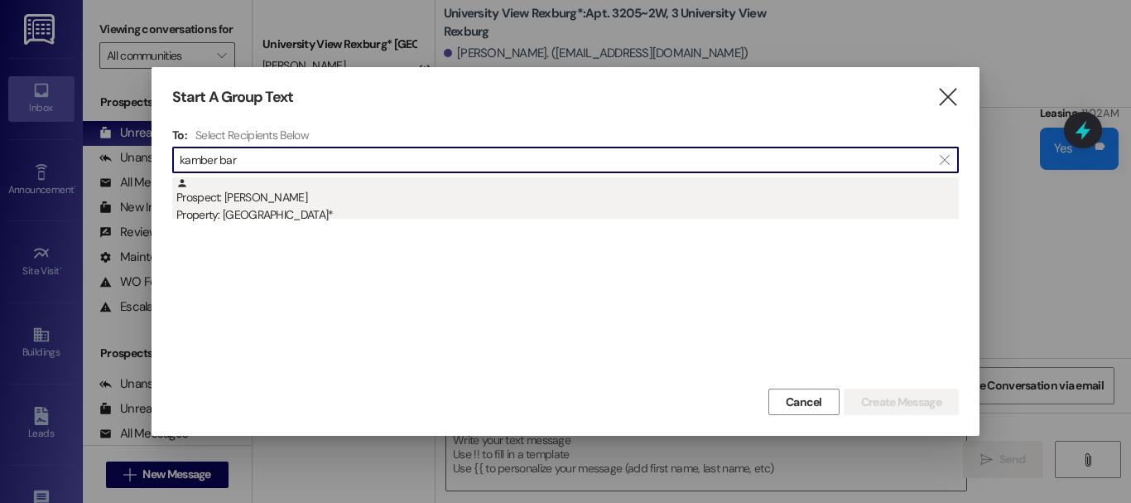
type input "kamber bar"
click at [383, 189] on div "Prospect: [PERSON_NAME] Property: [GEOGRAPHIC_DATA]*" at bounding box center [567, 200] width 782 height 47
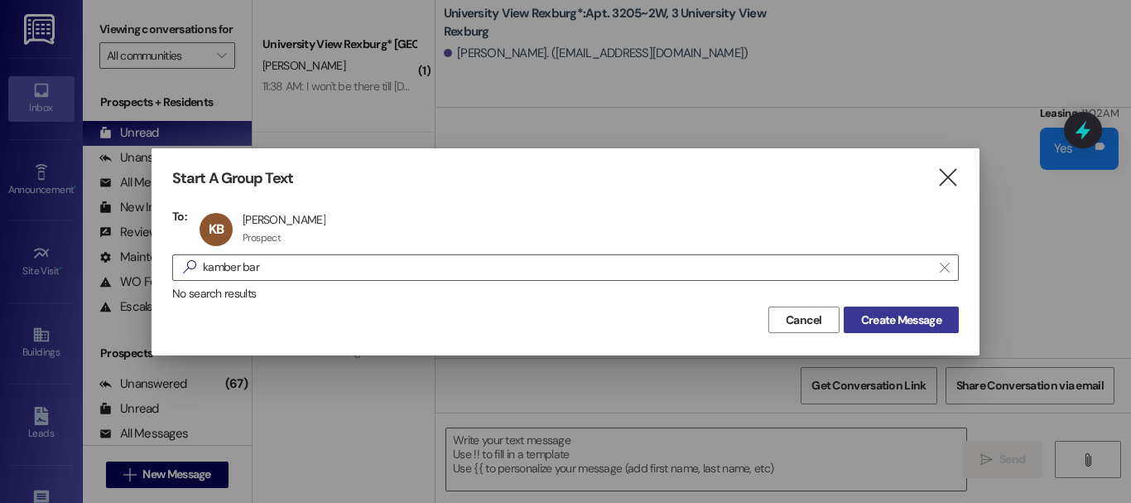
click at [887, 323] on span "Create Message" at bounding box center [901, 319] width 80 height 17
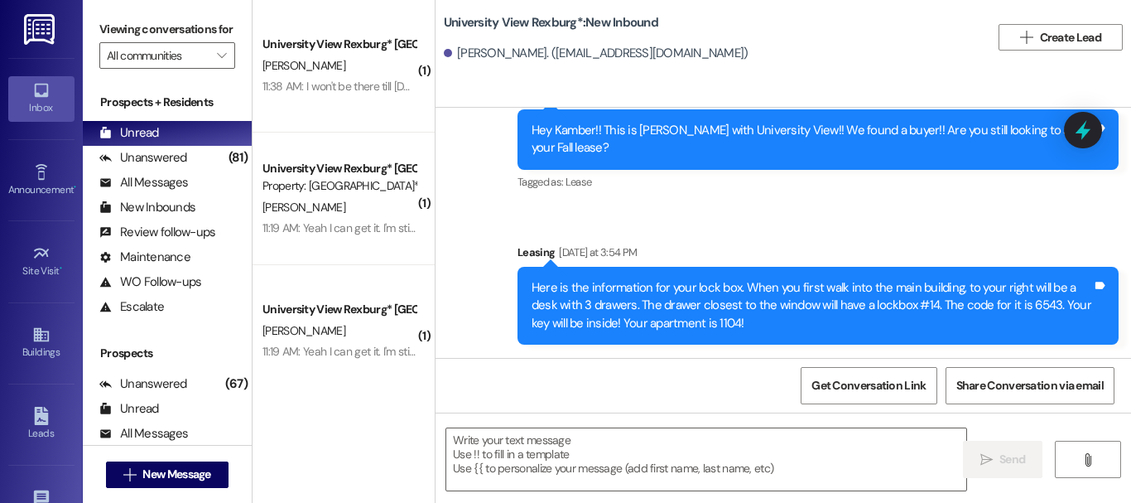
scroll to position [2, 0]
click at [173, 471] on span "New Message" at bounding box center [176, 473] width 68 height 17
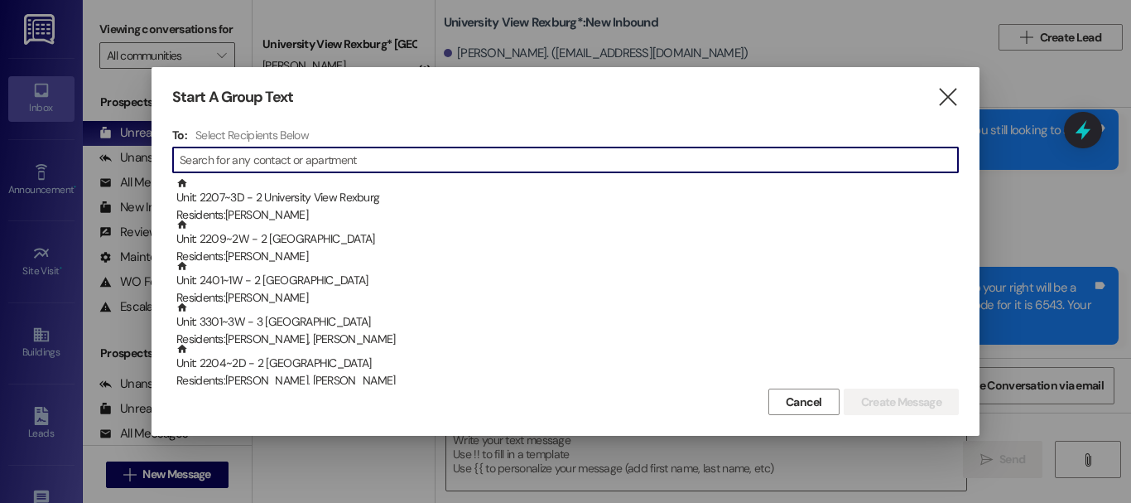
click at [330, 164] on input at bounding box center [569, 159] width 778 height 23
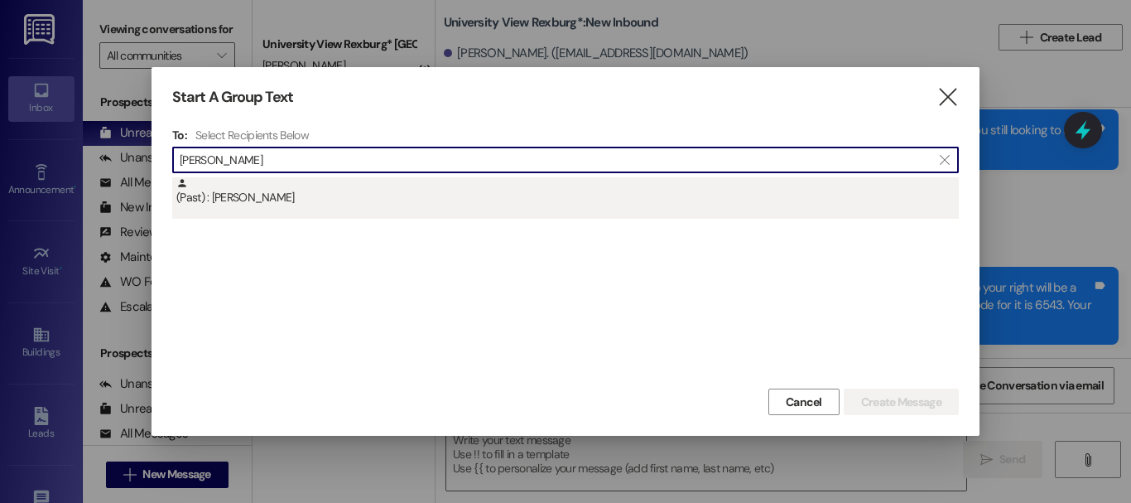
type input "[PERSON_NAME]"
click at [331, 201] on div "(Past) : [PERSON_NAME]" at bounding box center [567, 191] width 782 height 29
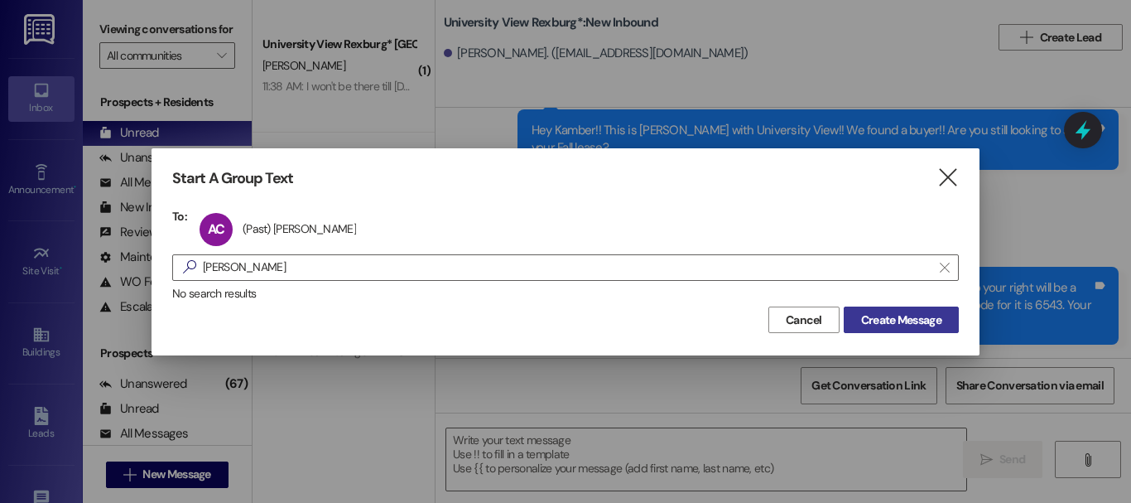
click at [910, 321] on span "Create Message" at bounding box center [901, 319] width 80 height 17
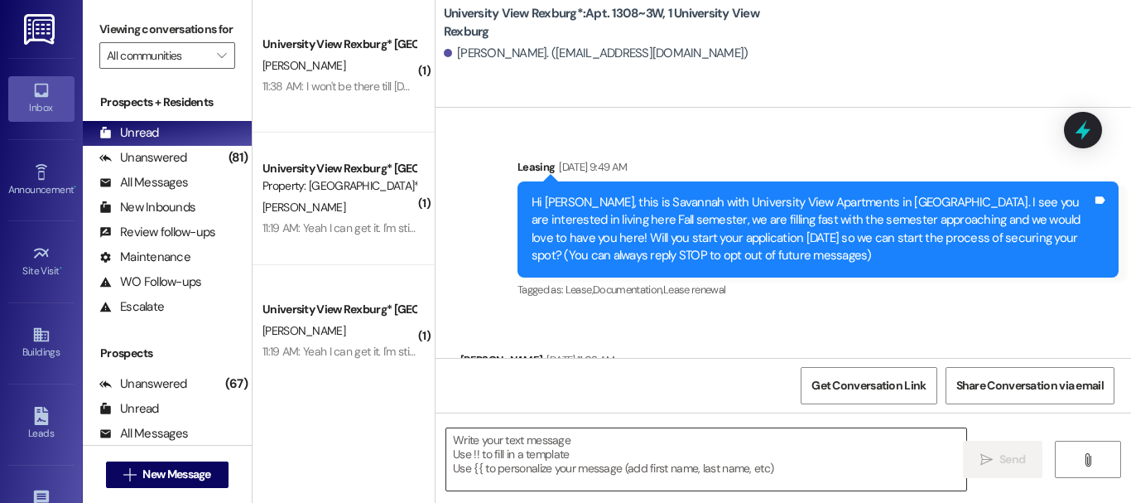
click at [593, 461] on textarea at bounding box center [706, 459] width 520 height 62
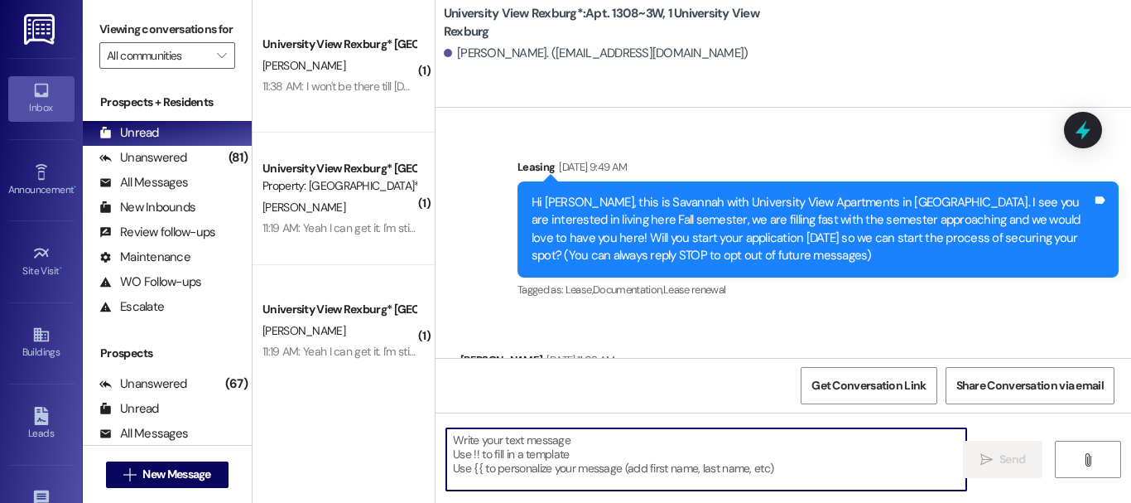
scroll to position [0, 0]
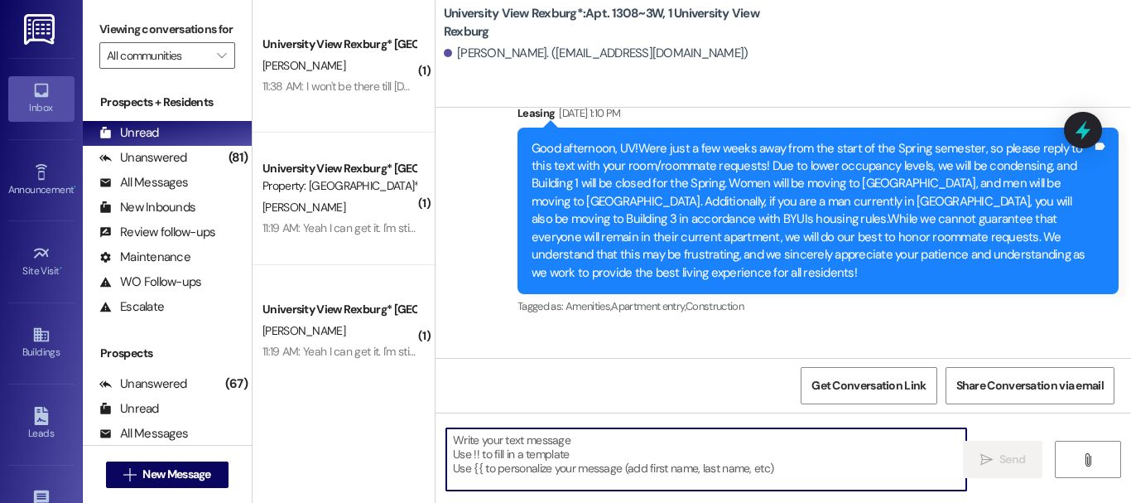
paste textarea "It looks like people didn't come pick up their keys [DATE] and we only have 1 l…"
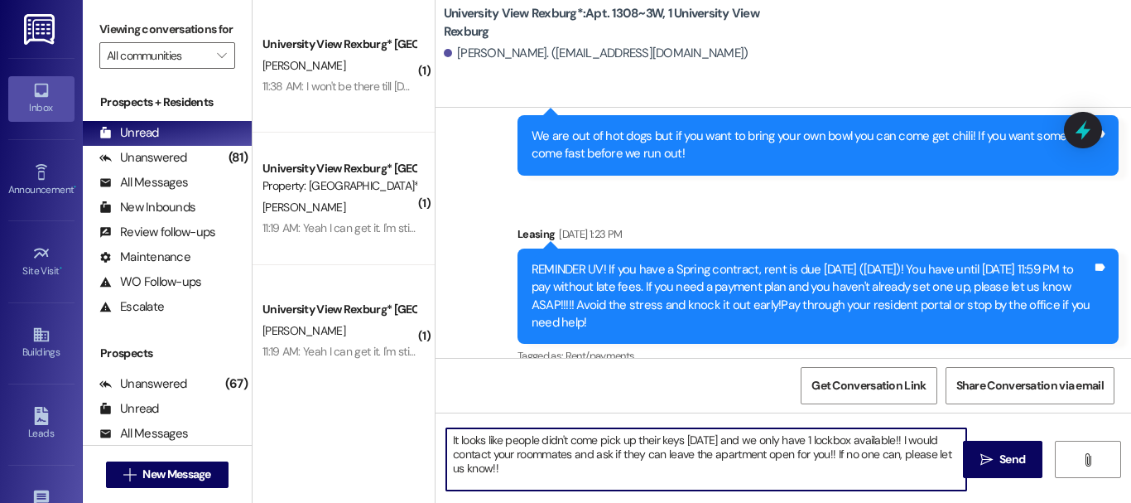
click at [593, 461] on textarea "It looks like people didn't come pick up their keys [DATE] and we only have 1 l…" at bounding box center [706, 459] width 520 height 62
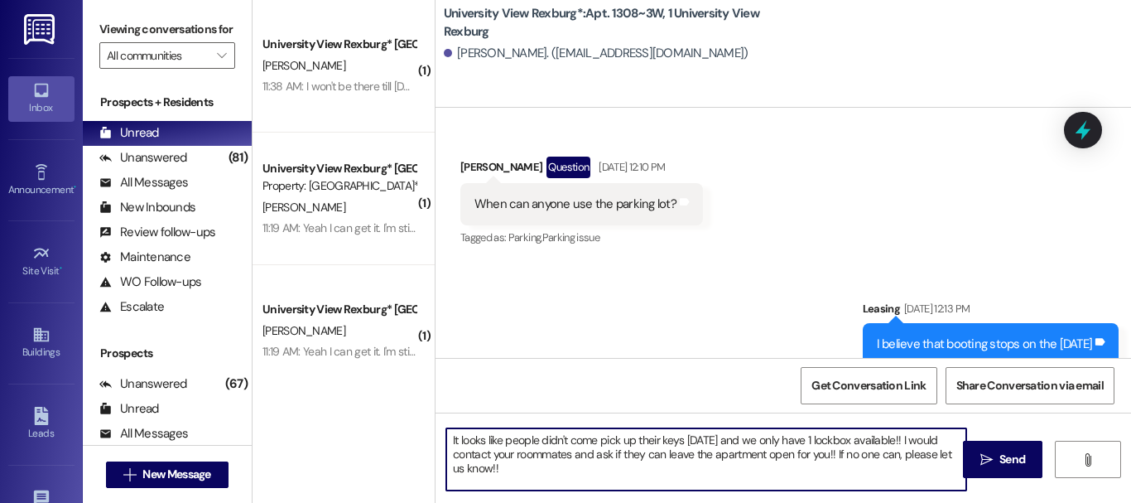
scroll to position [32768, 0]
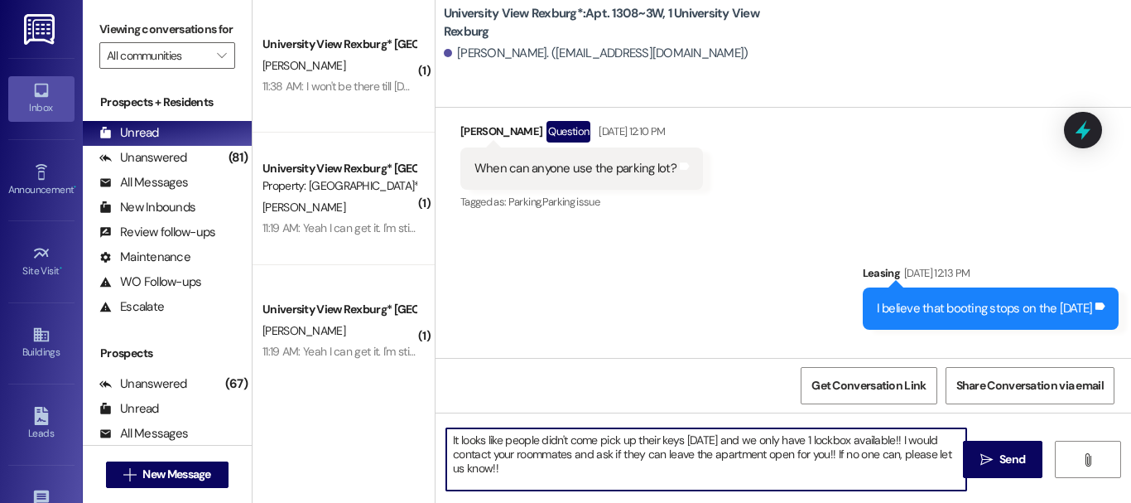
click at [448, 437] on textarea "It looks like people didn't come pick up their keys [DATE] and we only have 1 l…" at bounding box center [706, 459] width 520 height 62
type textarea "Hey [PERSON_NAME]!! It looks like people didn't come pick up their keys [DATE] …"
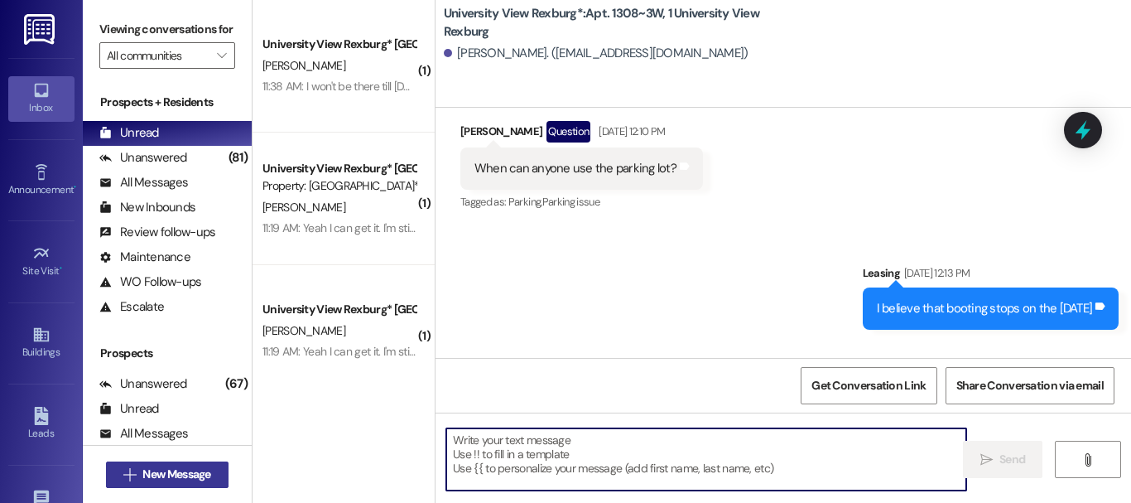
click at [194, 474] on span "New Message" at bounding box center [176, 473] width 68 height 17
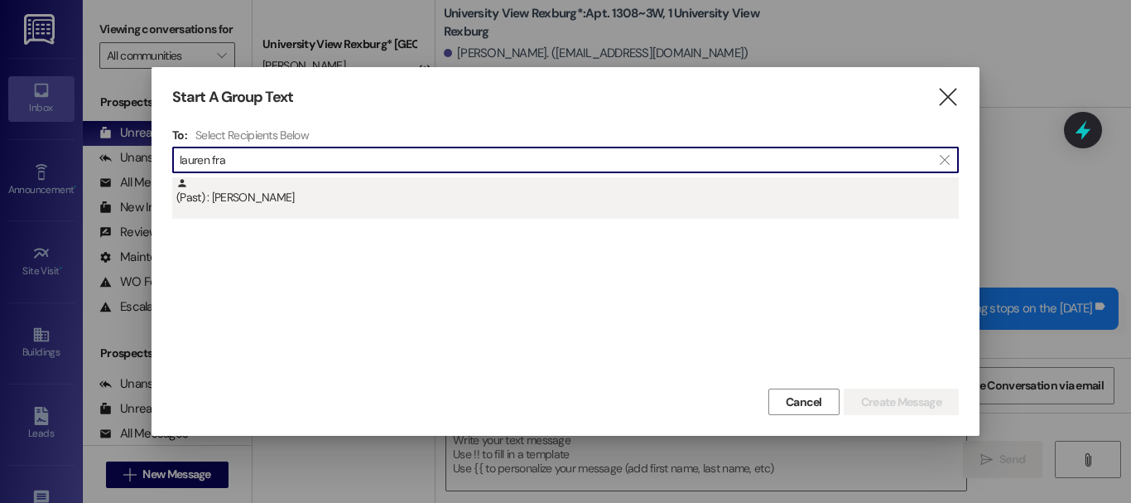
type input "lauren fra"
click at [320, 202] on div "(Past) : [PERSON_NAME]" at bounding box center [567, 191] width 782 height 29
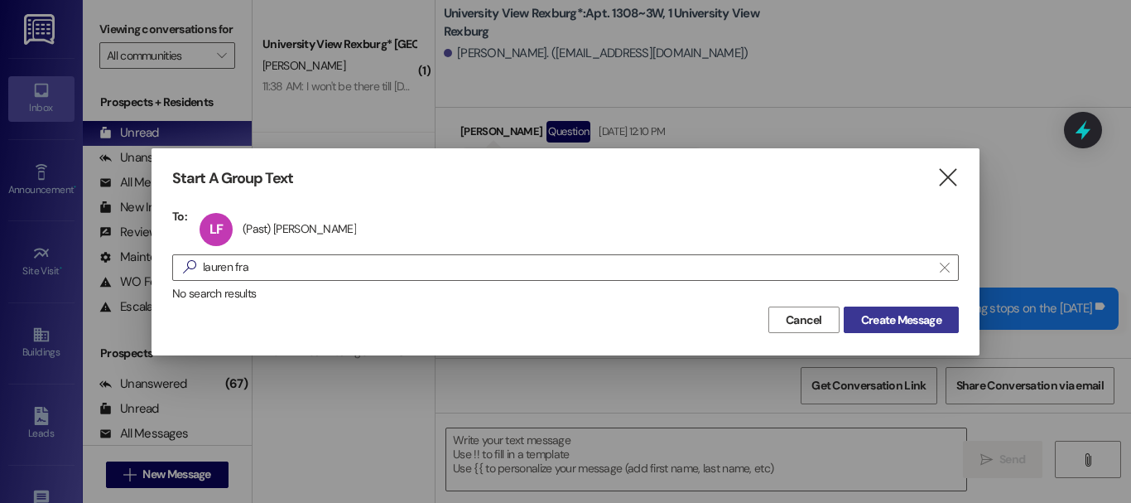
click at [930, 315] on span "Create Message" at bounding box center [901, 319] width 80 height 17
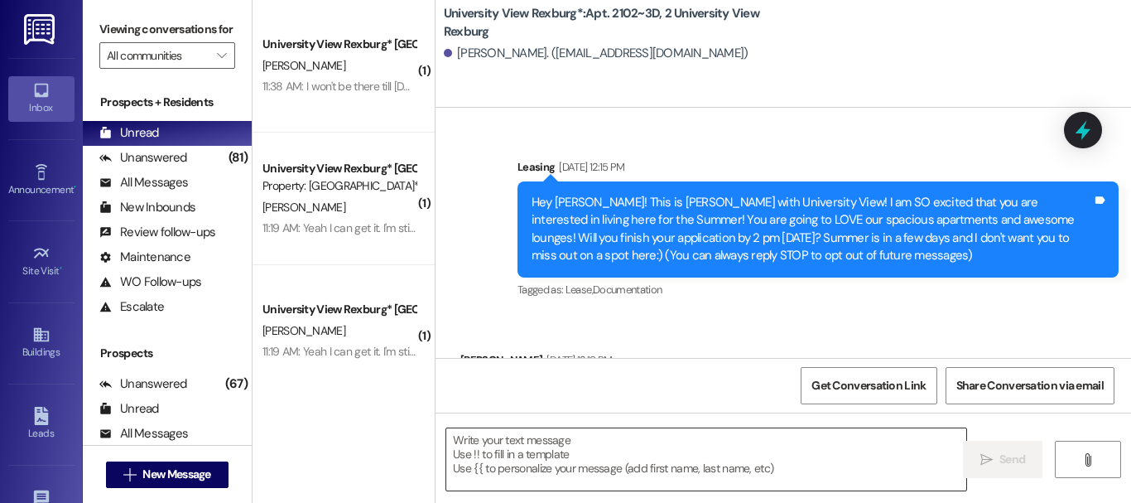
click at [567, 455] on textarea at bounding box center [706, 459] width 520 height 62
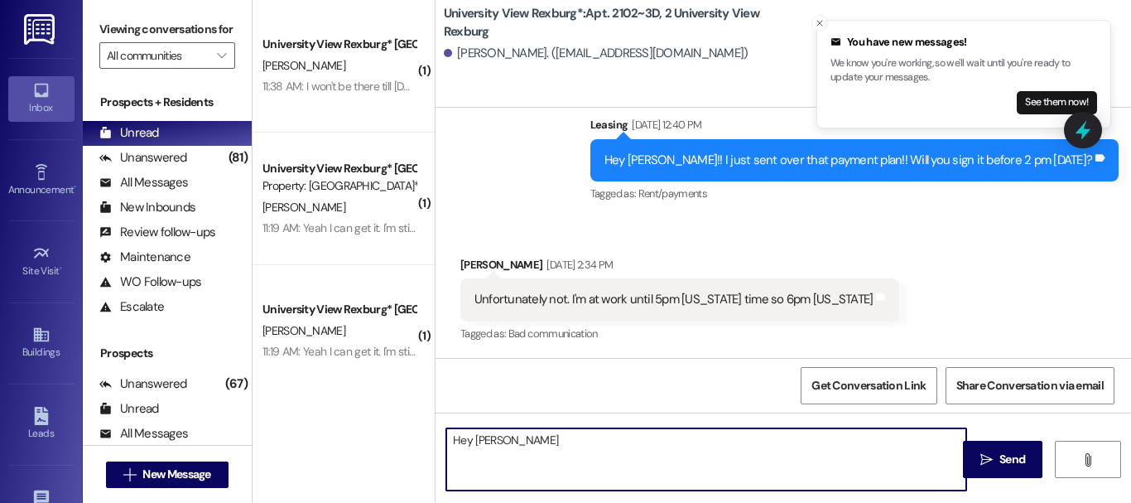
scroll to position [27928, 0]
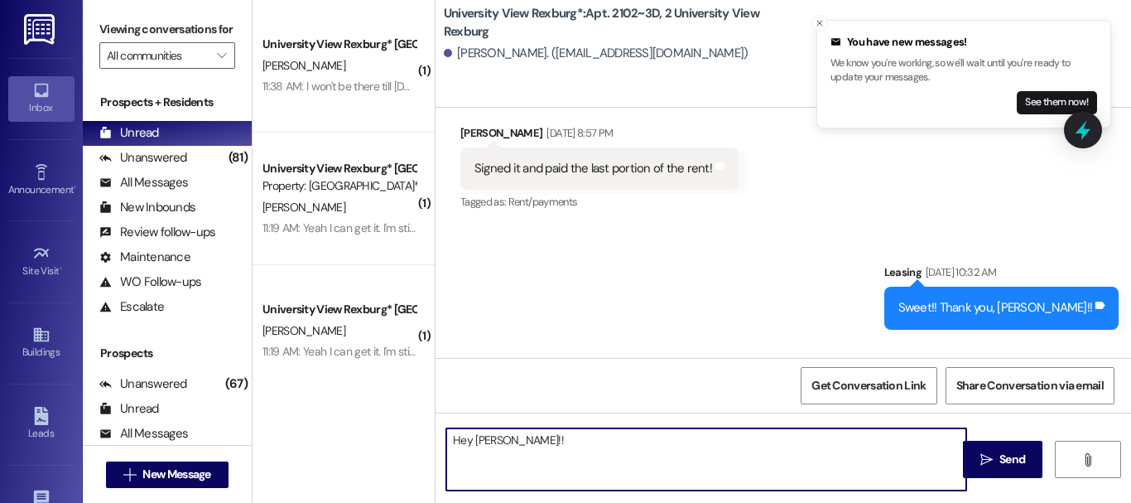
paste textarea "It looks like people didn't come pick up their keys [DATE] and we only have 1 l…"
type textarea "Hey [PERSON_NAME]!! It looks like people didn't come pick up their keys [DATE] …"
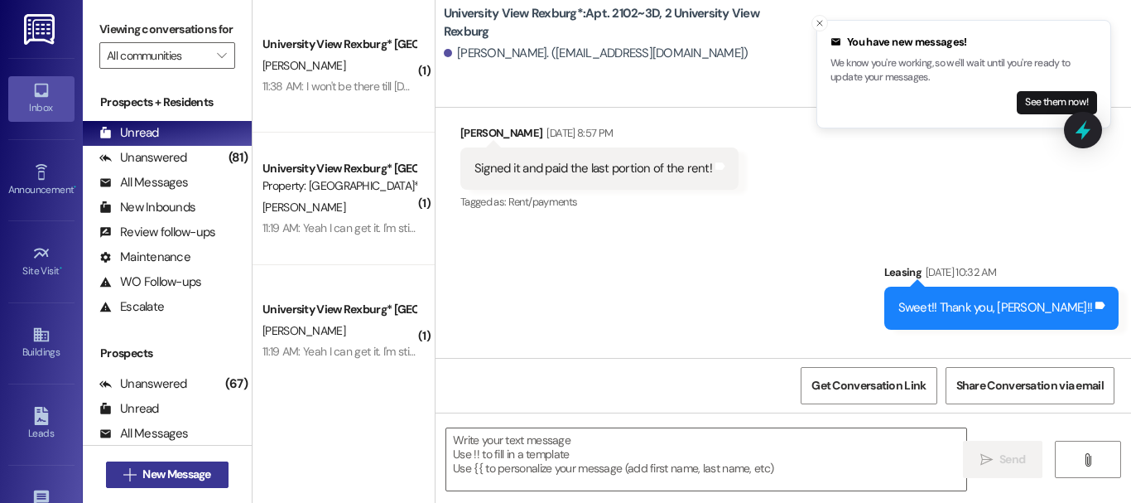
click at [139, 478] on span "New Message" at bounding box center [176, 473] width 75 height 17
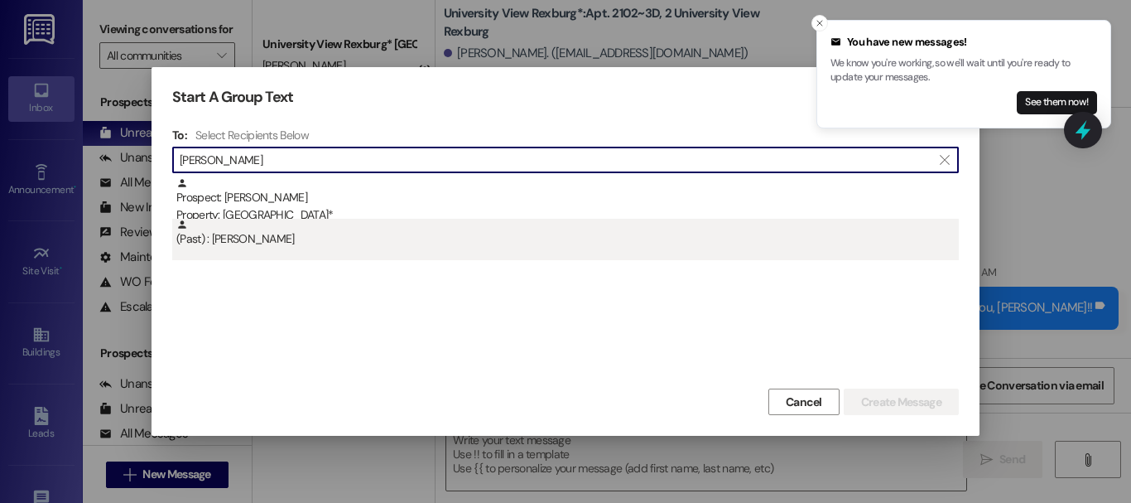
type input "[PERSON_NAME]"
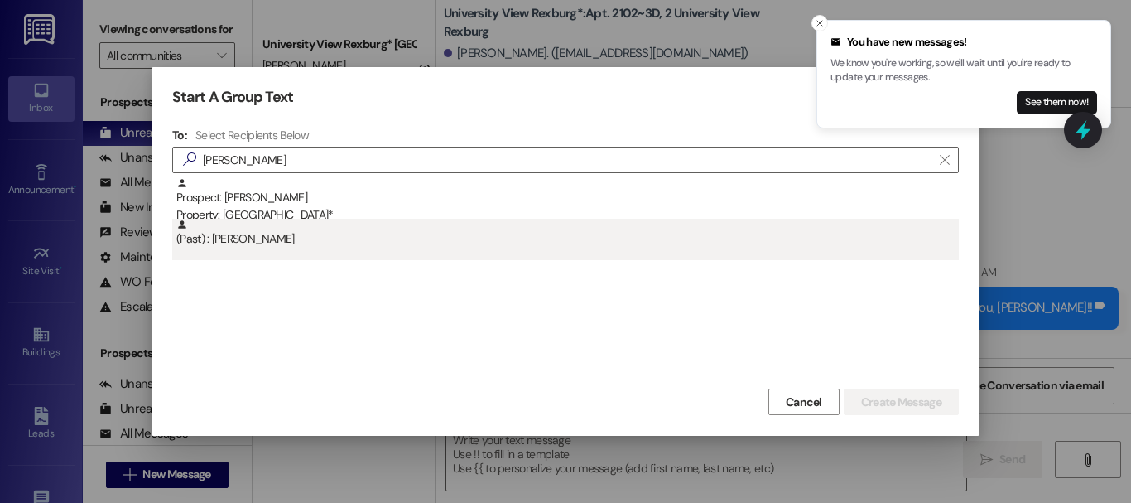
click at [299, 243] on div "(Past) : [PERSON_NAME]" at bounding box center [567, 233] width 782 height 29
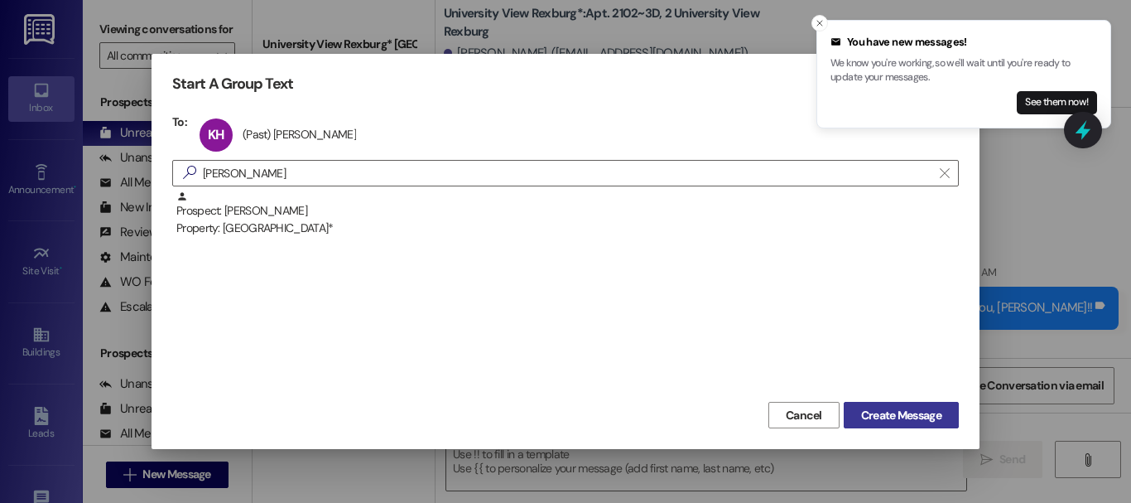
click at [897, 411] on span "Create Message" at bounding box center [901, 415] width 80 height 17
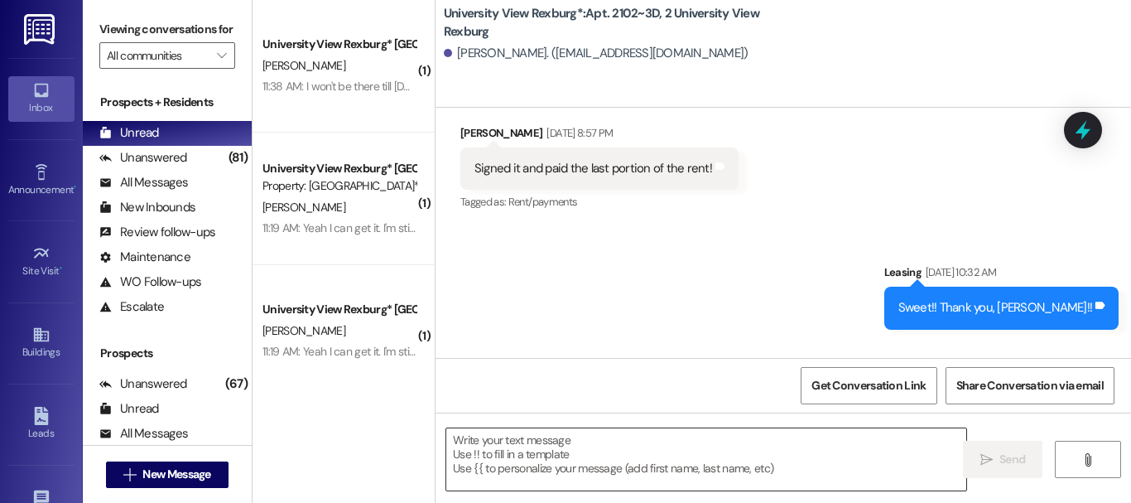
click at [598, 459] on textarea at bounding box center [706, 459] width 520 height 62
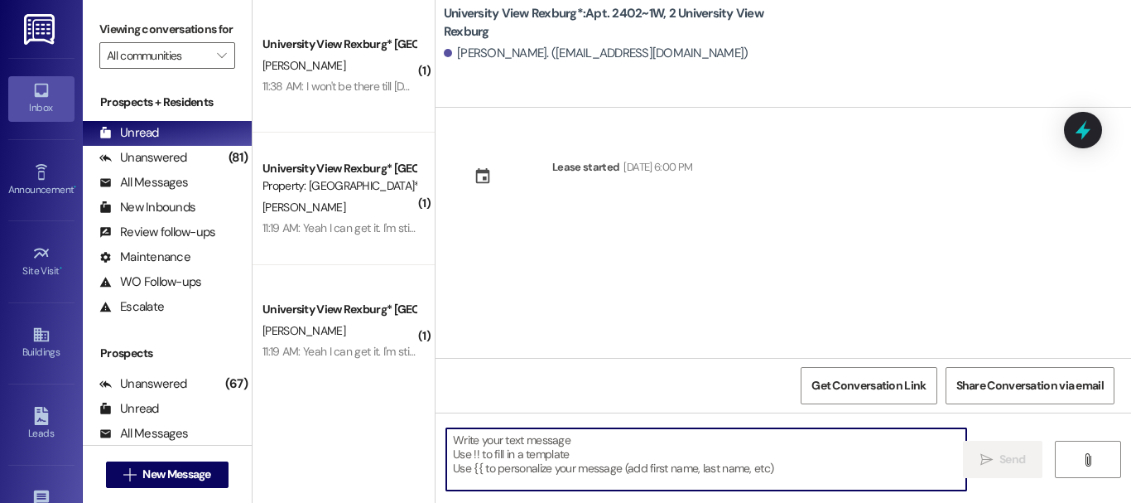
scroll to position [0, 0]
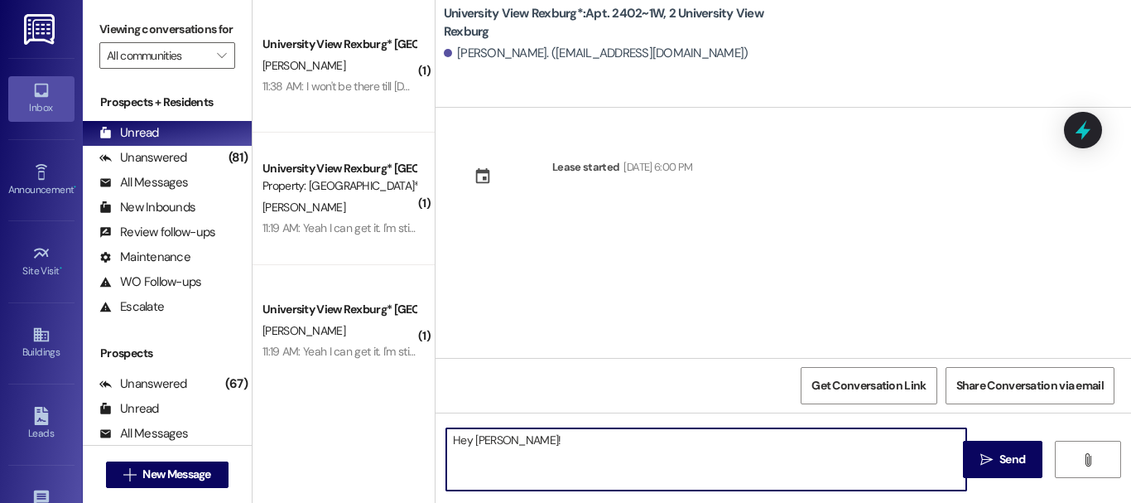
paste textarea "It looks like people didn't come pick up their keys [DATE] and we only have 1 l…"
type textarea "Hey [PERSON_NAME]! It looks like people didn't come pick up their keys [DATE] a…"
